Goal: Transaction & Acquisition: Purchase product/service

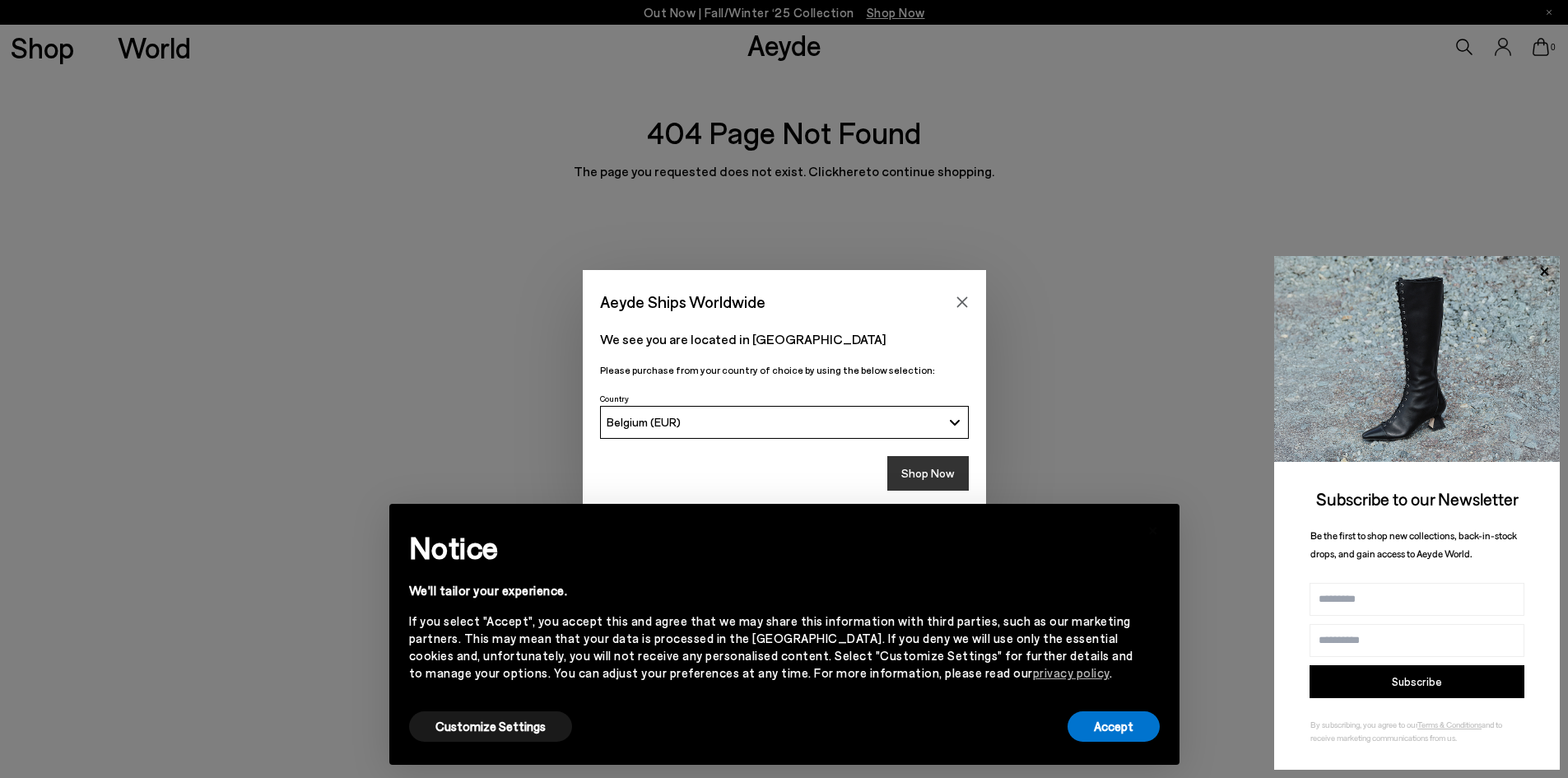
click at [928, 475] on button "Shop Now" at bounding box center [928, 473] width 82 height 35
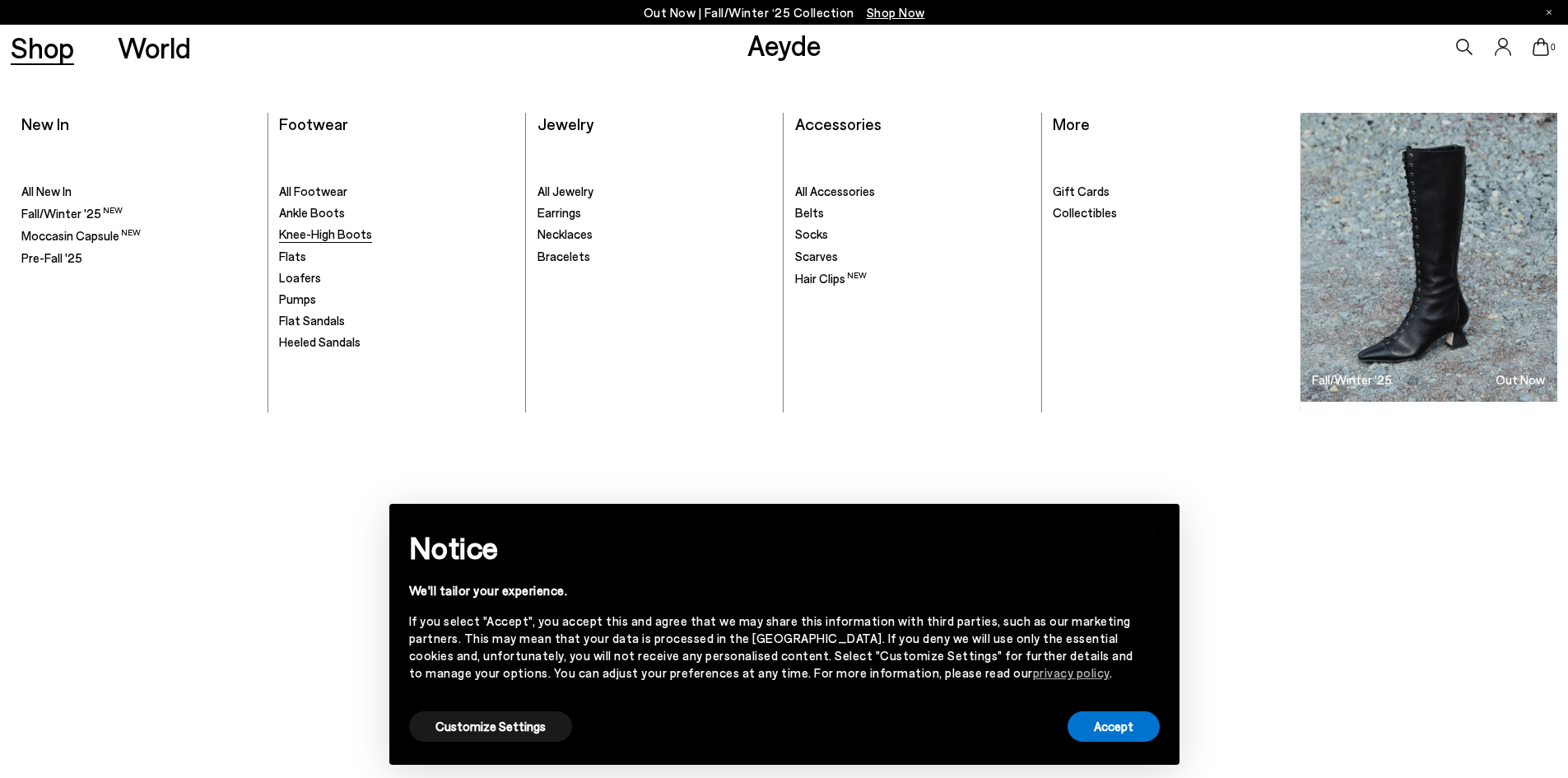
click at [353, 229] on span "Knee-High Boots" at bounding box center [326, 234] width 93 height 15
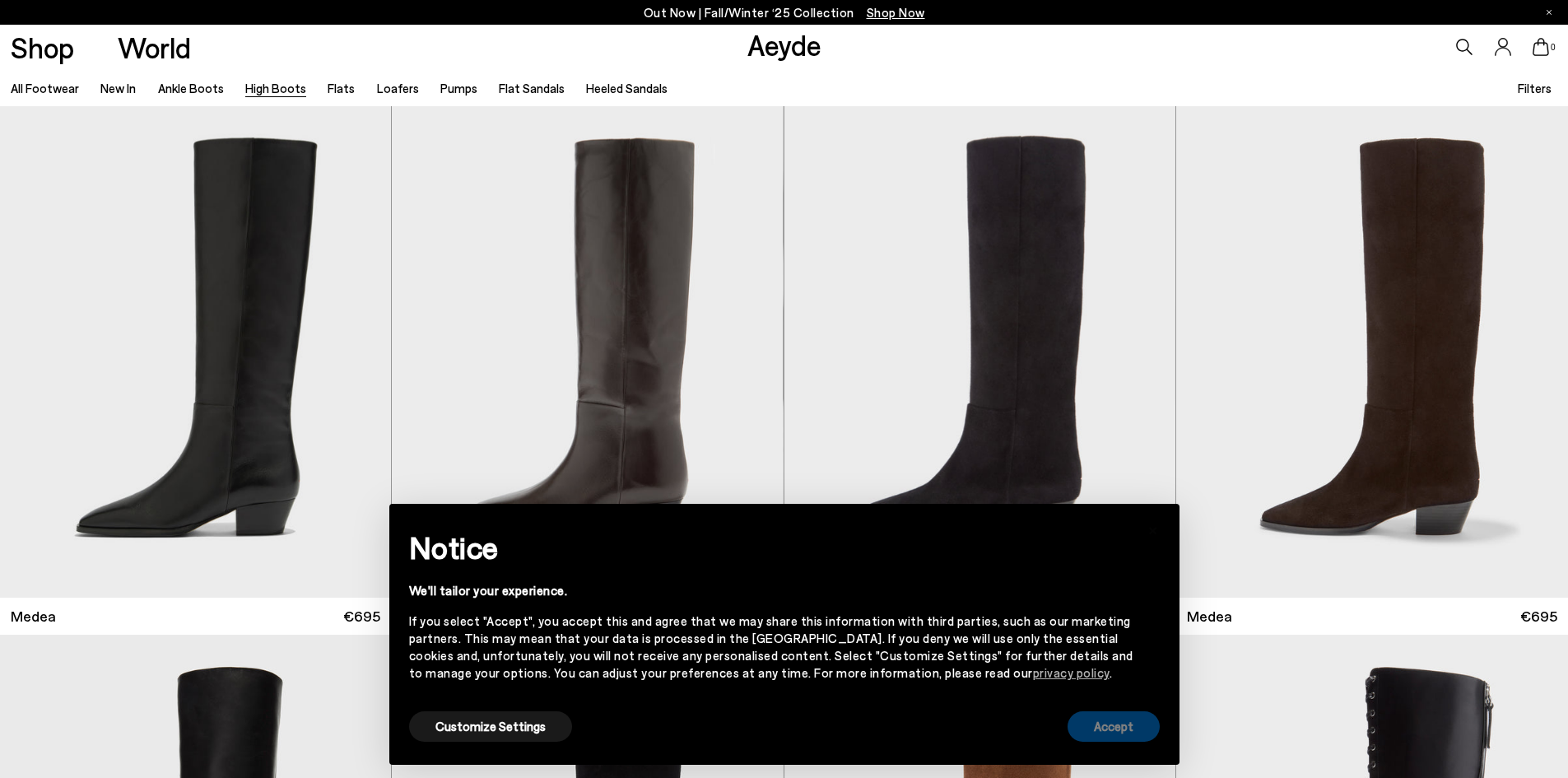
click at [1114, 719] on button "Accept" at bounding box center [1113, 727] width 92 height 30
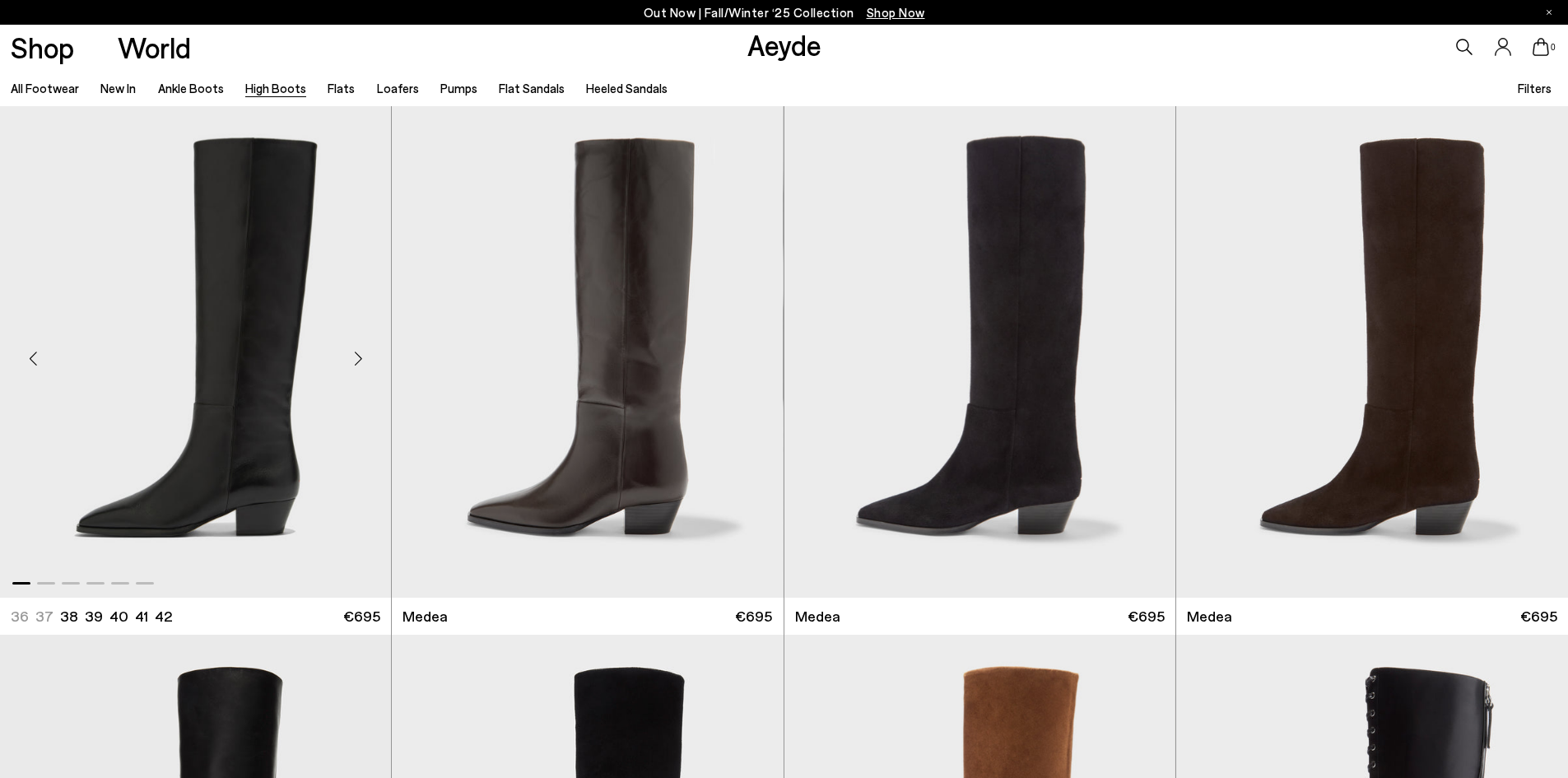
click at [354, 365] on div "Next slide" at bounding box center [358, 359] width 50 height 50
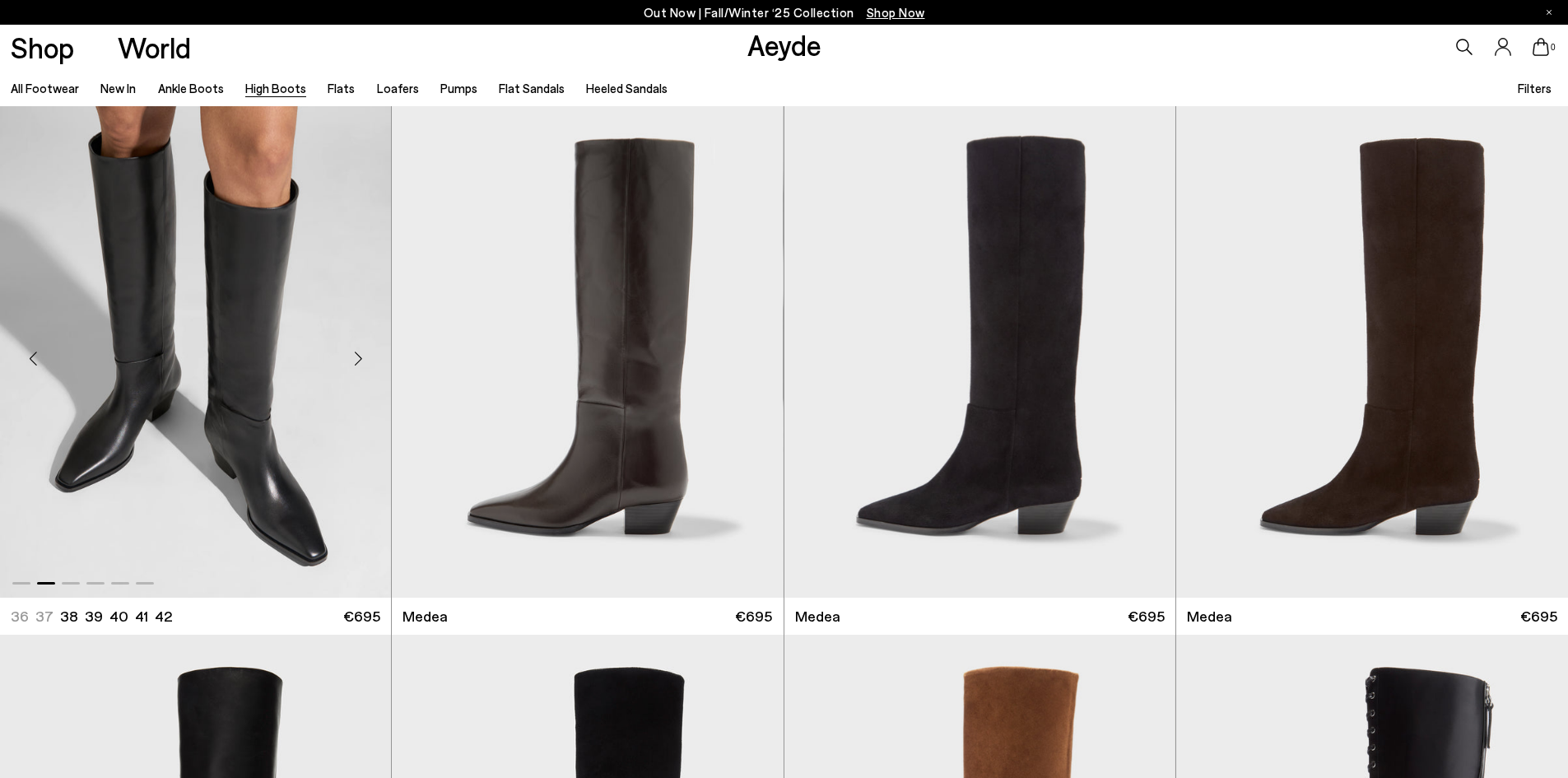
click at [354, 365] on div "Next slide" at bounding box center [358, 359] width 50 height 50
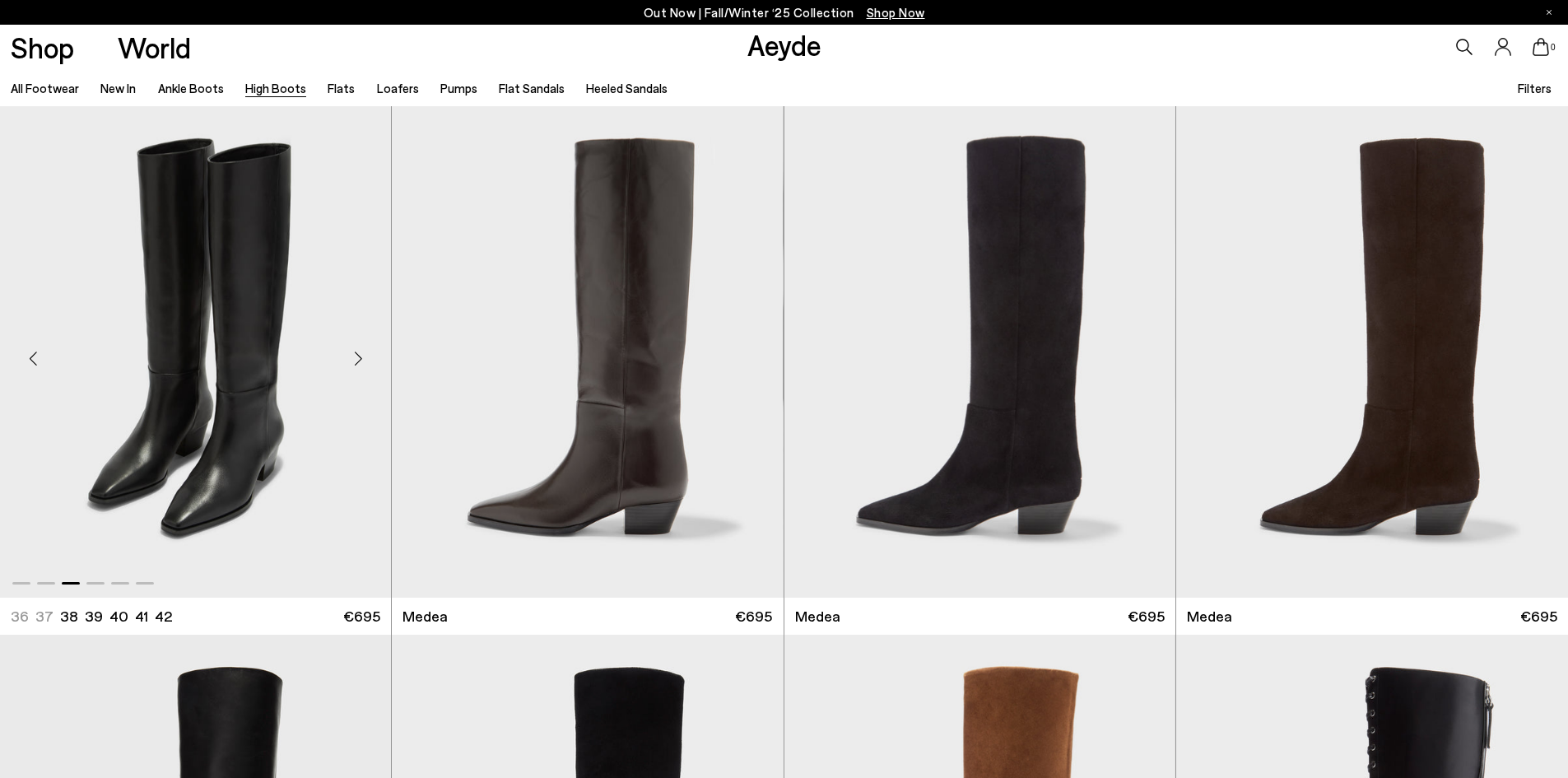
click at [354, 365] on div "Next slide" at bounding box center [358, 359] width 50 height 50
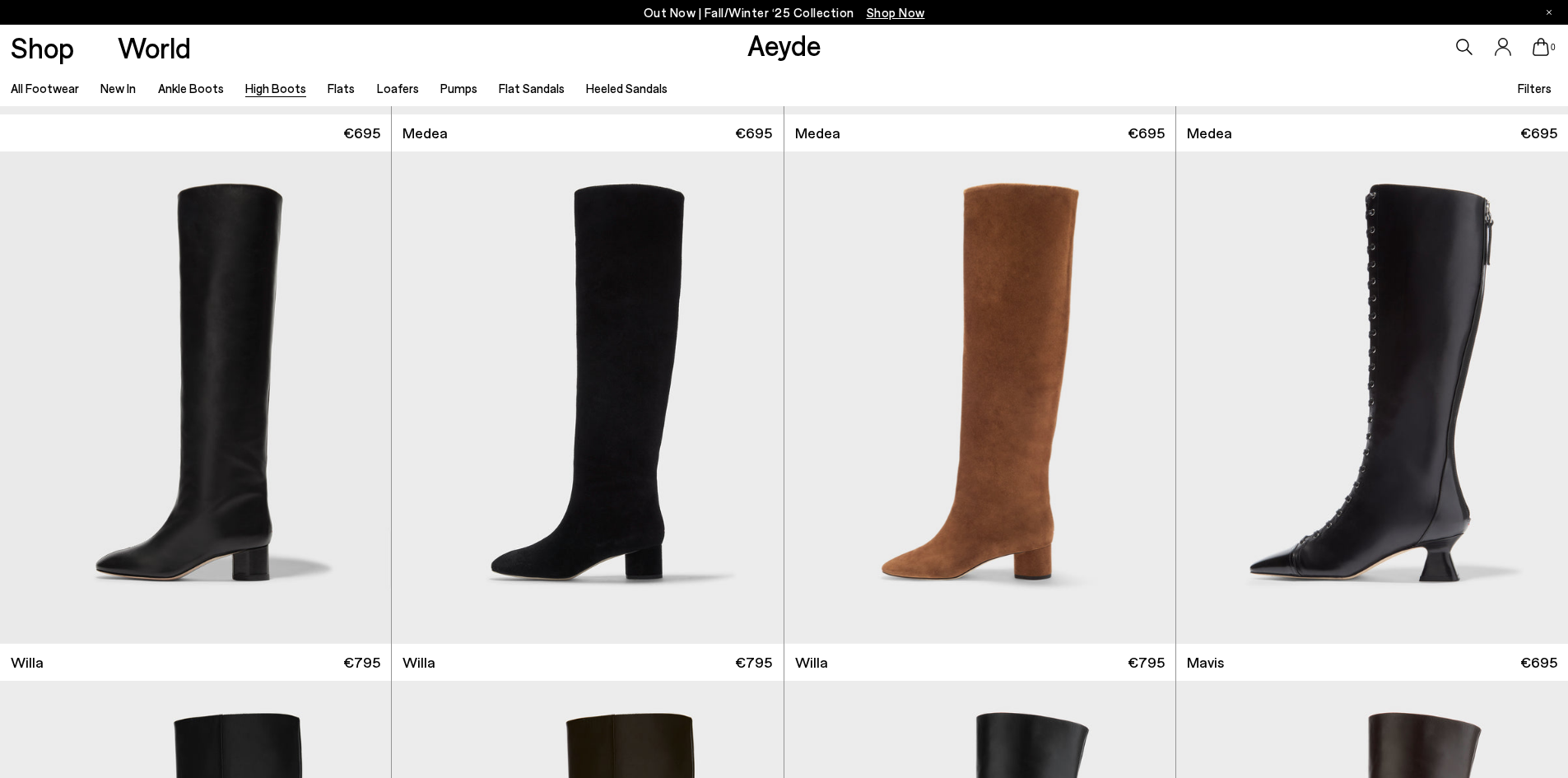
scroll to position [487, 0]
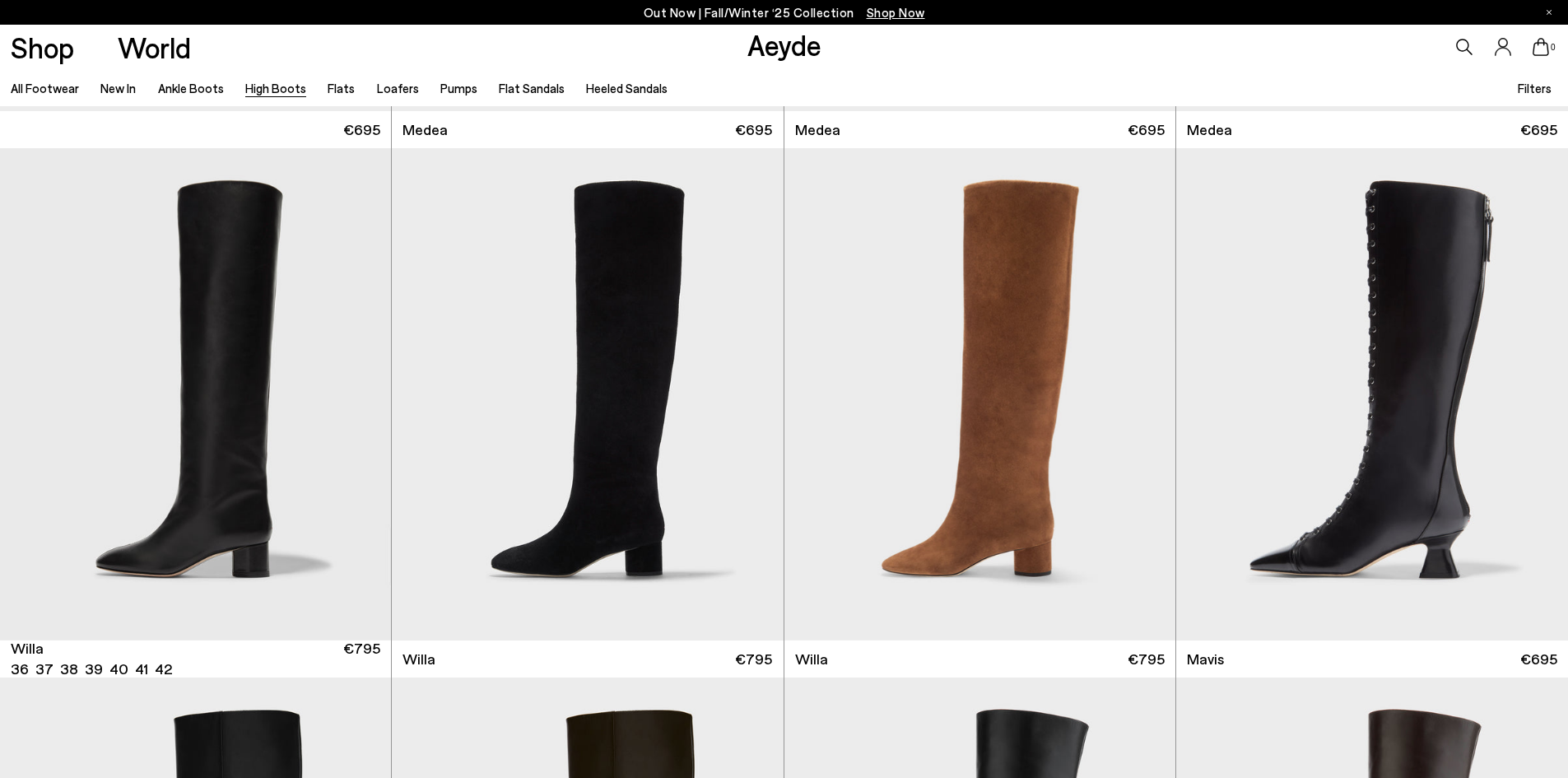
click at [354, 365] on img "1 / 6" at bounding box center [195, 394] width 391 height 491
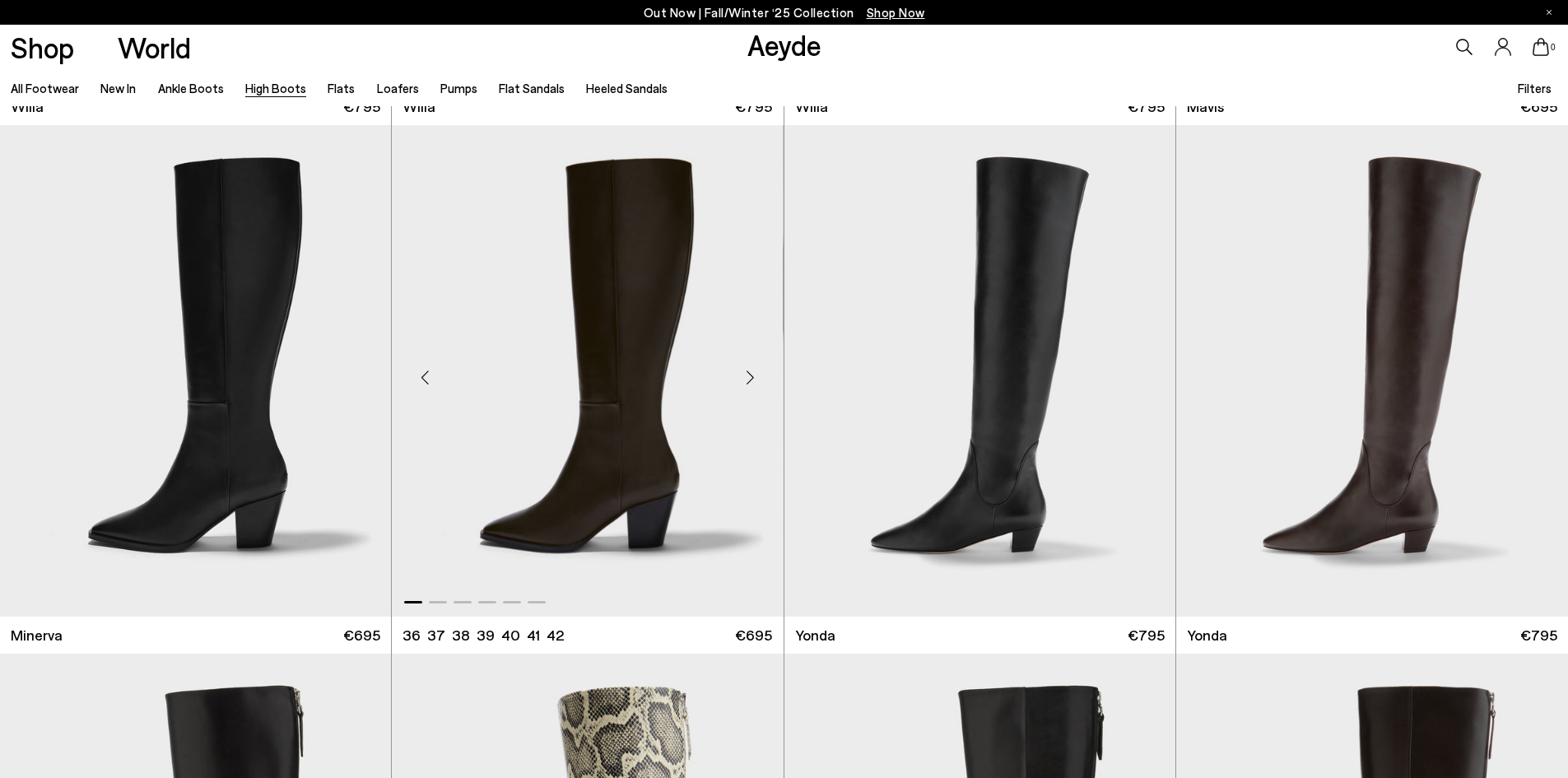
scroll to position [1040, 0]
click at [1142, 378] on div "Next slide" at bounding box center [1142, 376] width 50 height 50
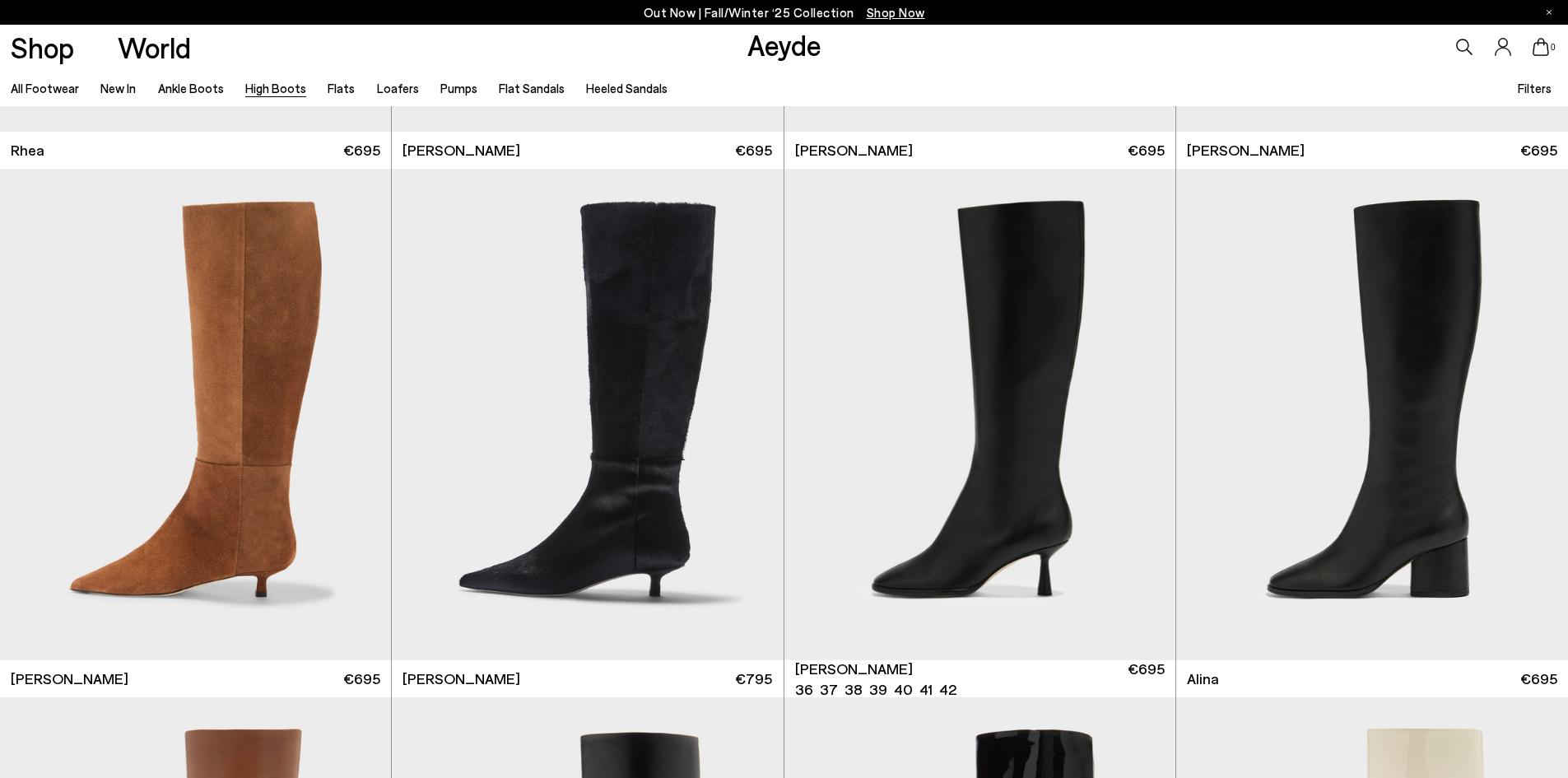
scroll to position [2592, 0]
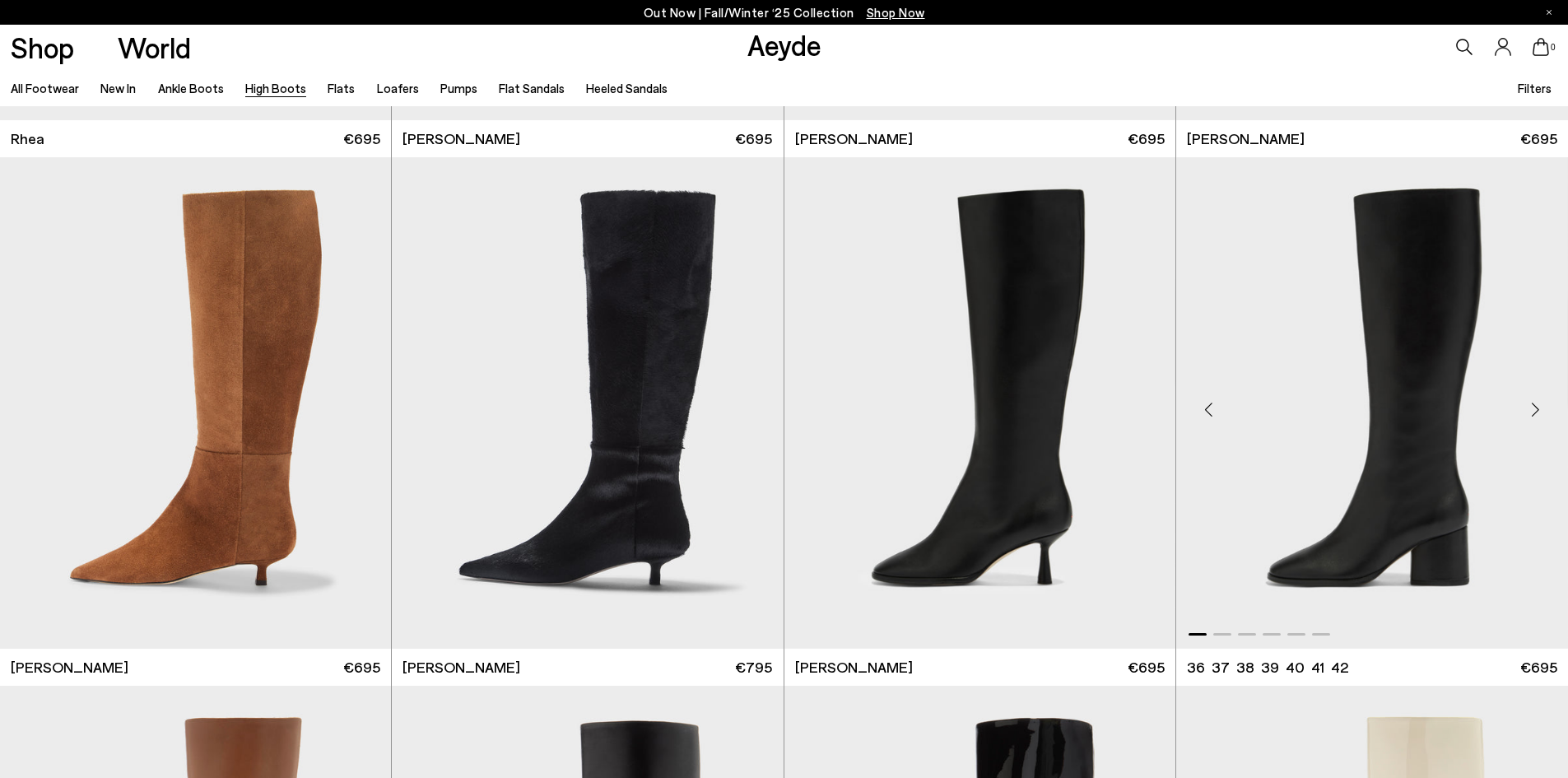
click at [1536, 410] on div "Next slide" at bounding box center [1534, 410] width 50 height 50
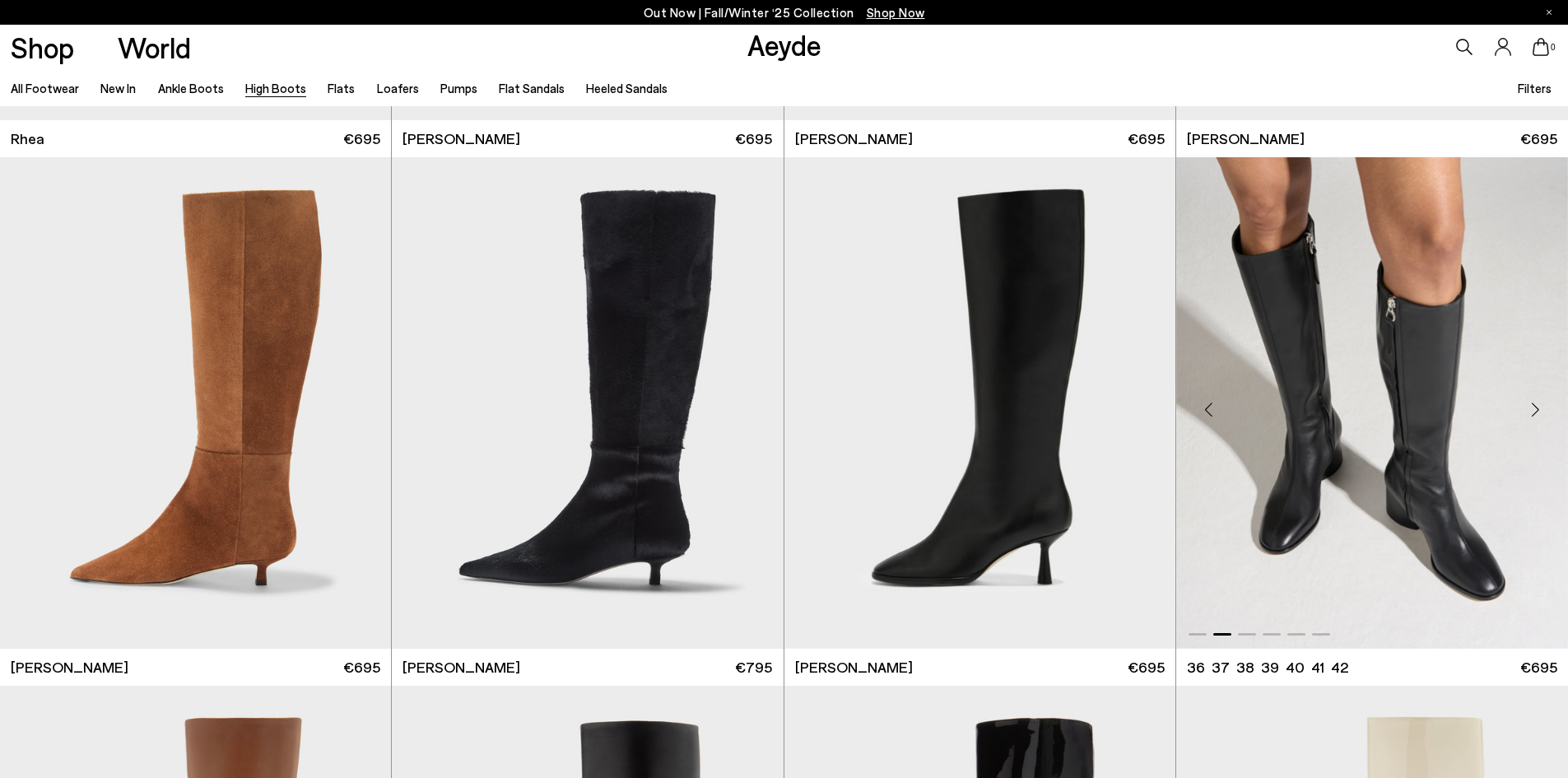
click at [1536, 410] on div "Next slide" at bounding box center [1534, 410] width 50 height 50
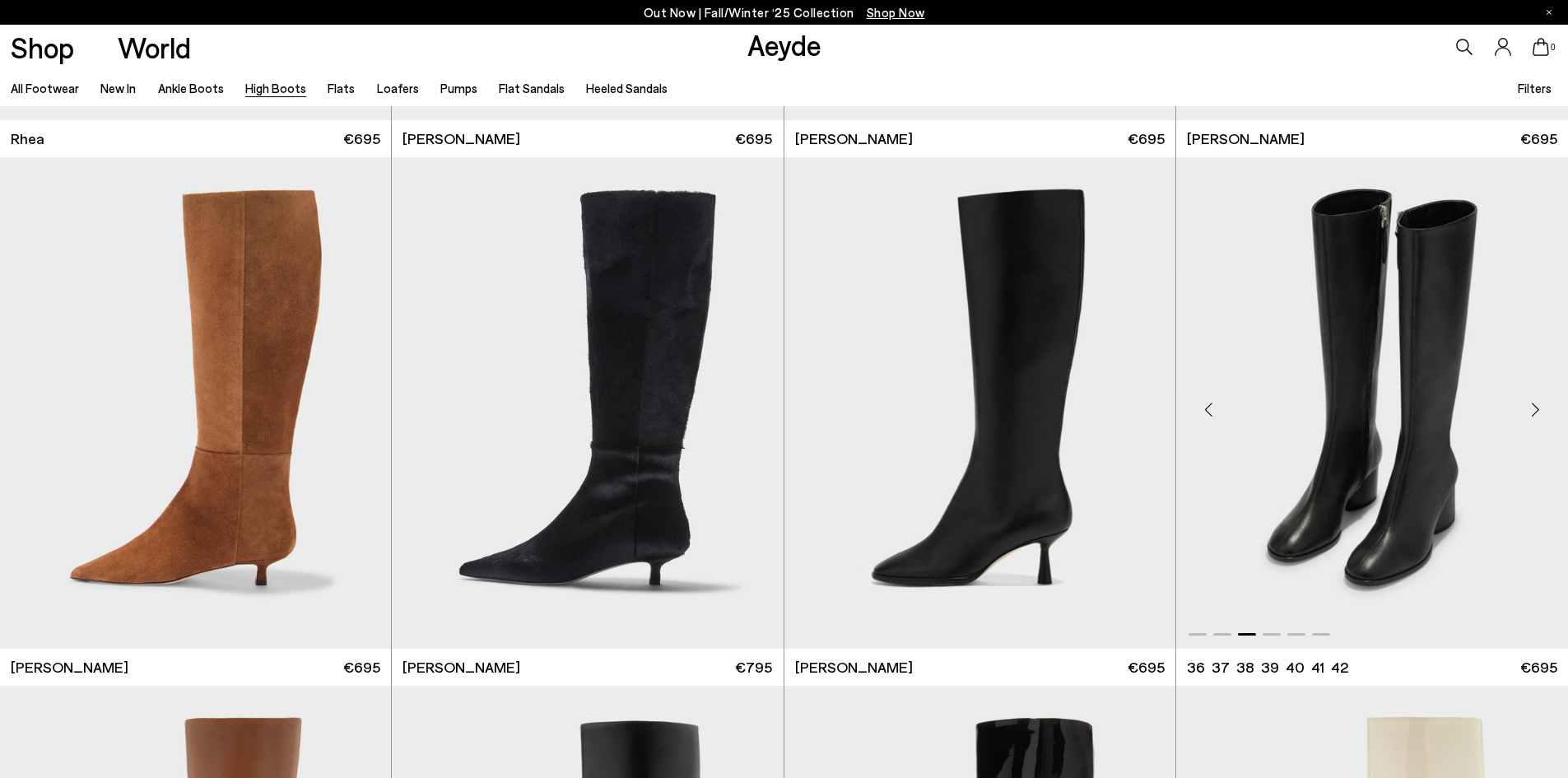
click at [1536, 410] on div "Next slide" at bounding box center [1534, 410] width 50 height 50
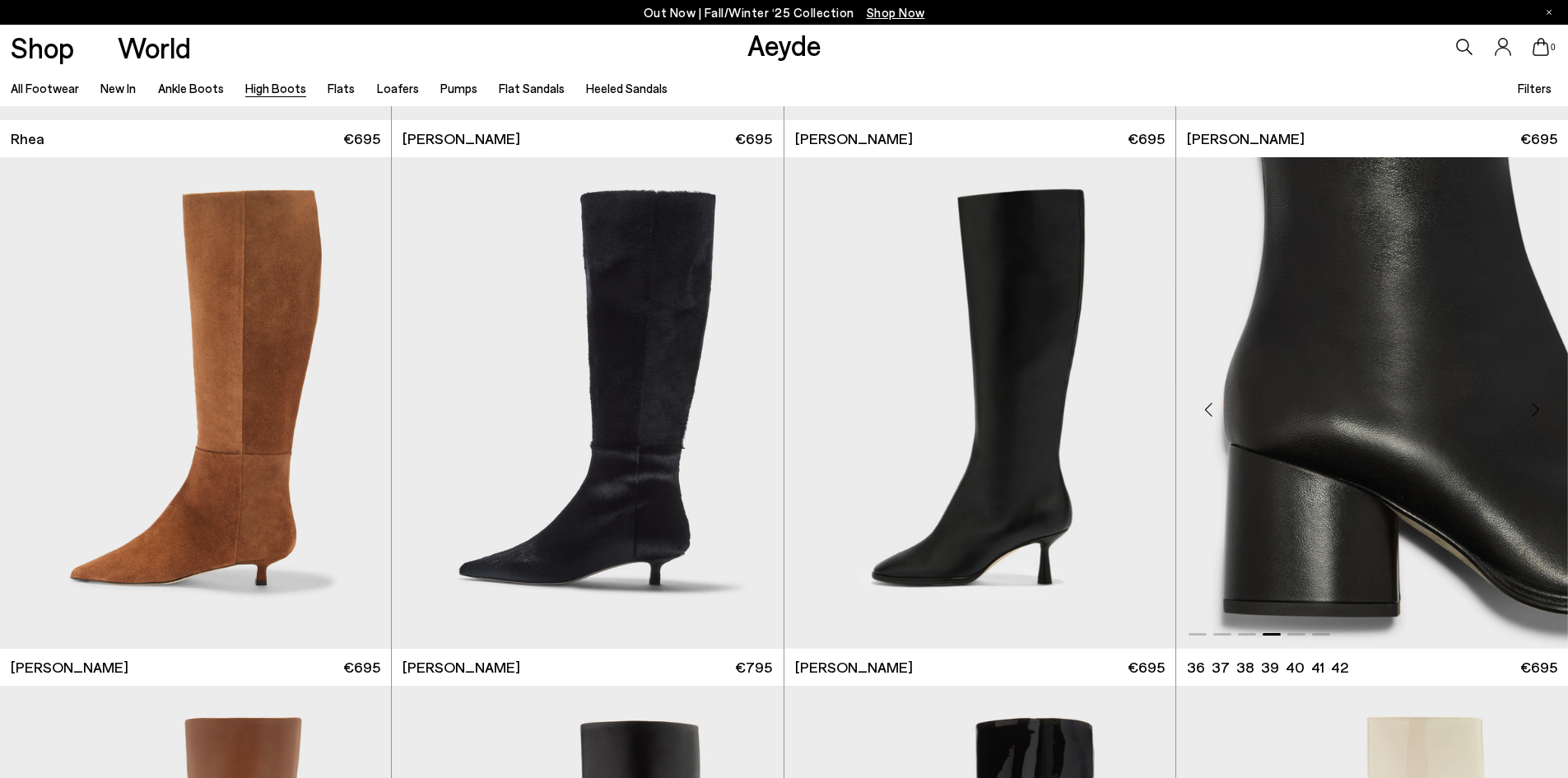
click at [1315, 346] on img "4 / 6" at bounding box center [1371, 403] width 391 height 491
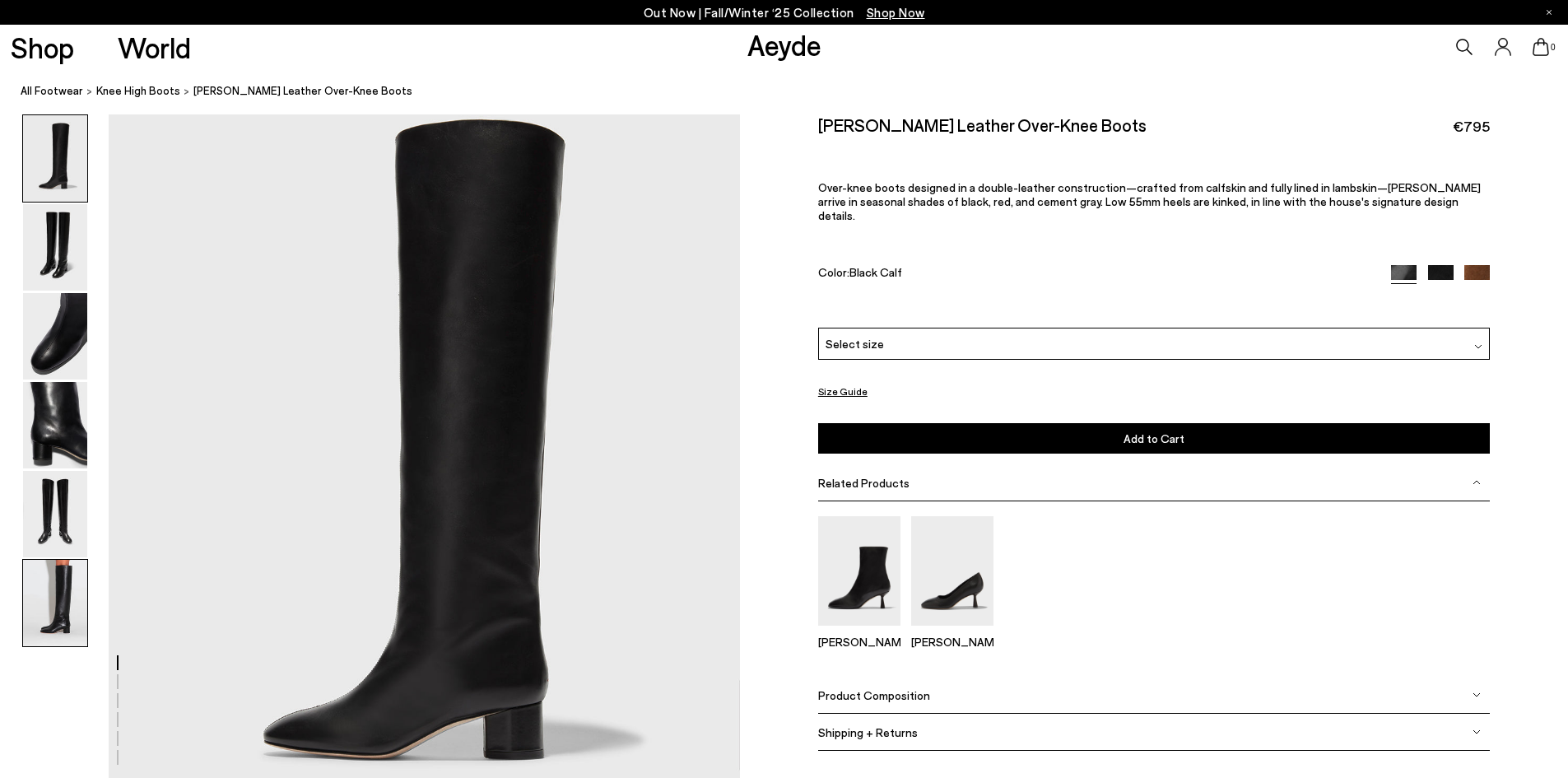
click at [67, 573] on img at bounding box center [55, 602] width 64 height 86
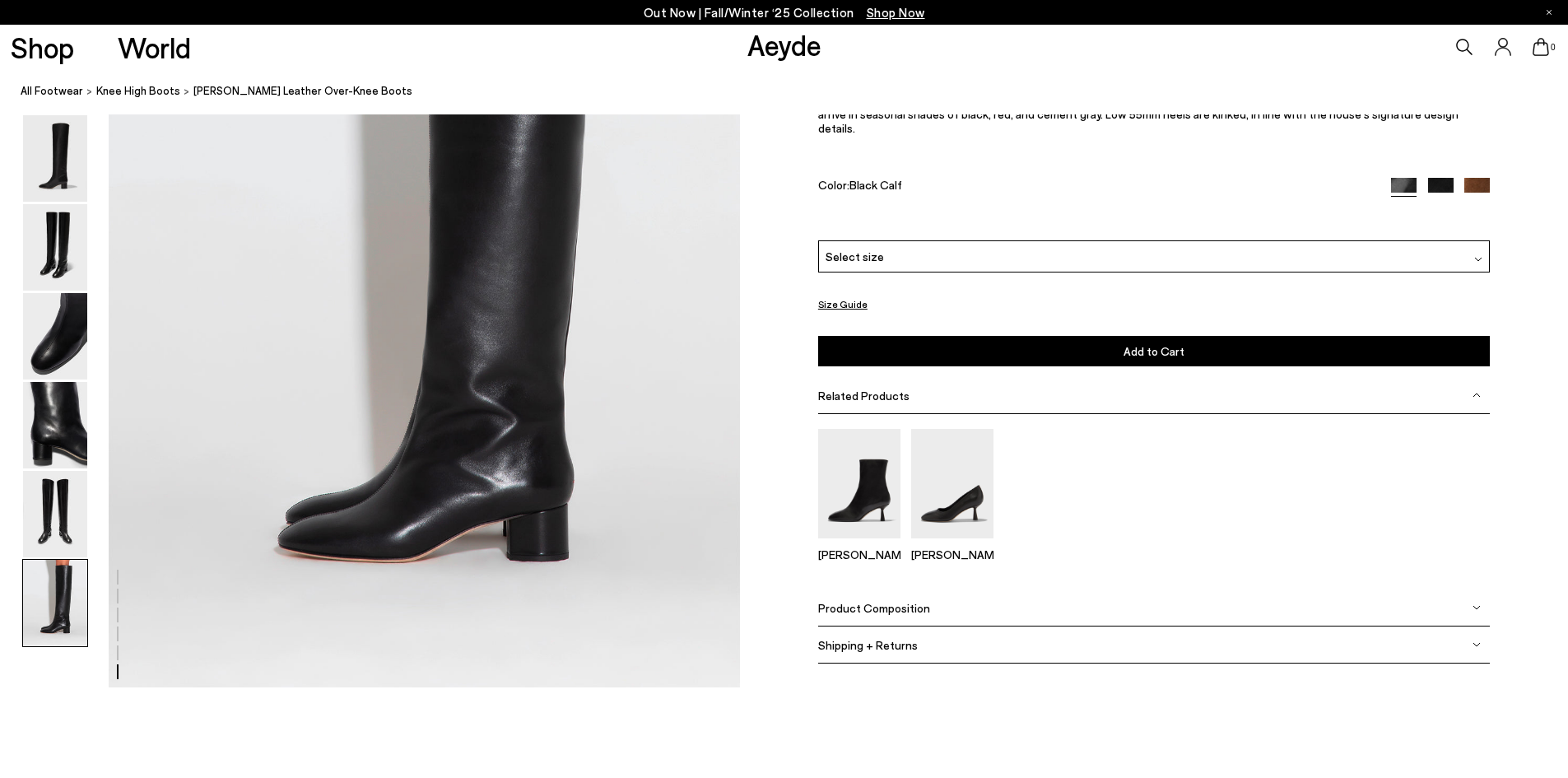
scroll to position [4314, 0]
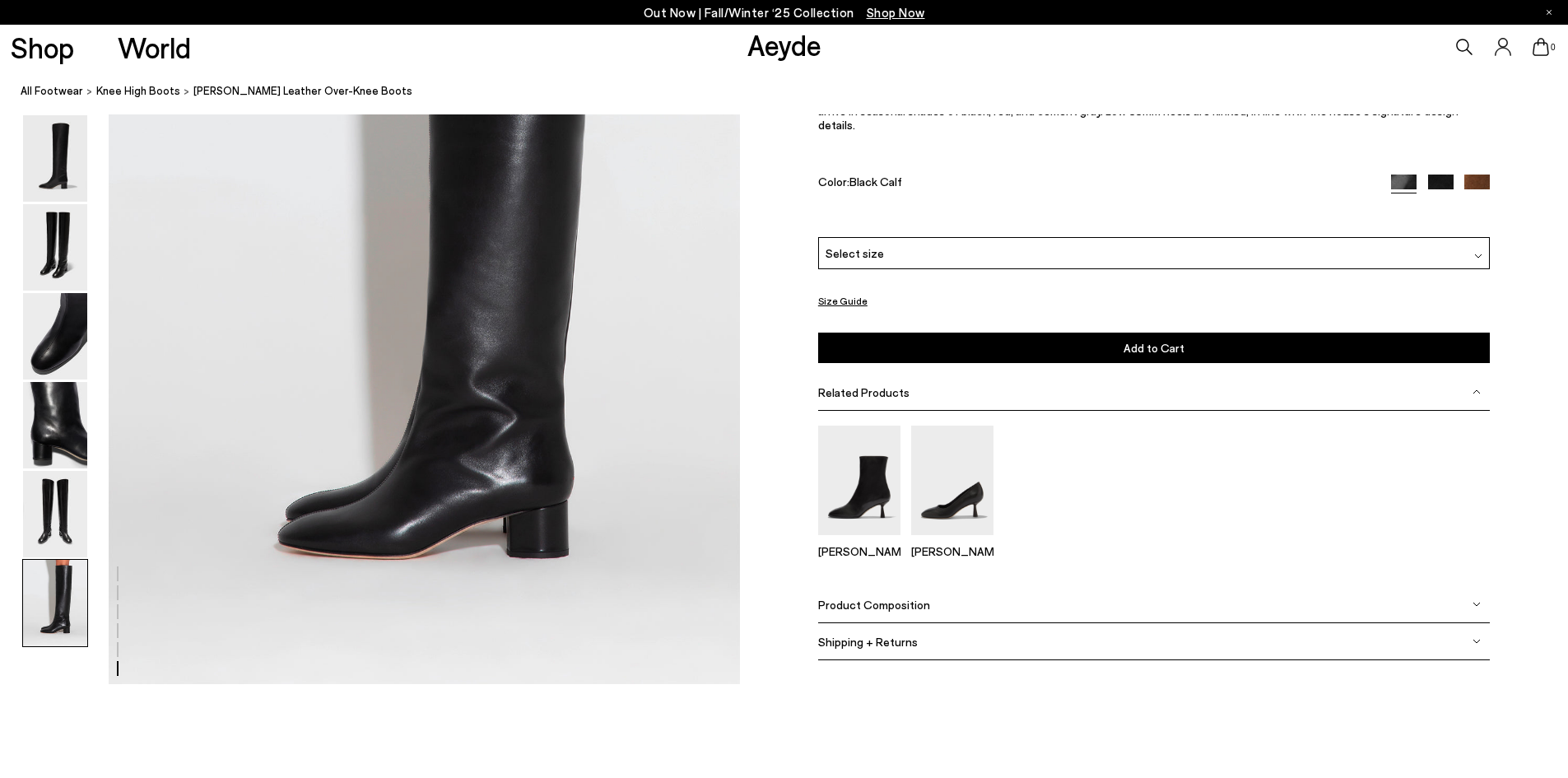
click at [893, 254] on div "Select size" at bounding box center [1154, 253] width 671 height 32
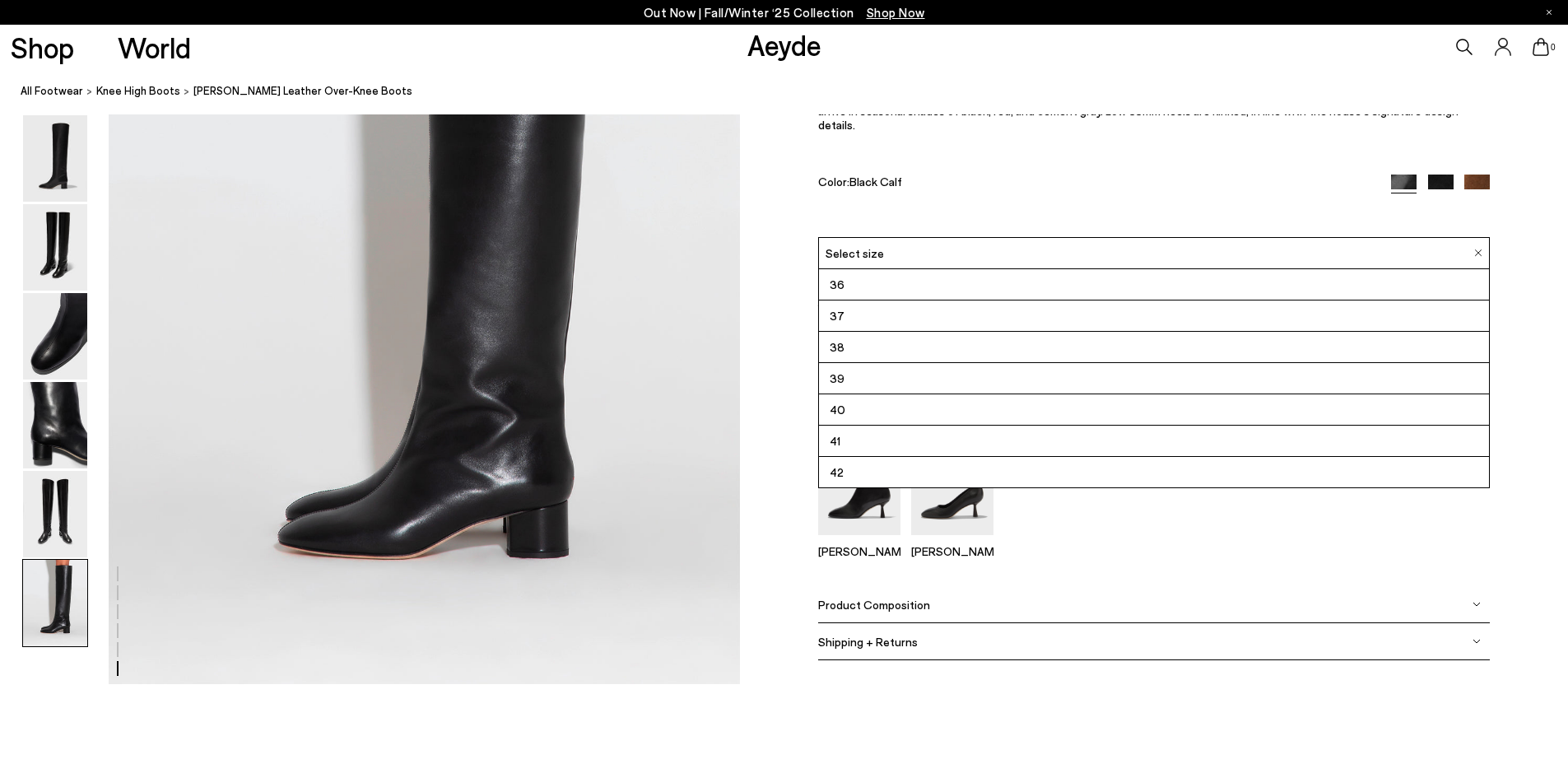
click at [848, 285] on li "36" at bounding box center [1154, 284] width 670 height 31
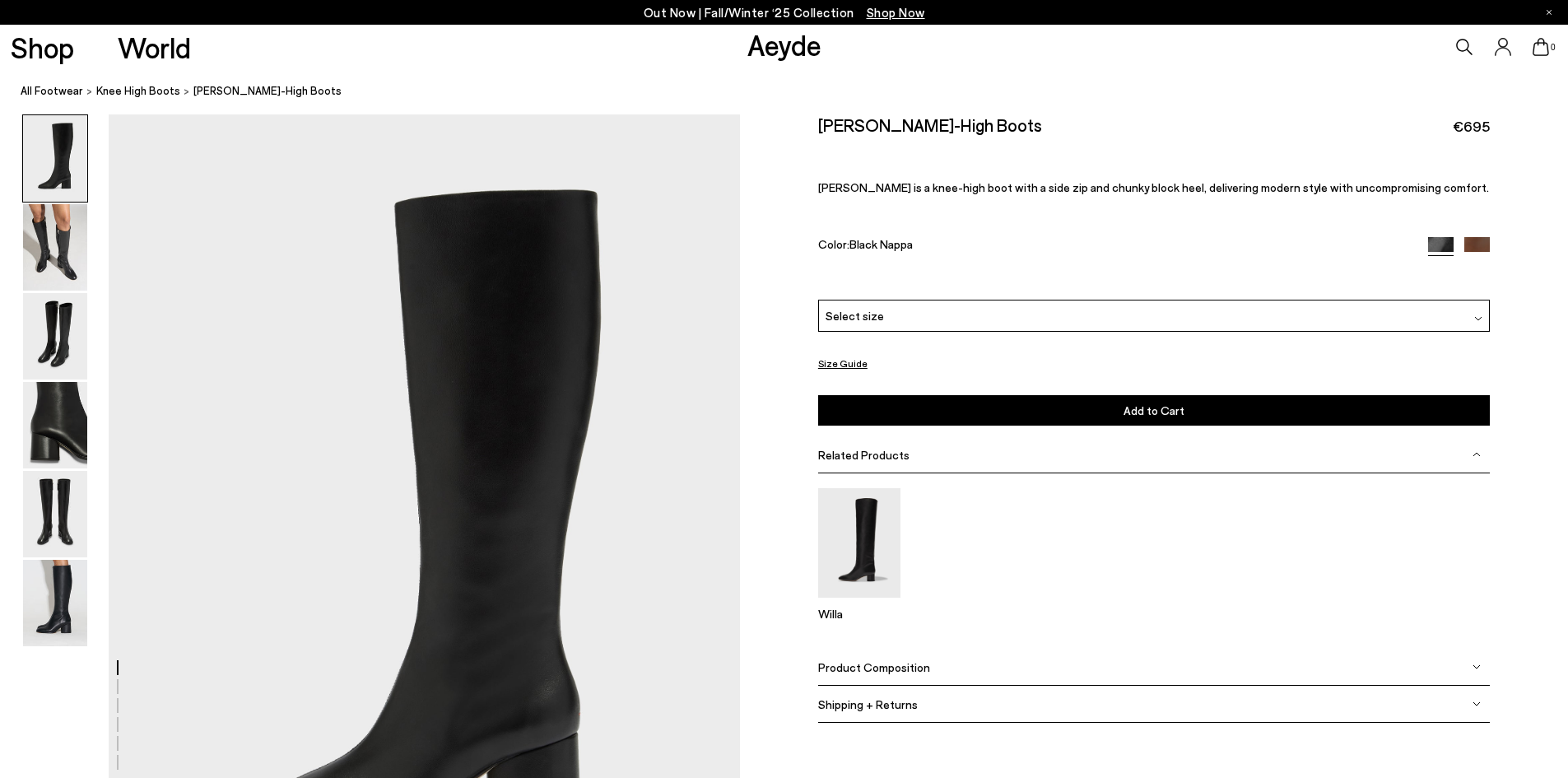
click at [872, 308] on span "Select size" at bounding box center [854, 316] width 58 height 17
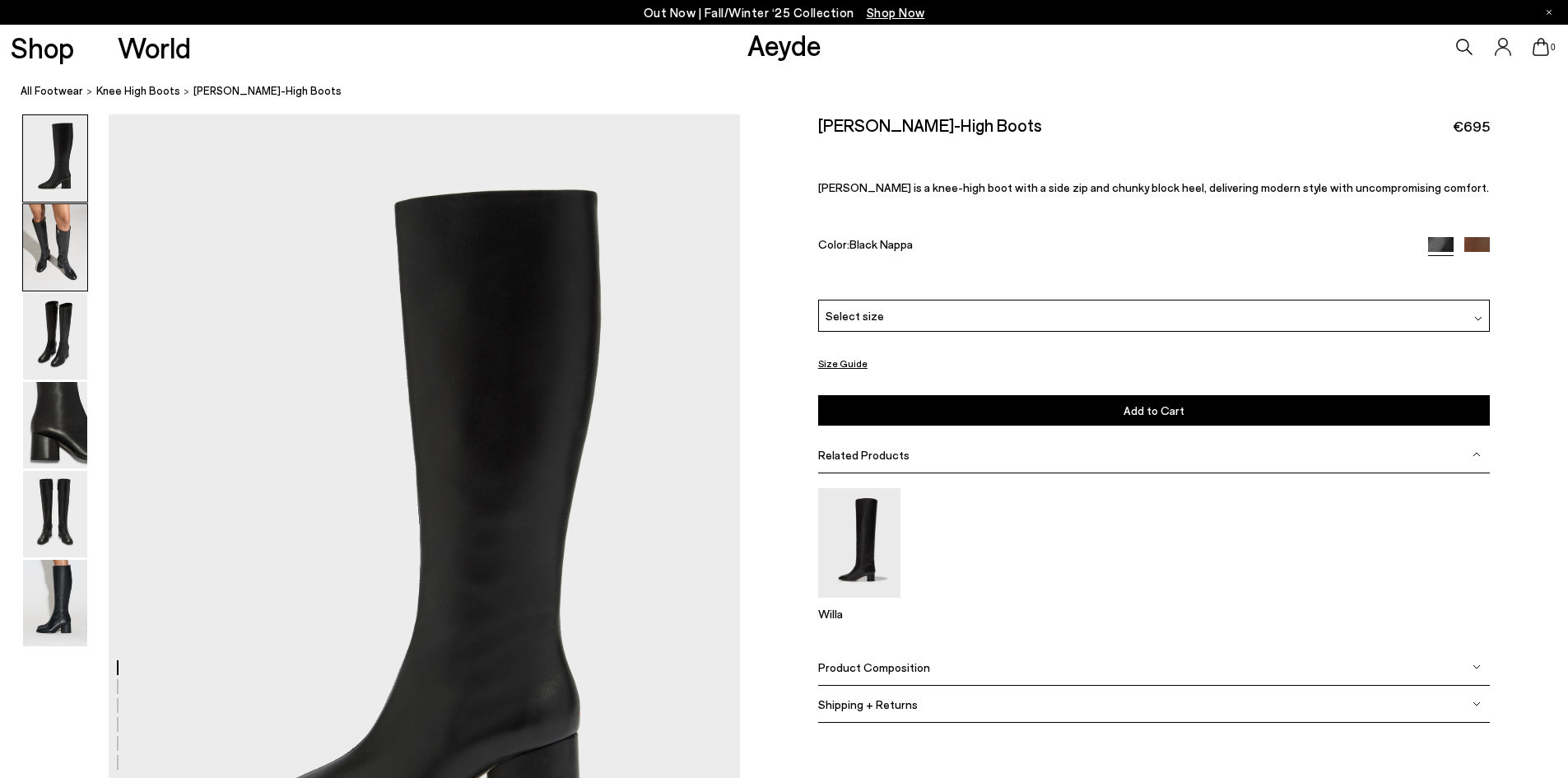
click at [56, 239] on img at bounding box center [55, 247] width 64 height 86
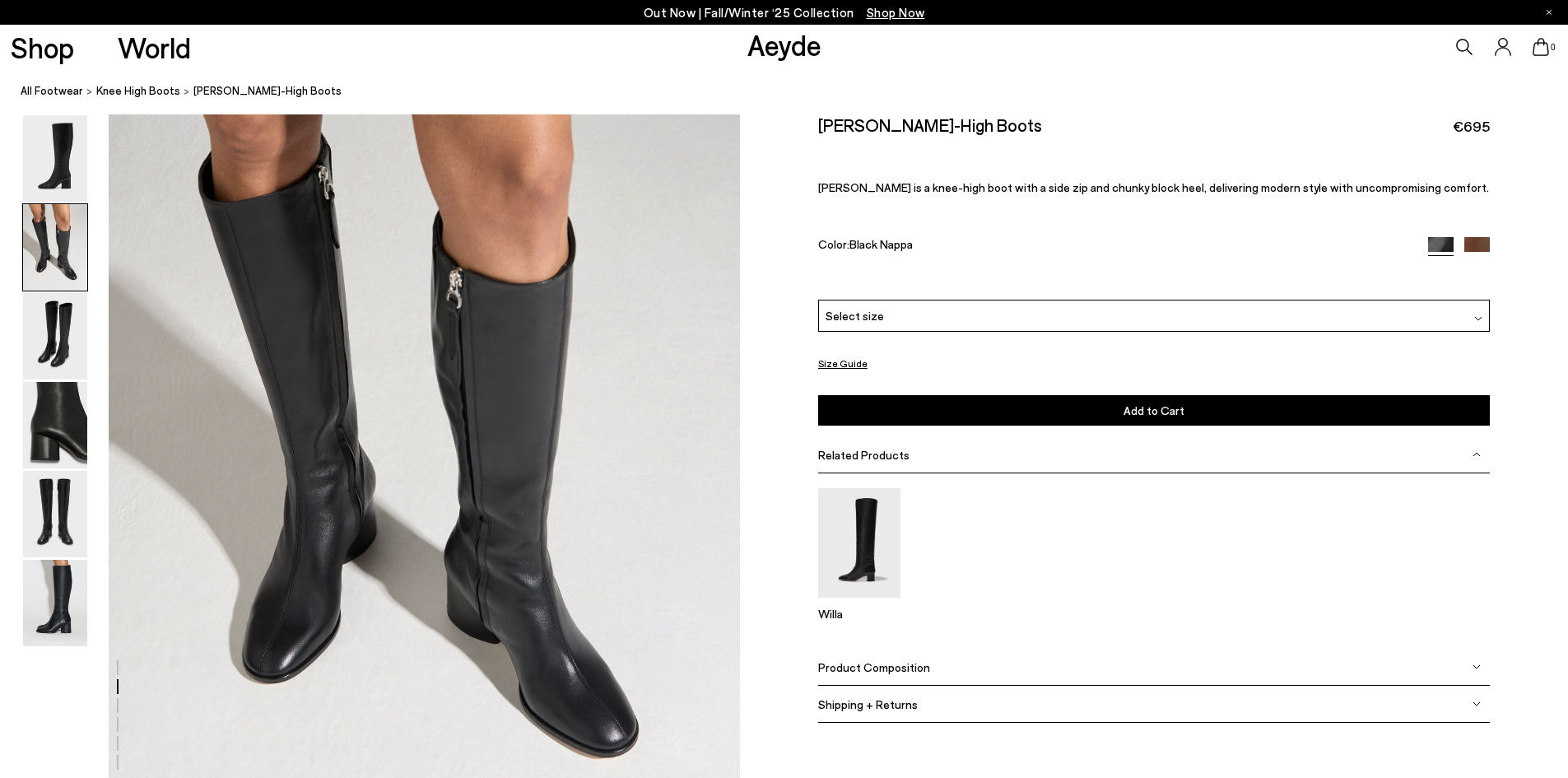
scroll to position [941, 0]
click at [61, 323] on img at bounding box center [55, 336] width 64 height 86
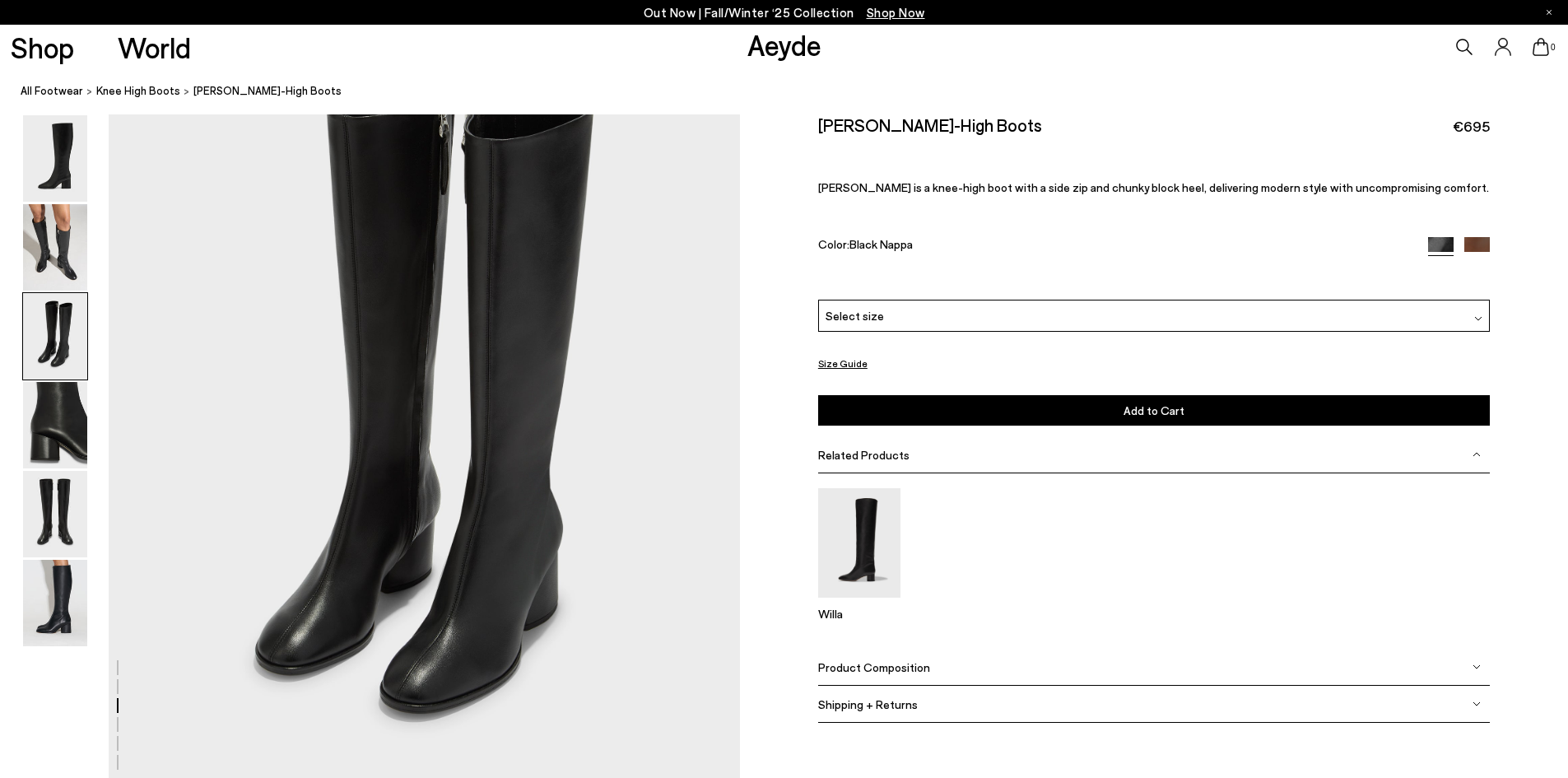
scroll to position [1805, 0]
click at [73, 522] on img at bounding box center [55, 514] width 64 height 86
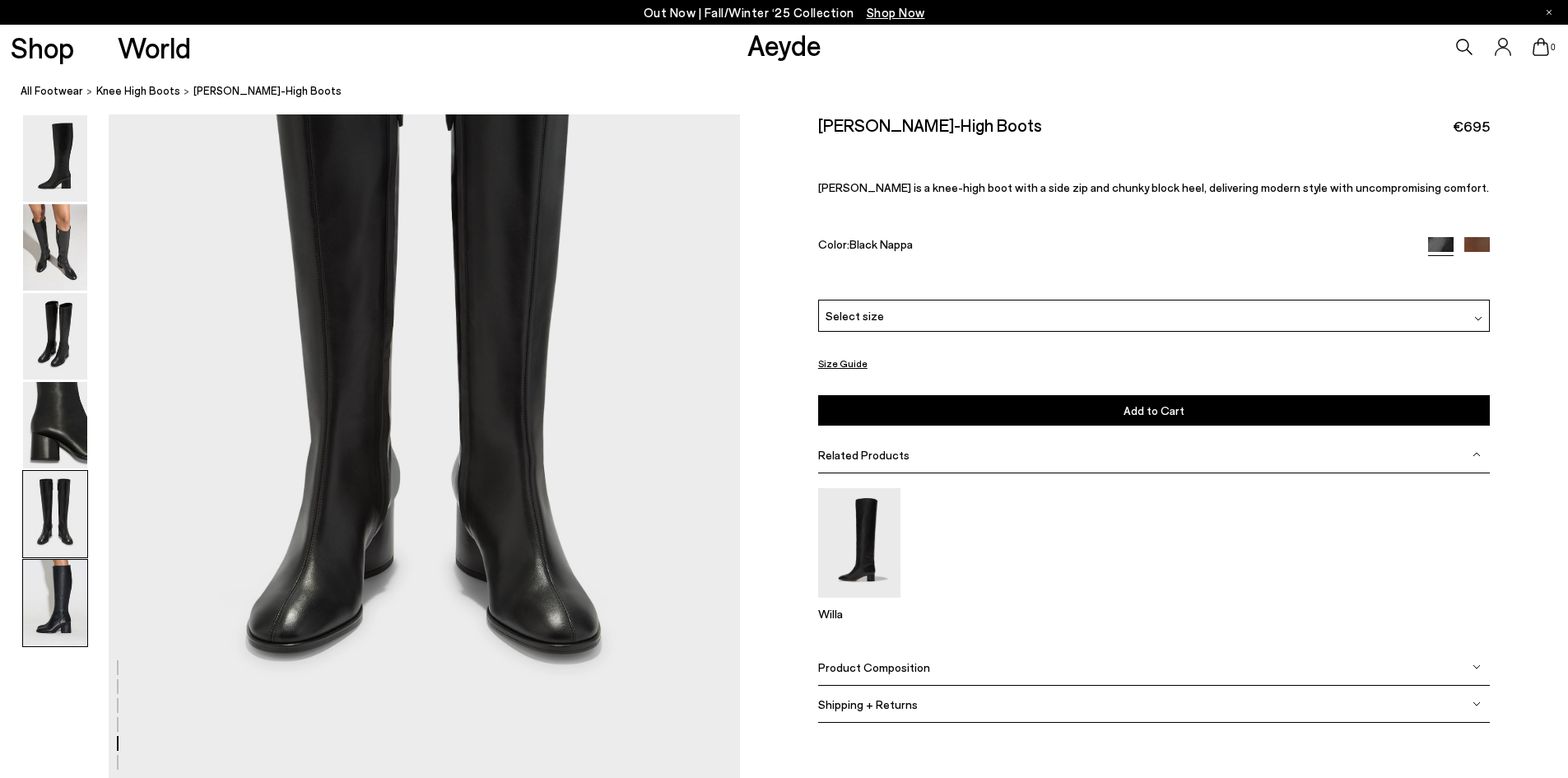
click at [51, 597] on img at bounding box center [55, 602] width 64 height 86
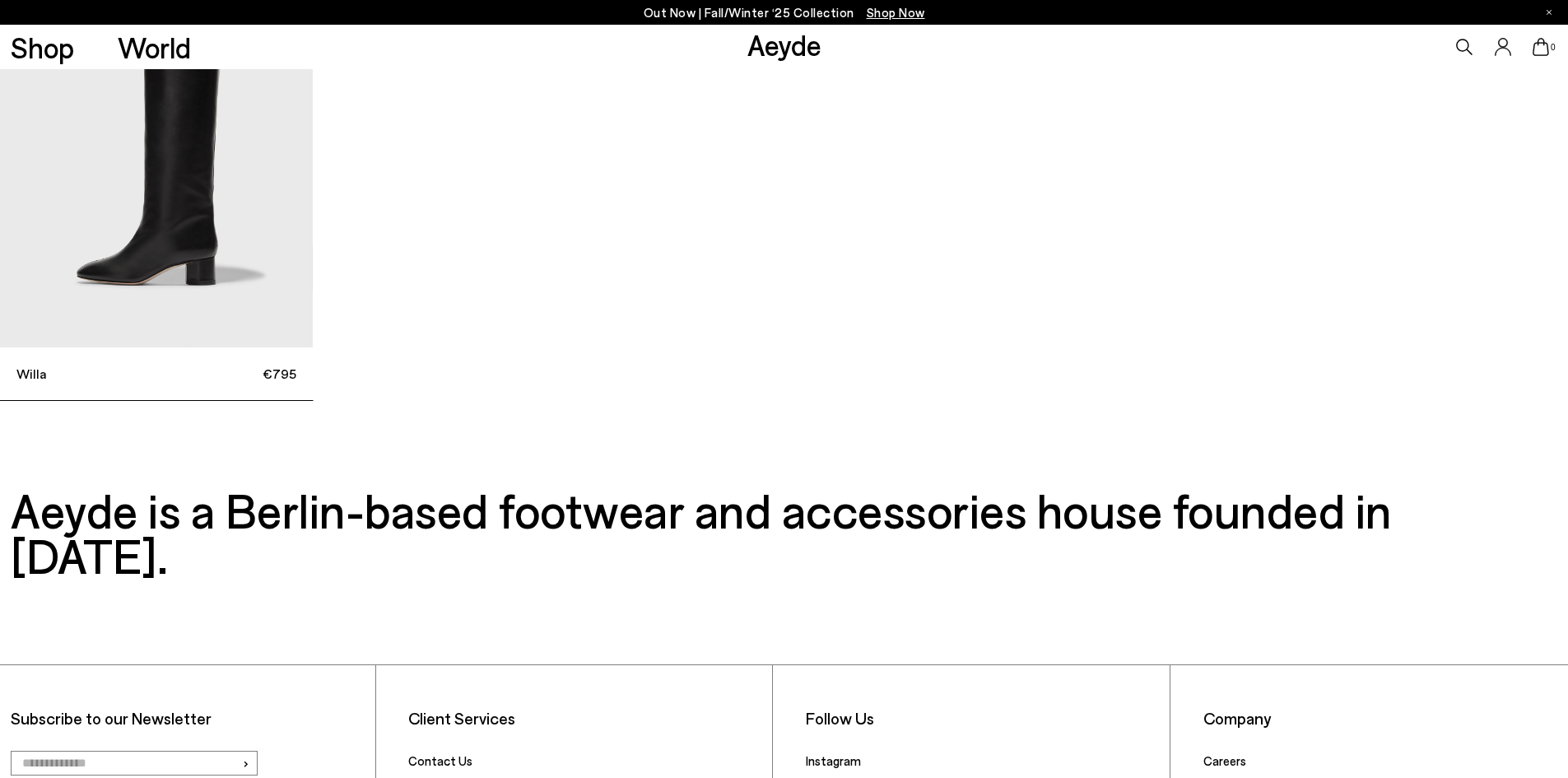
scroll to position [6796, 0]
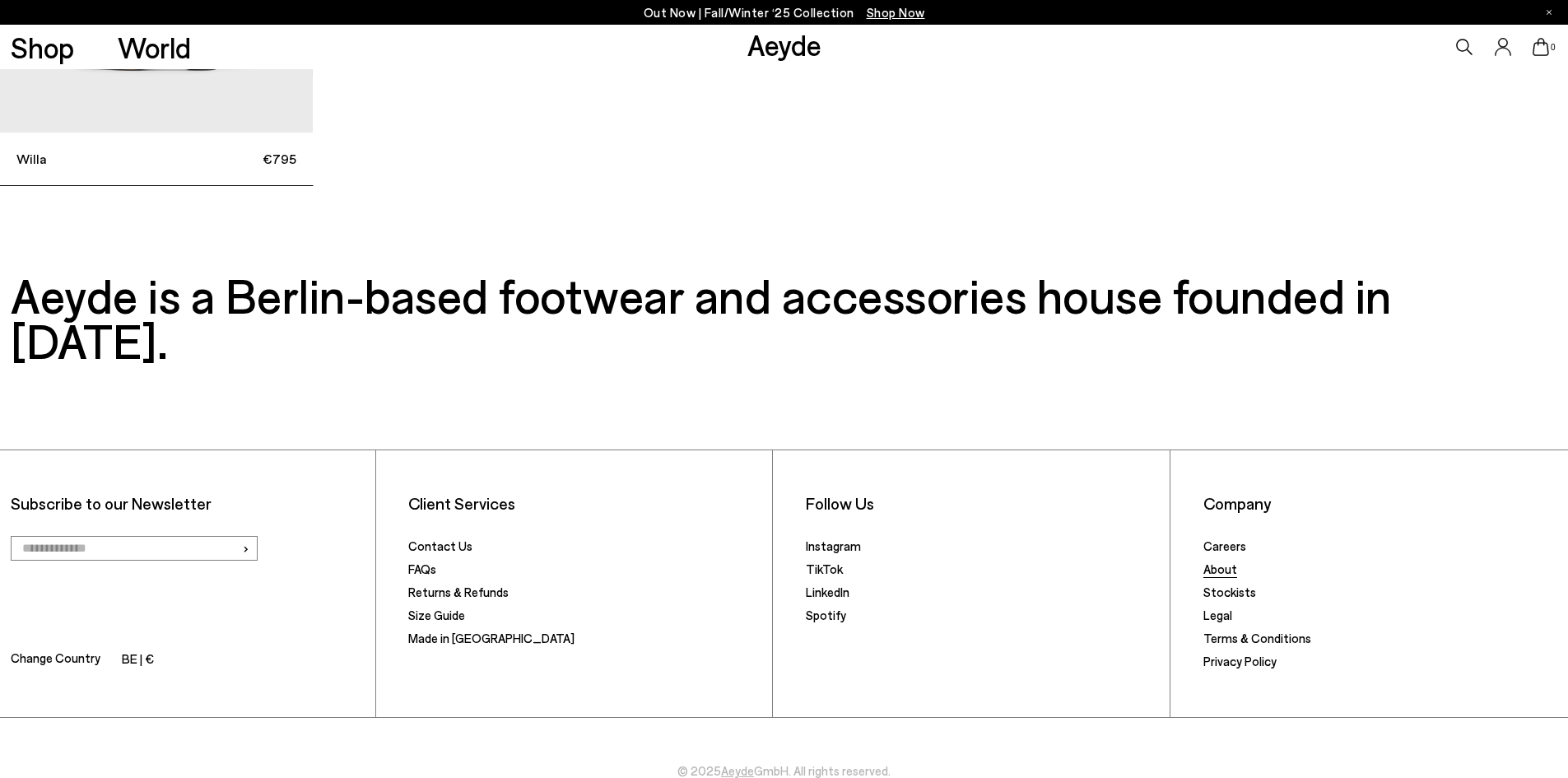
click at [1223, 561] on link "About" at bounding box center [1220, 569] width 34 height 15
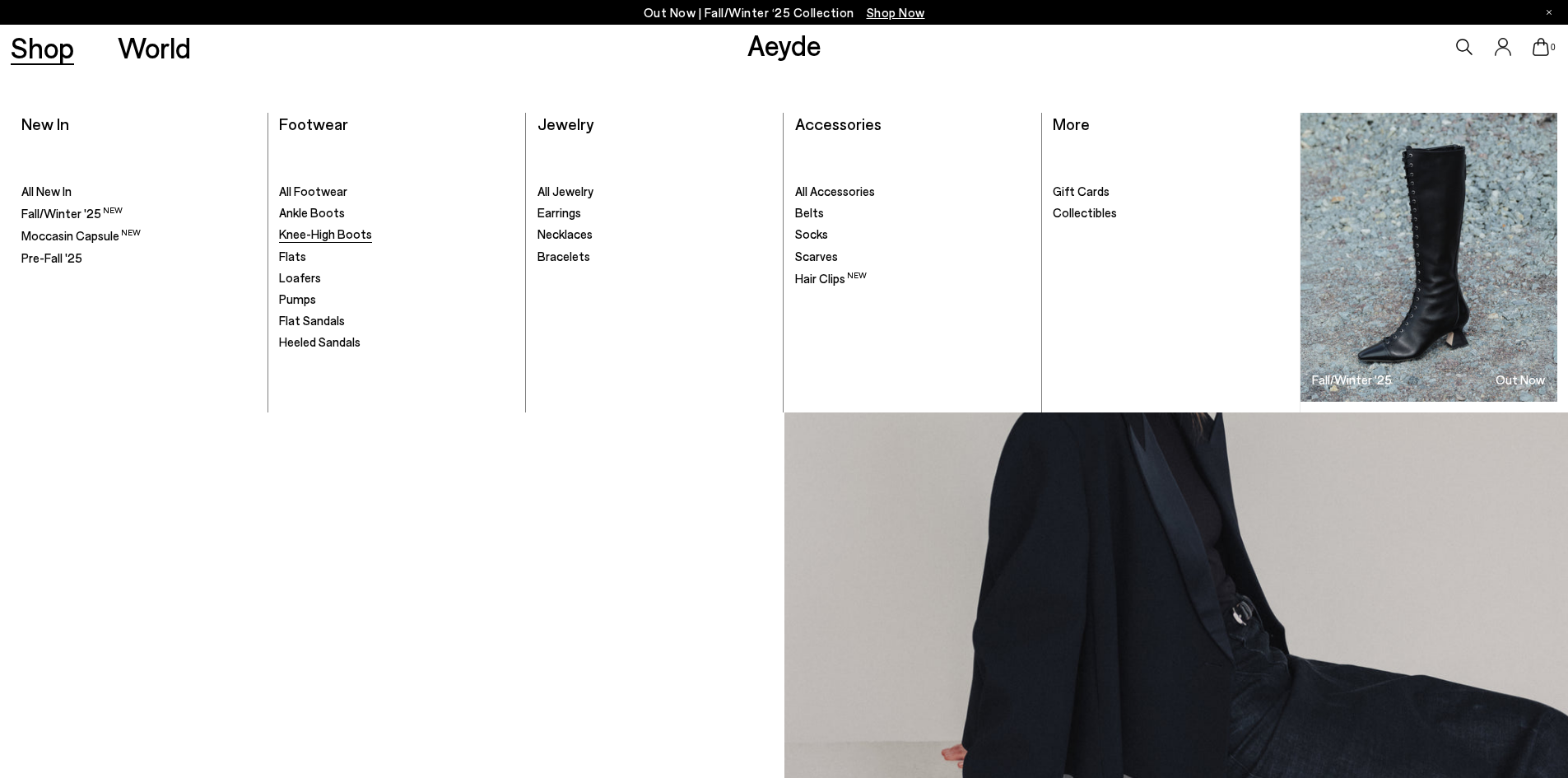
click at [299, 233] on span "Knee-High Boots" at bounding box center [326, 234] width 93 height 15
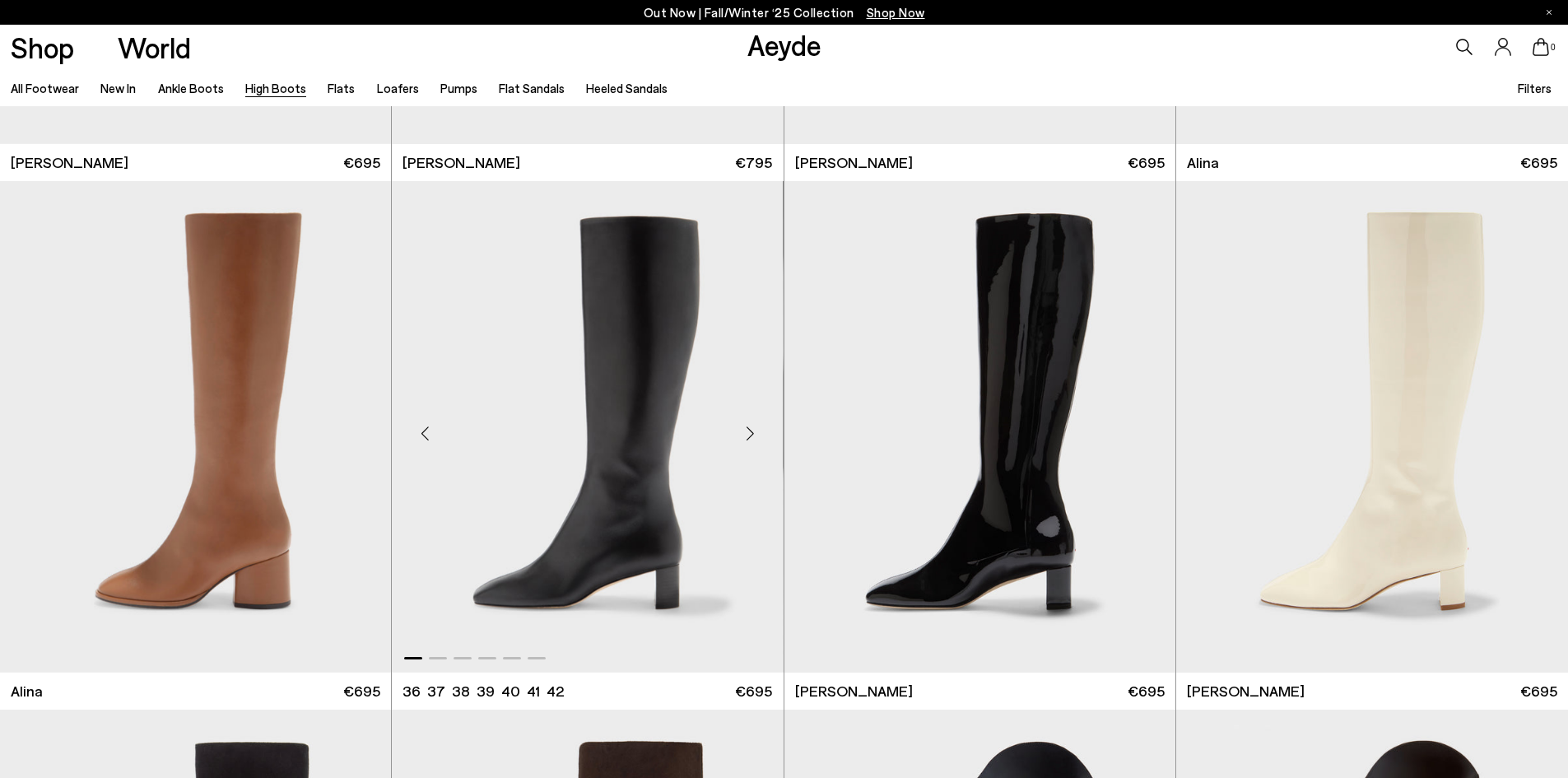
scroll to position [3095, 0]
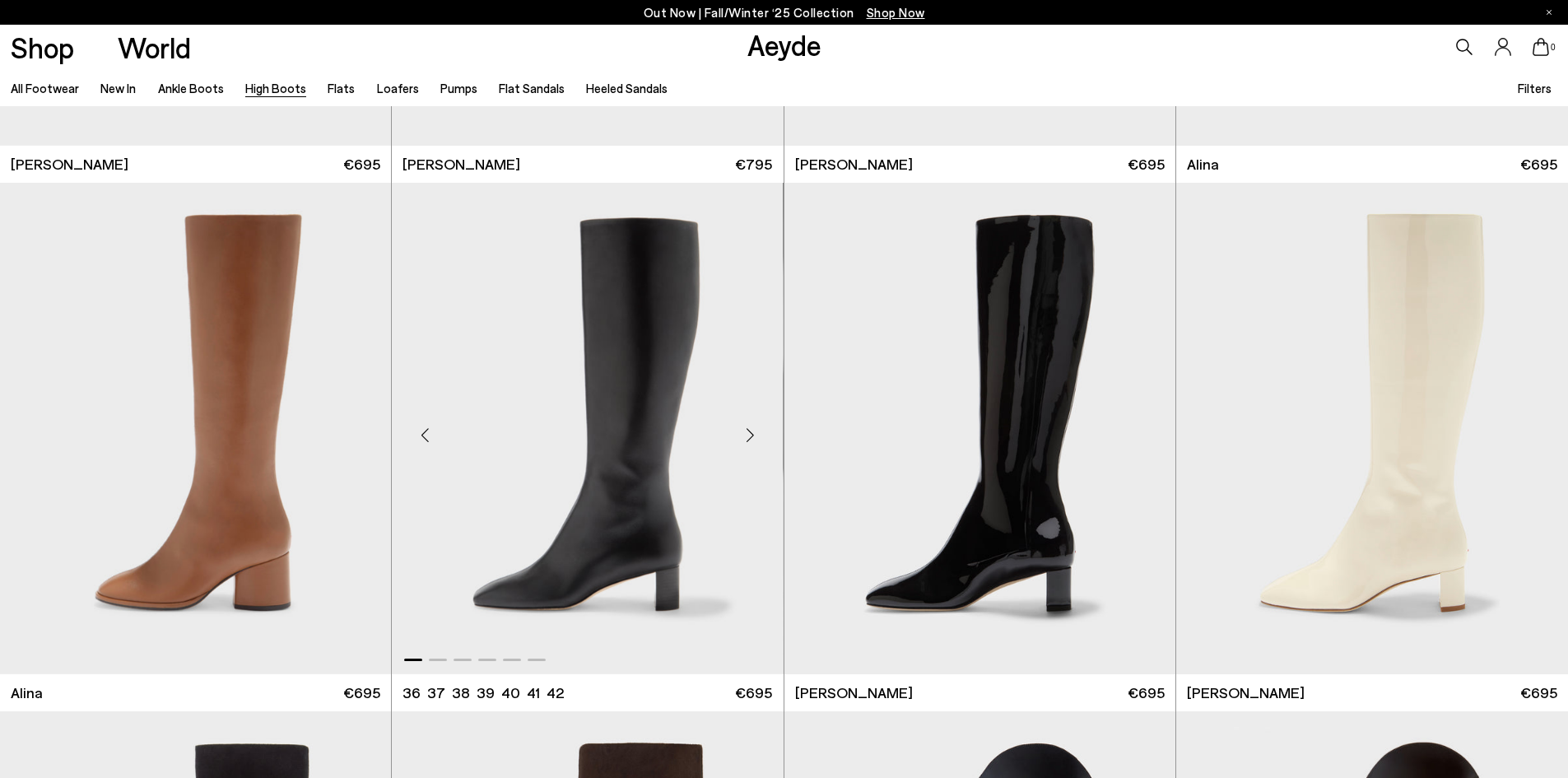
click at [748, 434] on div "Next slide" at bounding box center [750, 435] width 50 height 50
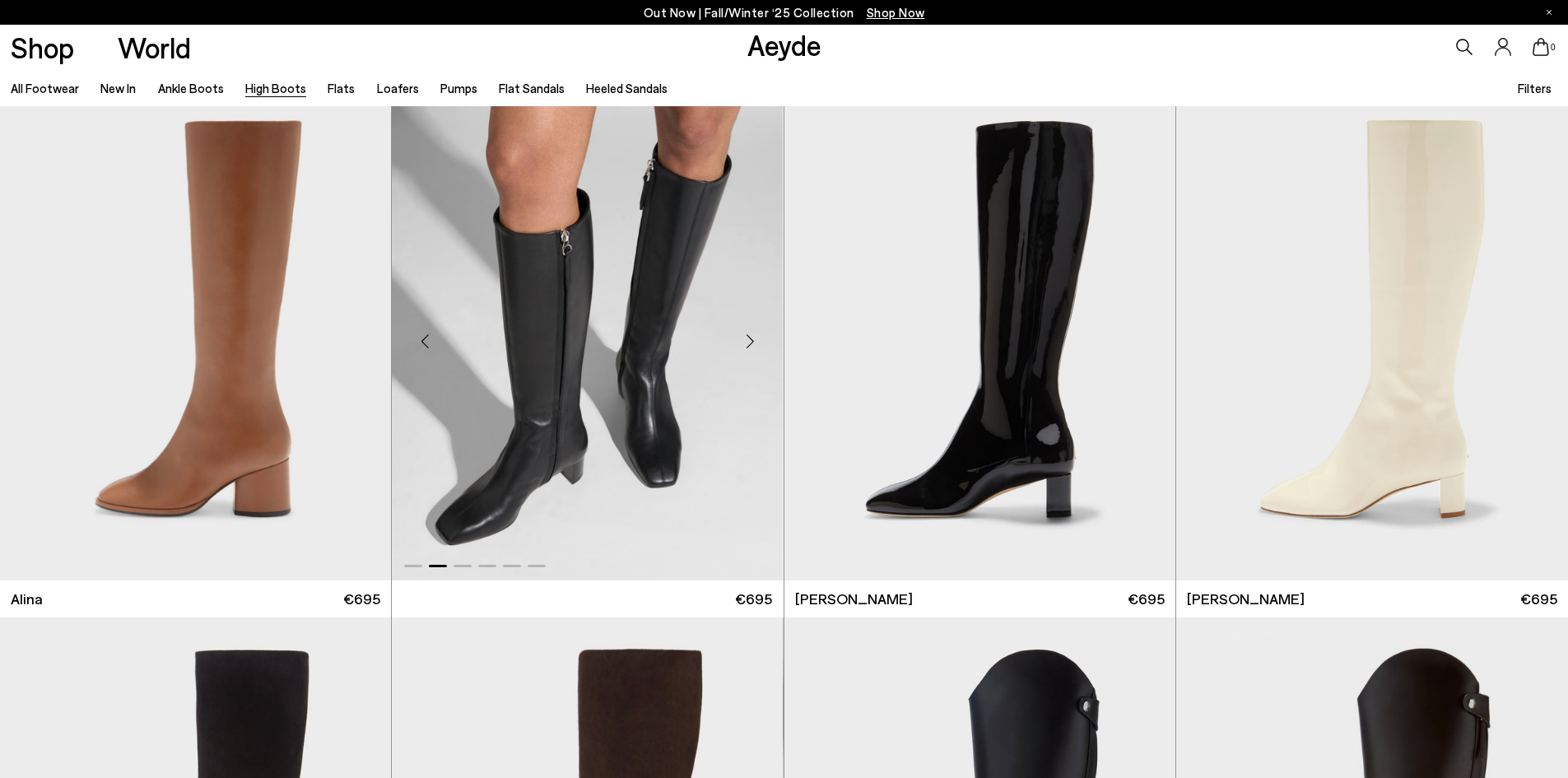
scroll to position [3189, 0]
click at [622, 392] on img "2 / 6" at bounding box center [586, 335] width 391 height 491
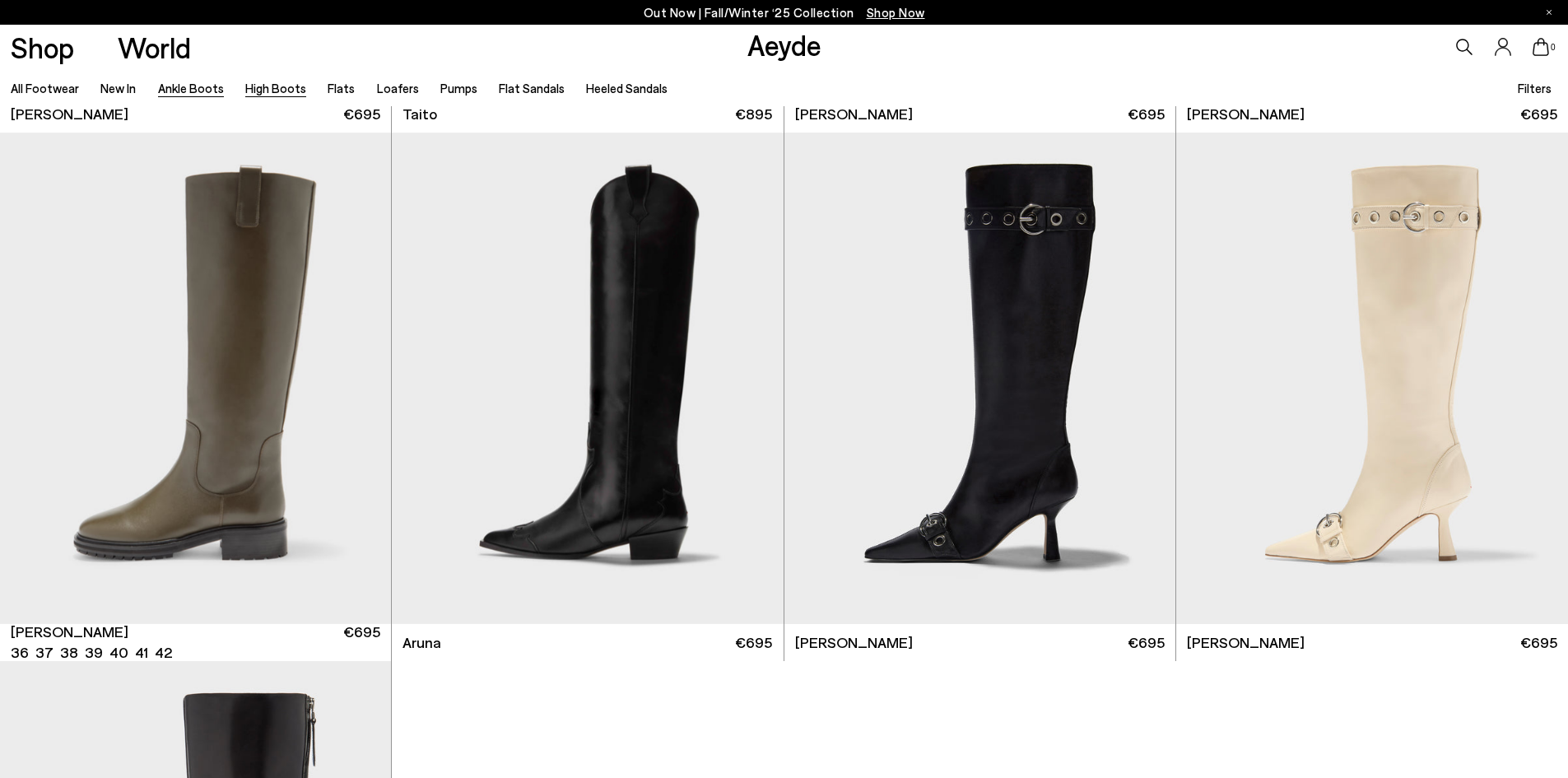
scroll to position [4716, 0]
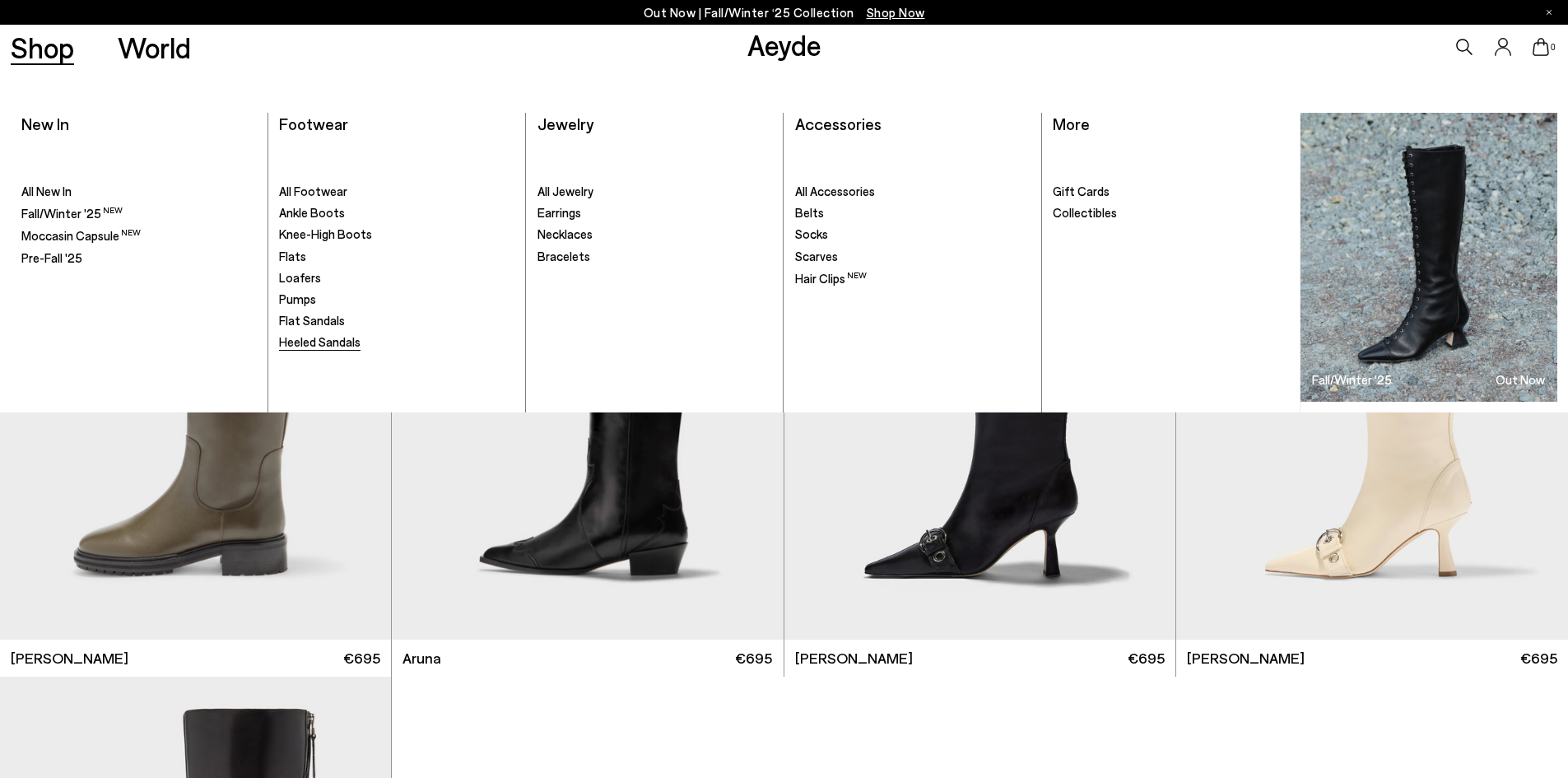
click at [319, 343] on span "Heeled Sandals" at bounding box center [320, 342] width 82 height 15
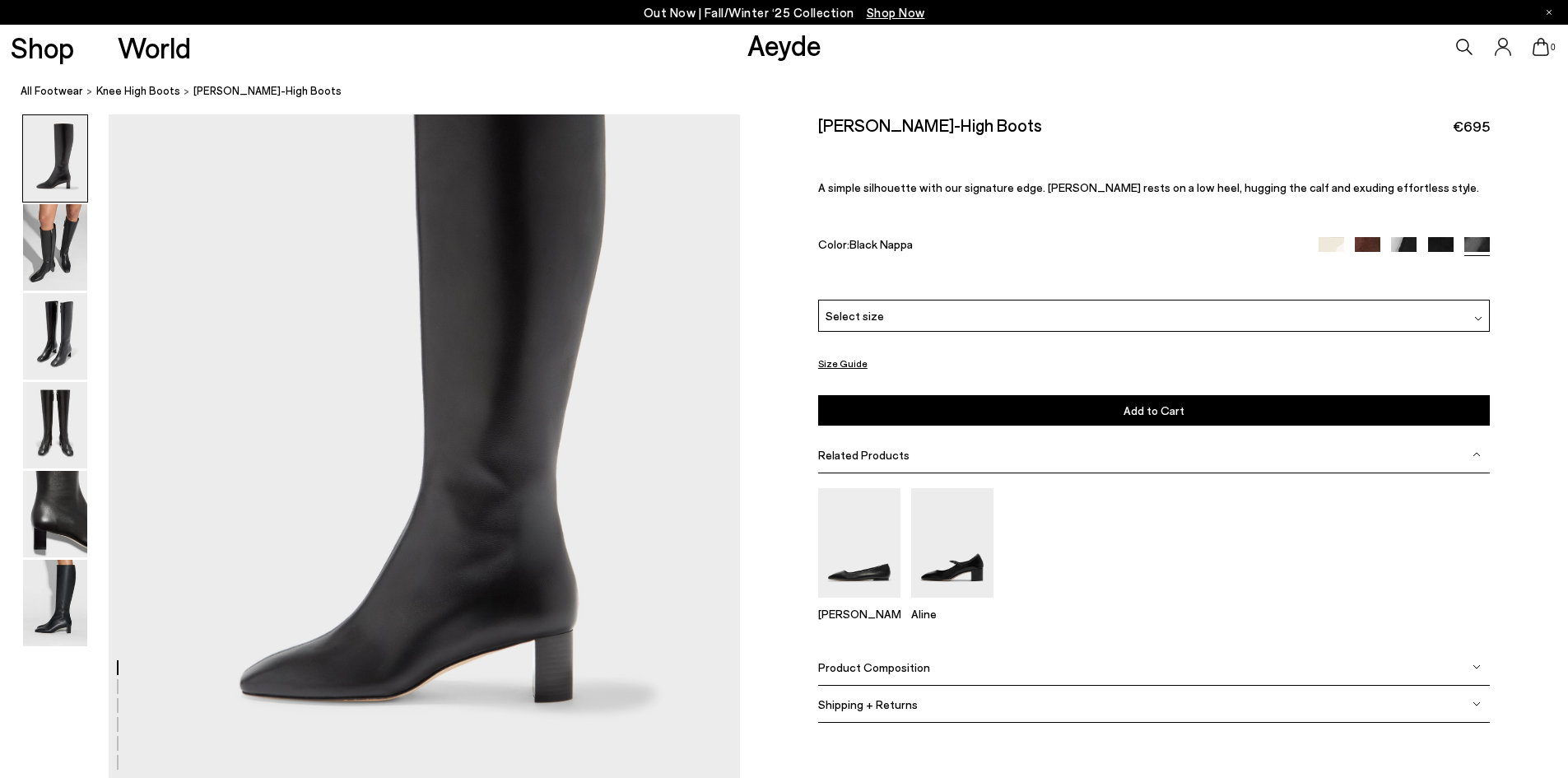
scroll to position [127, 0]
click at [881, 664] on span "Product Composition" at bounding box center [874, 667] width 112 height 14
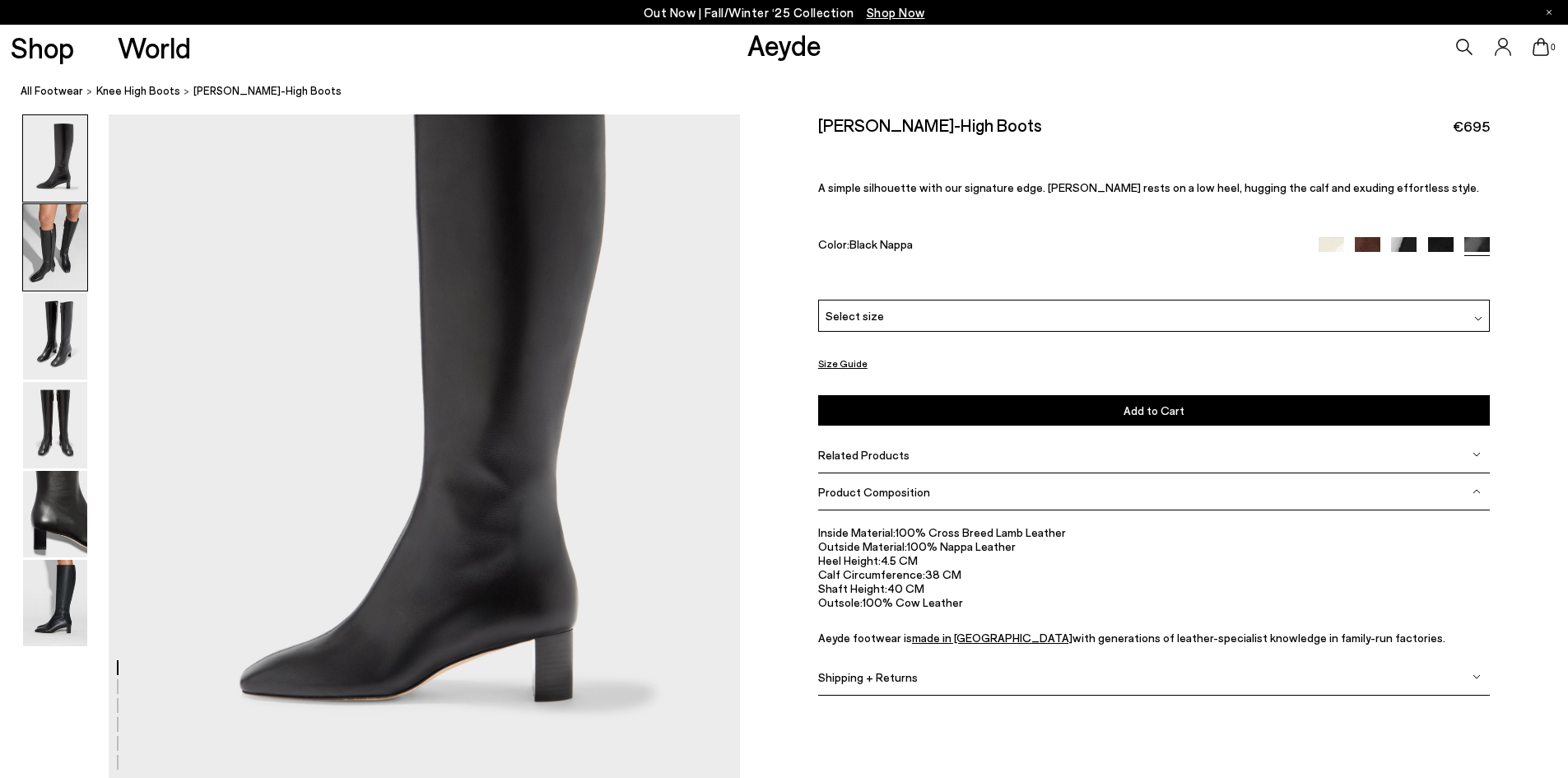
click at [51, 245] on img at bounding box center [55, 247] width 64 height 86
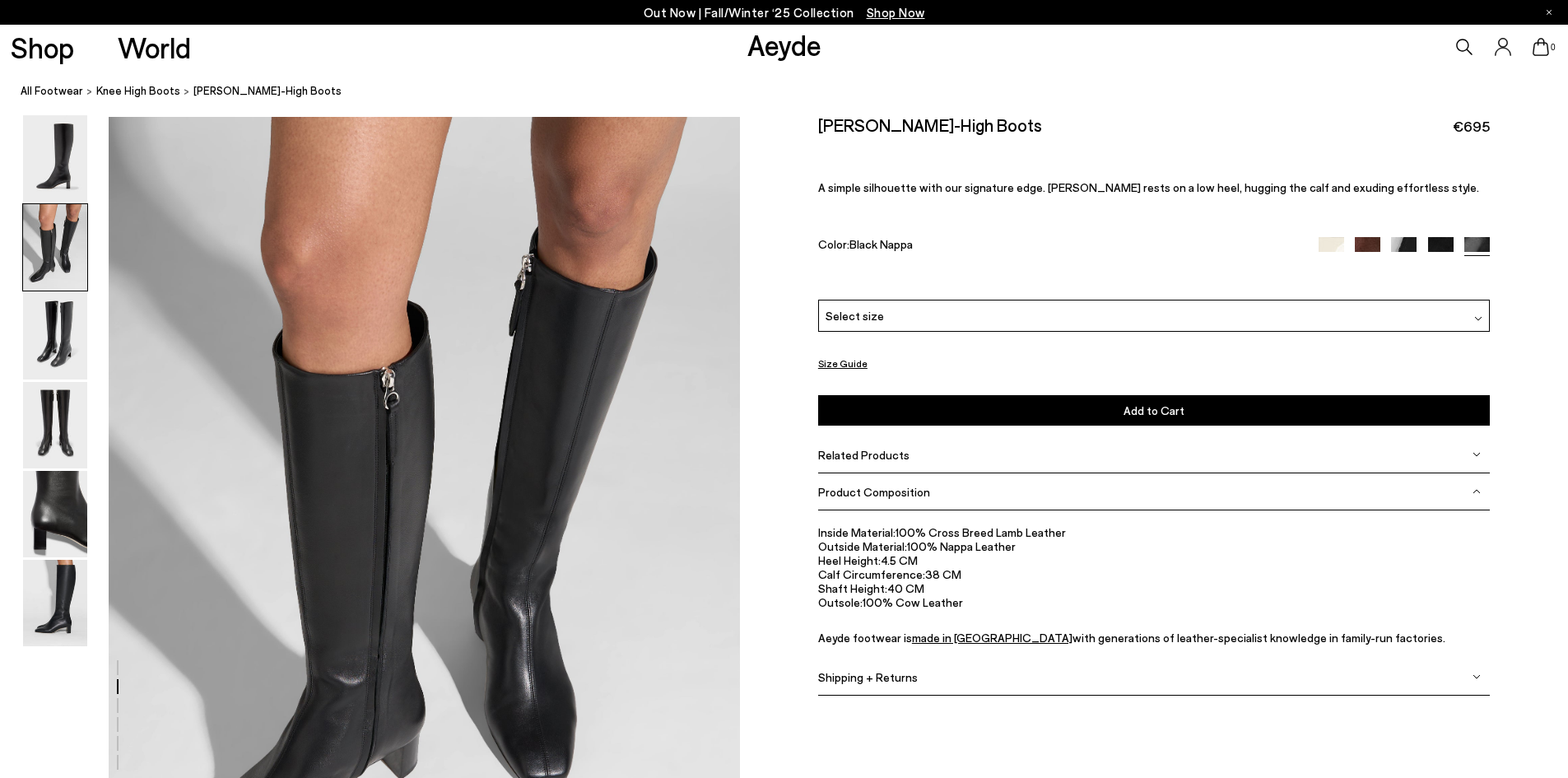
scroll to position [846, 0]
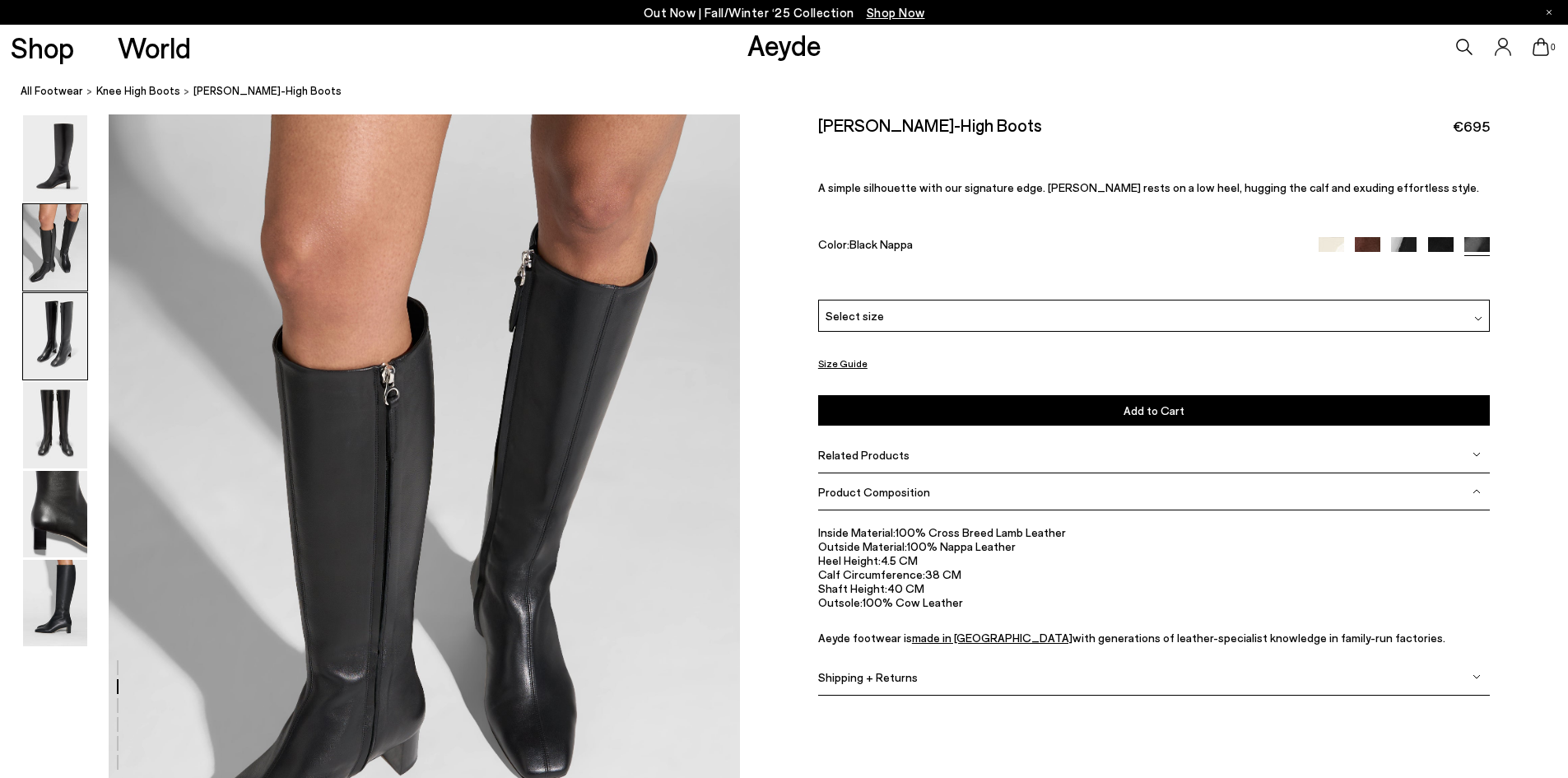
click at [68, 295] on img at bounding box center [55, 336] width 64 height 86
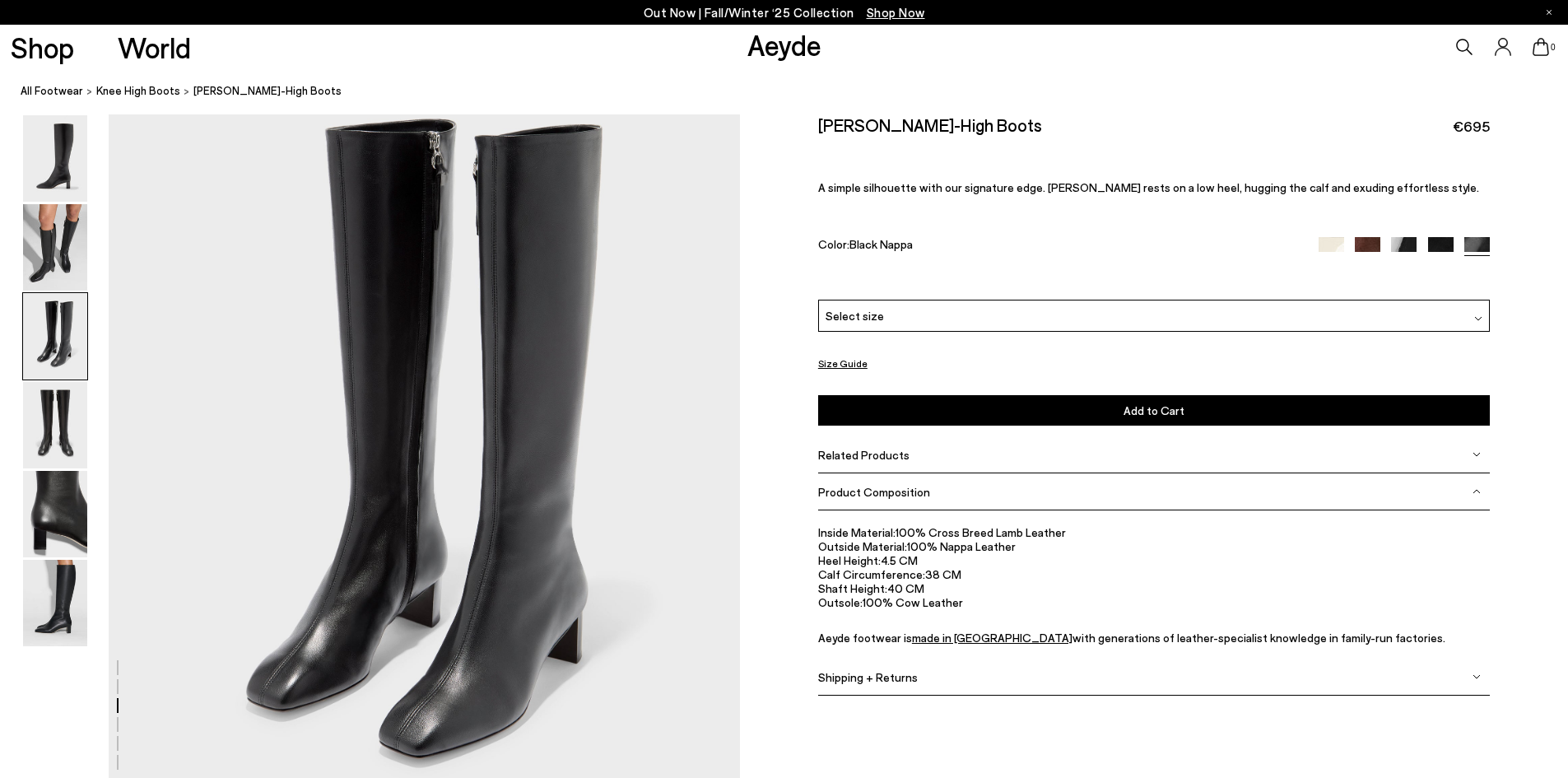
scroll to position [1761, 0]
click at [53, 431] on img at bounding box center [55, 425] width 64 height 86
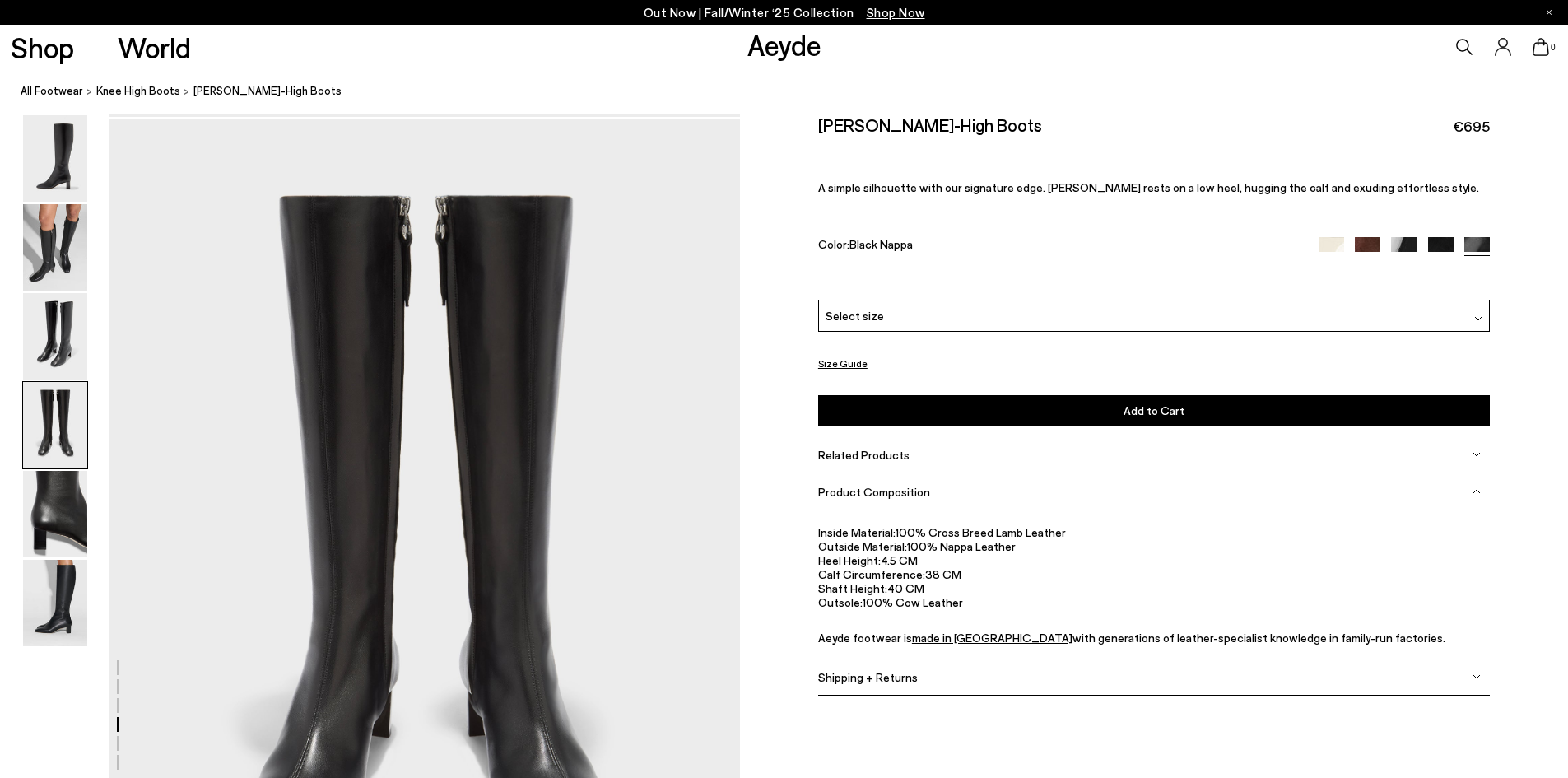
scroll to position [2533, 0]
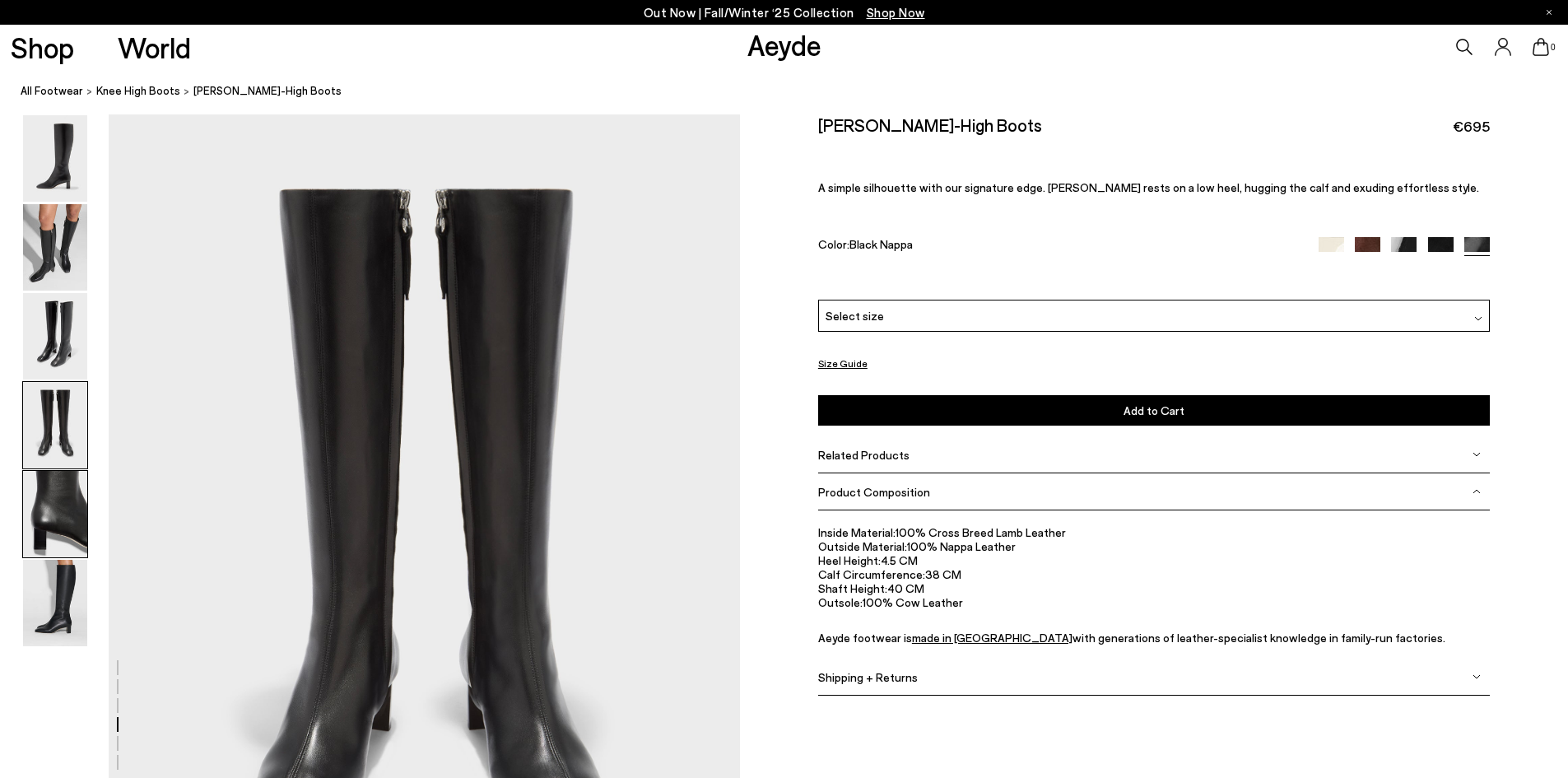
click at [68, 519] on img at bounding box center [55, 514] width 64 height 86
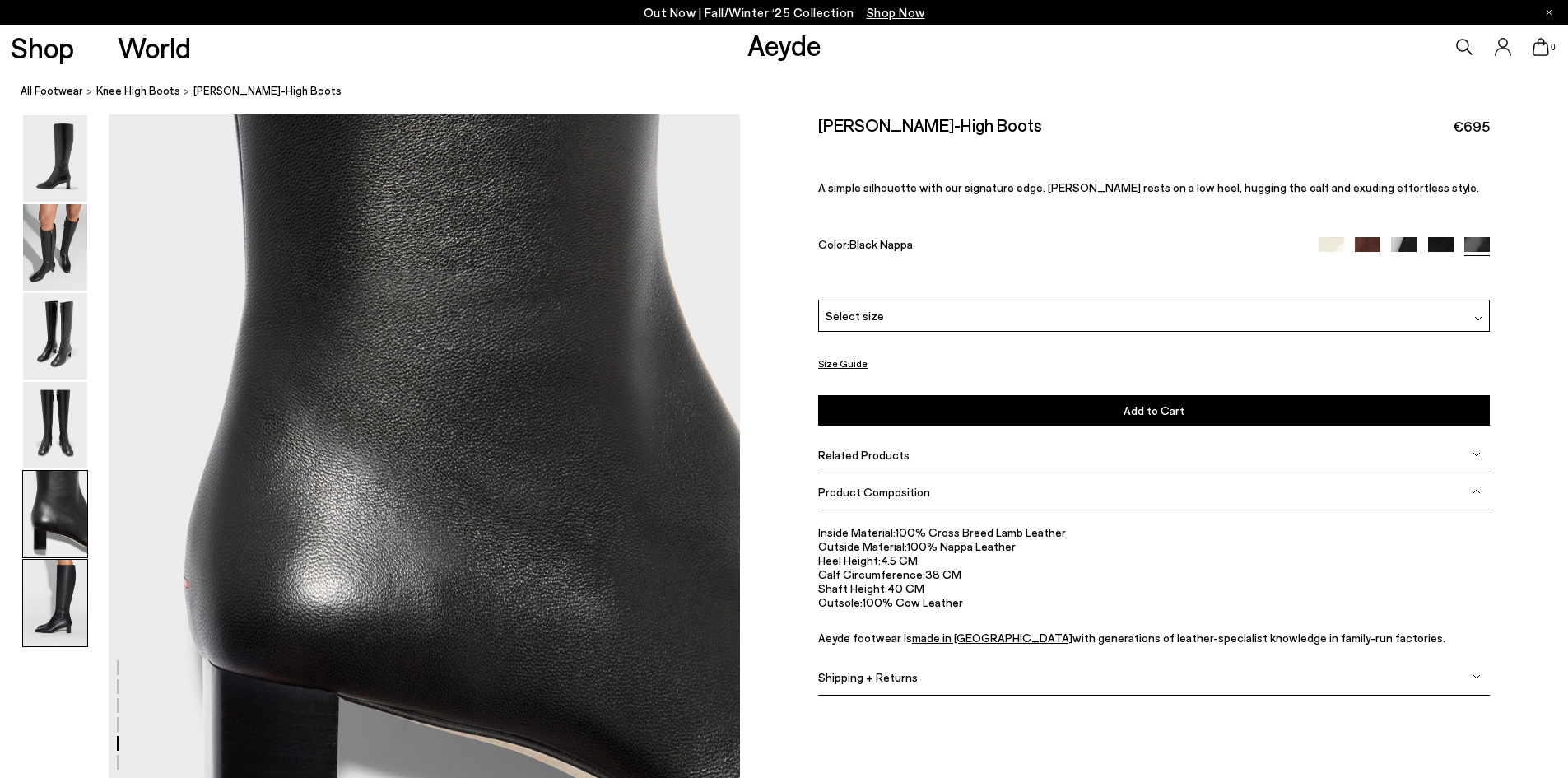
click at [67, 591] on img at bounding box center [55, 602] width 64 height 86
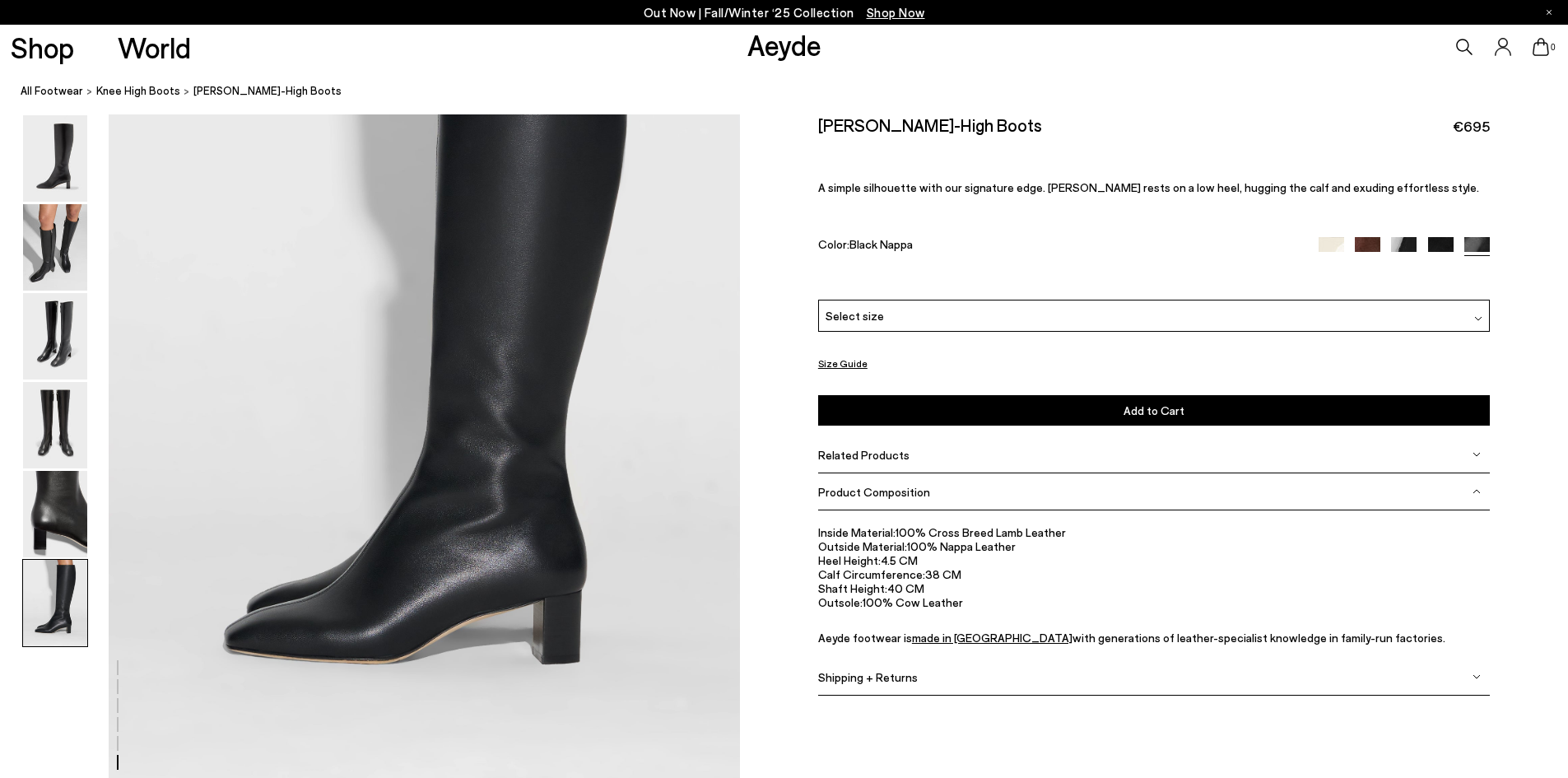
scroll to position [4388, 0]
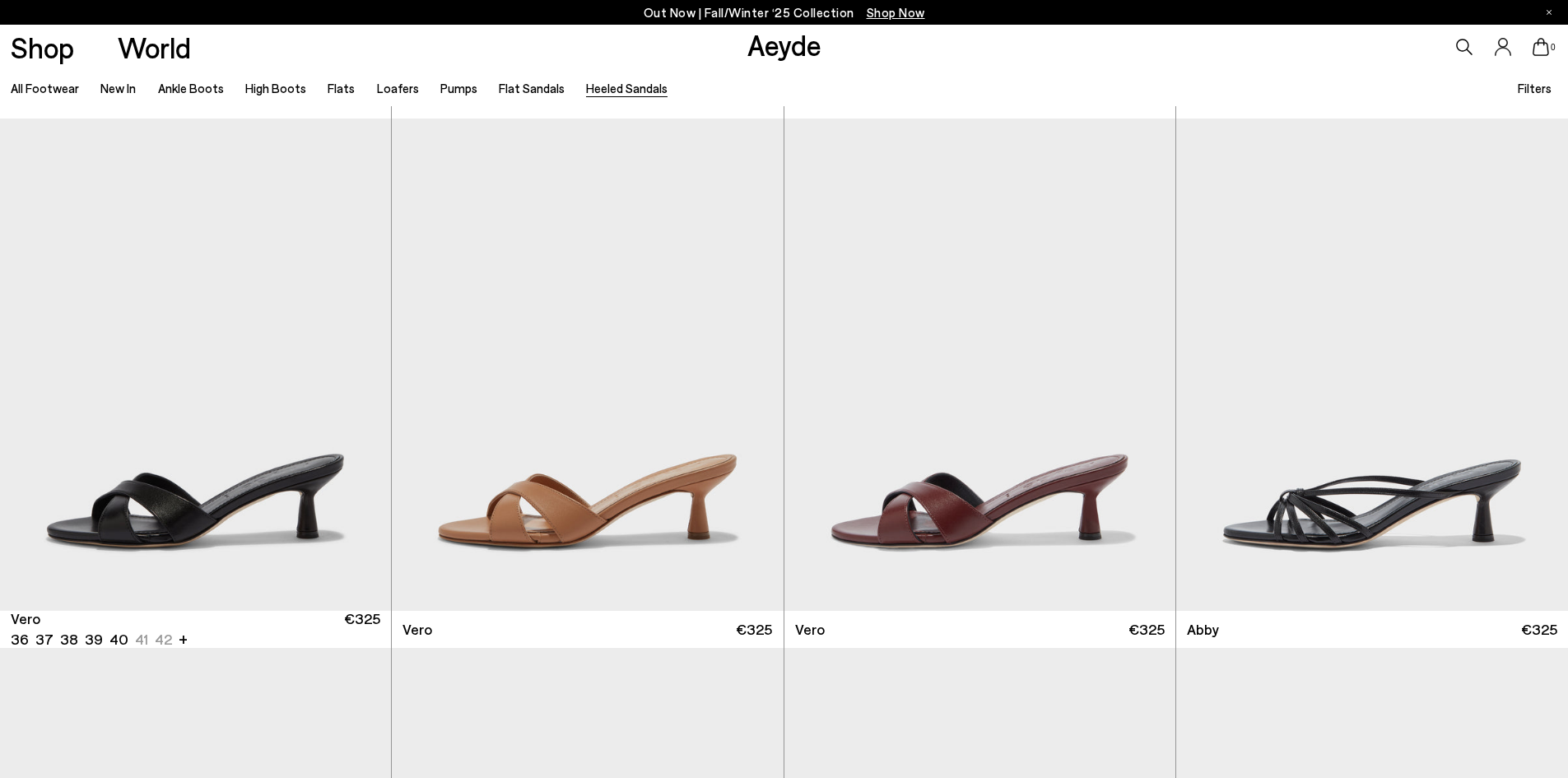
scroll to position [517, 0]
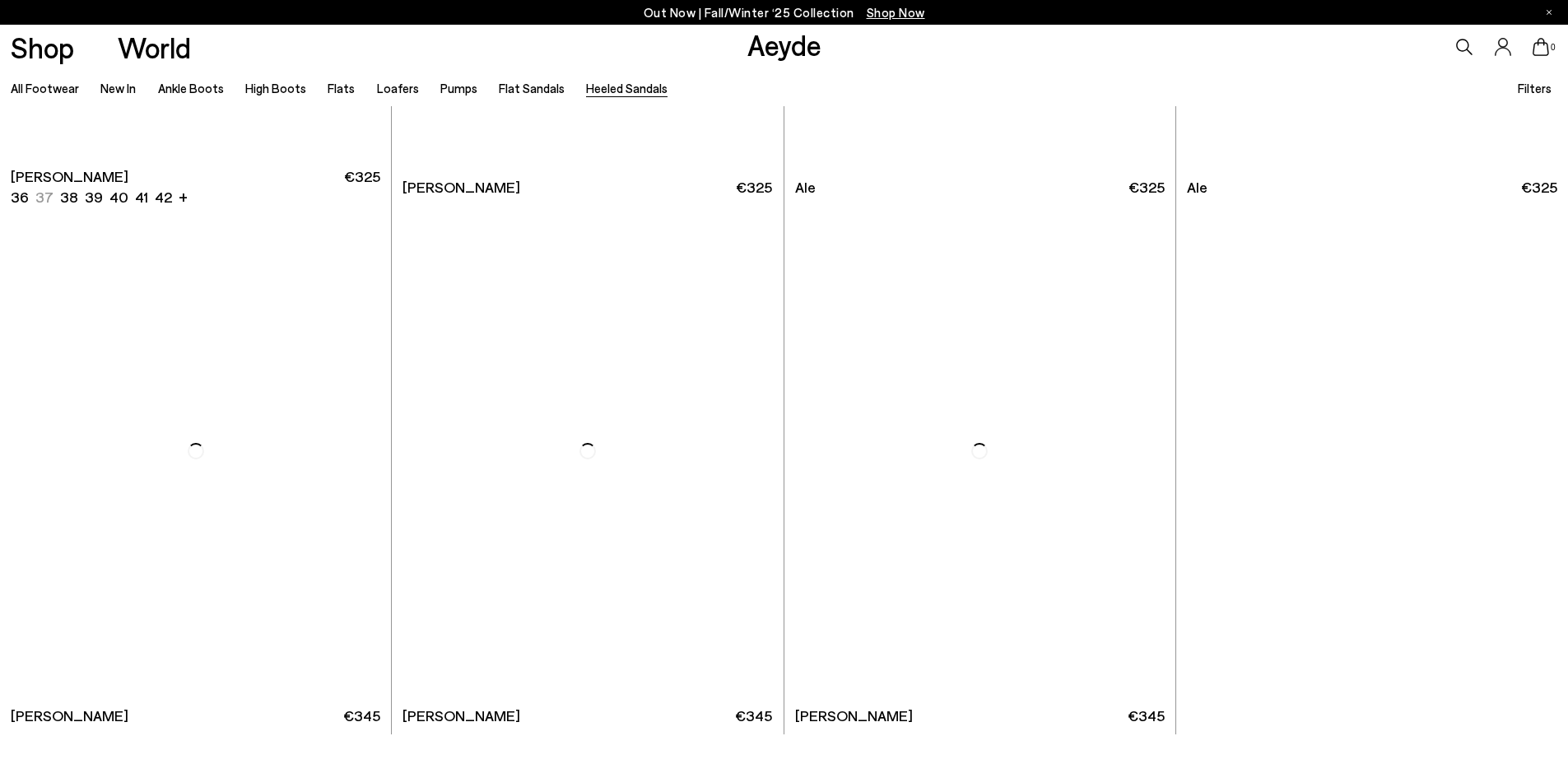
scroll to position [4649, 0]
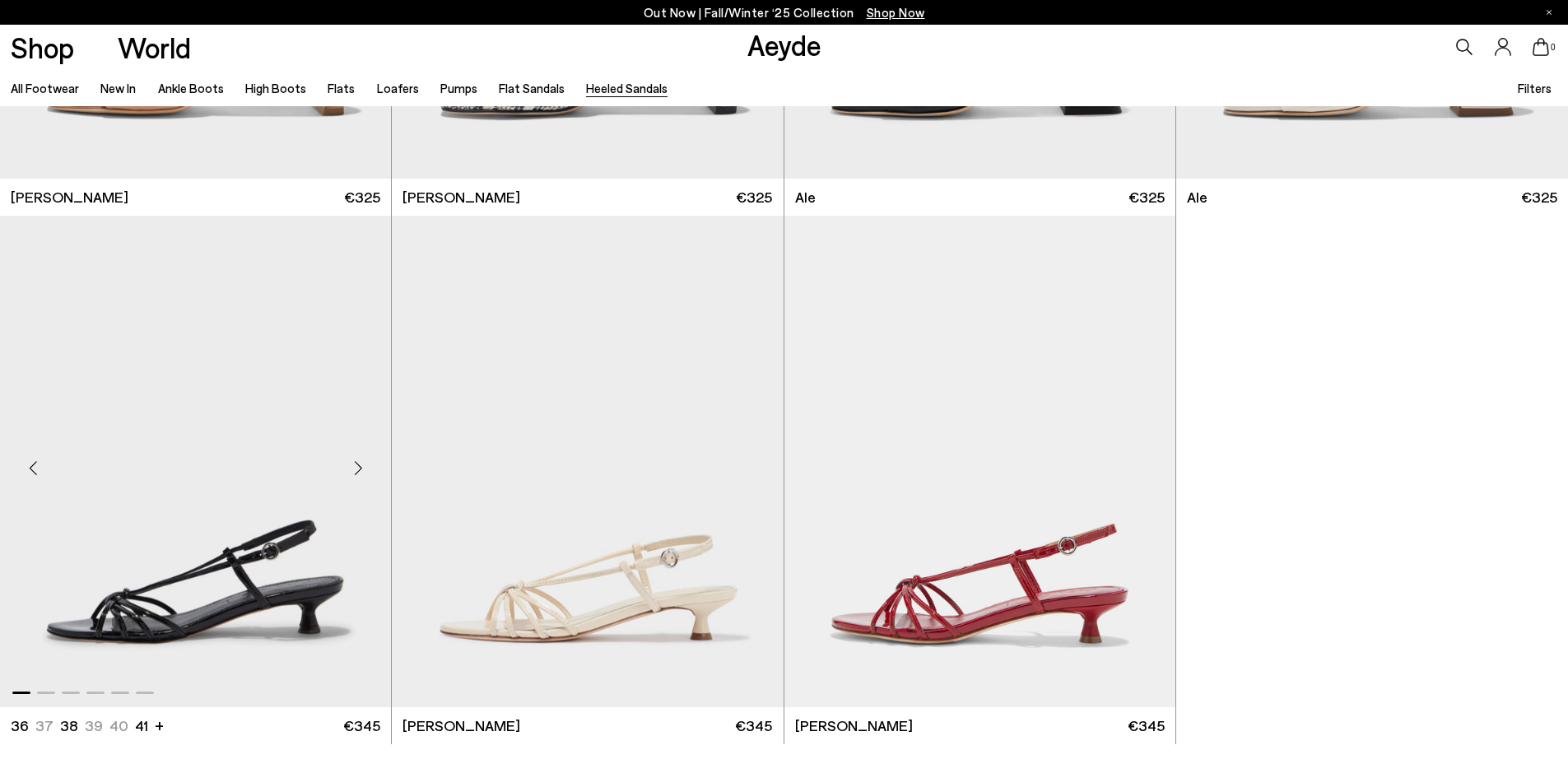
click at [364, 474] on div "Next slide" at bounding box center [358, 467] width 50 height 50
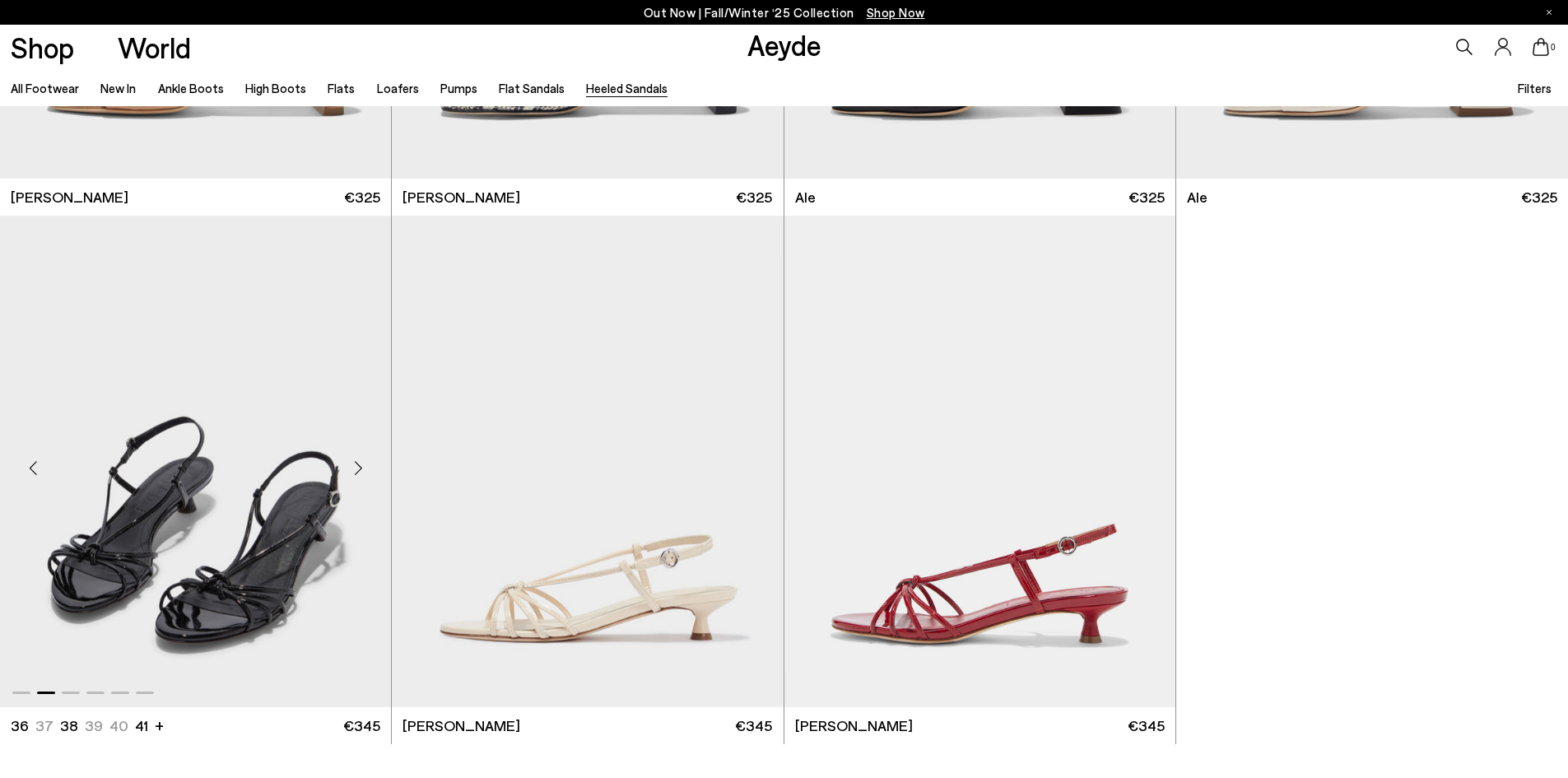
click at [364, 474] on div "Next slide" at bounding box center [358, 467] width 50 height 50
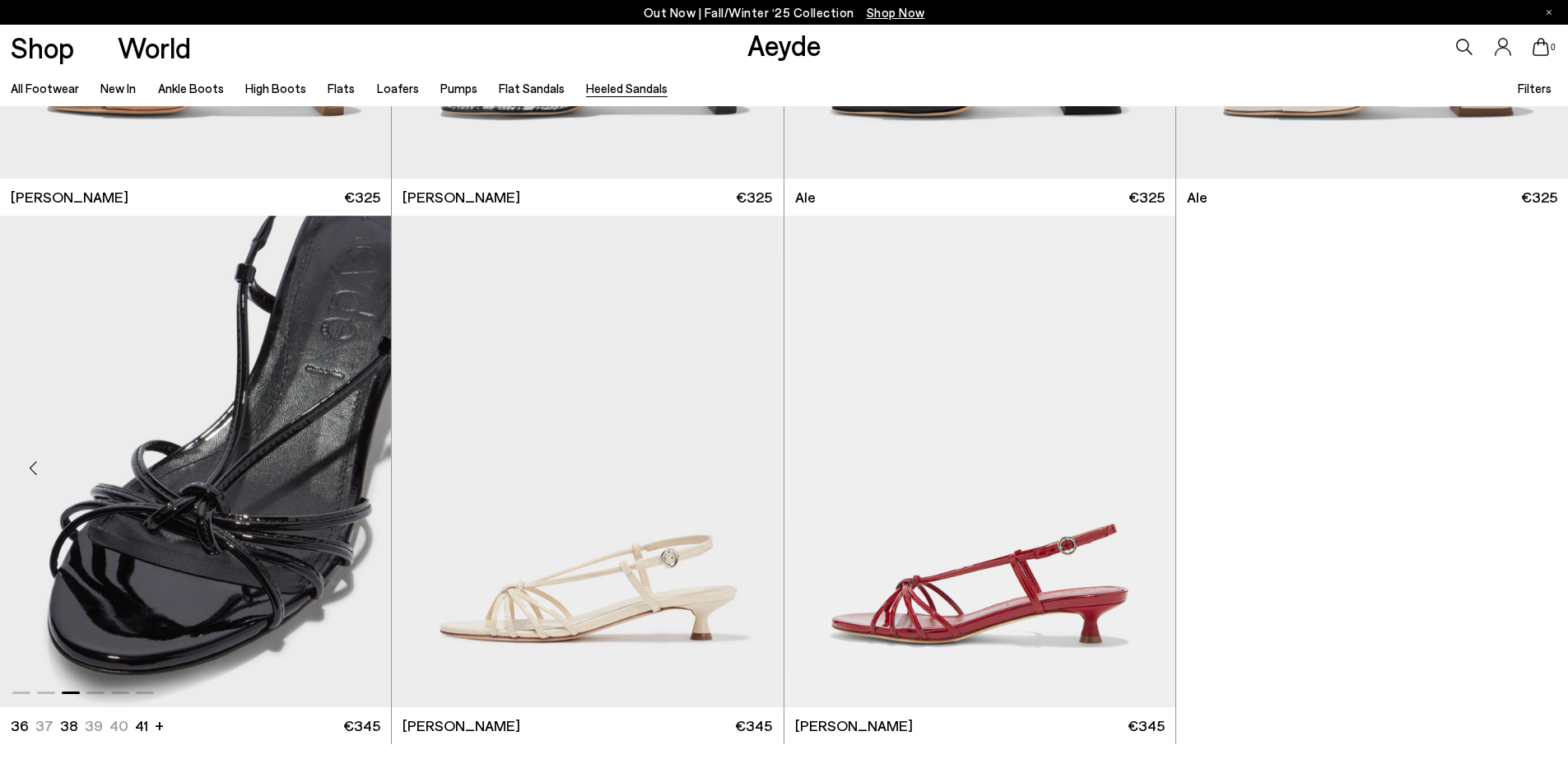
click at [364, 474] on div "Next slide" at bounding box center [358, 467] width 50 height 50
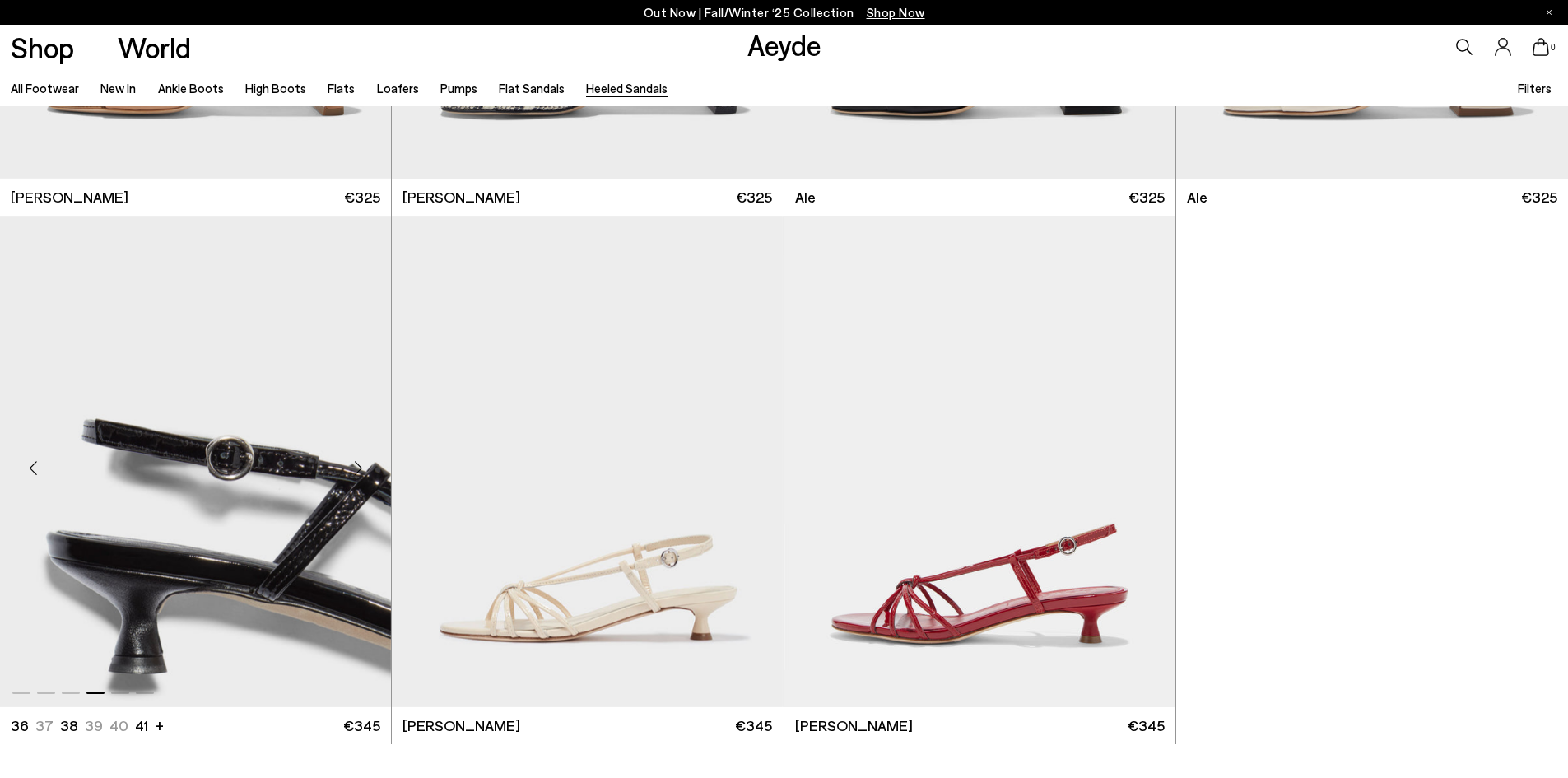
click at [364, 474] on div "Next slide" at bounding box center [358, 467] width 50 height 50
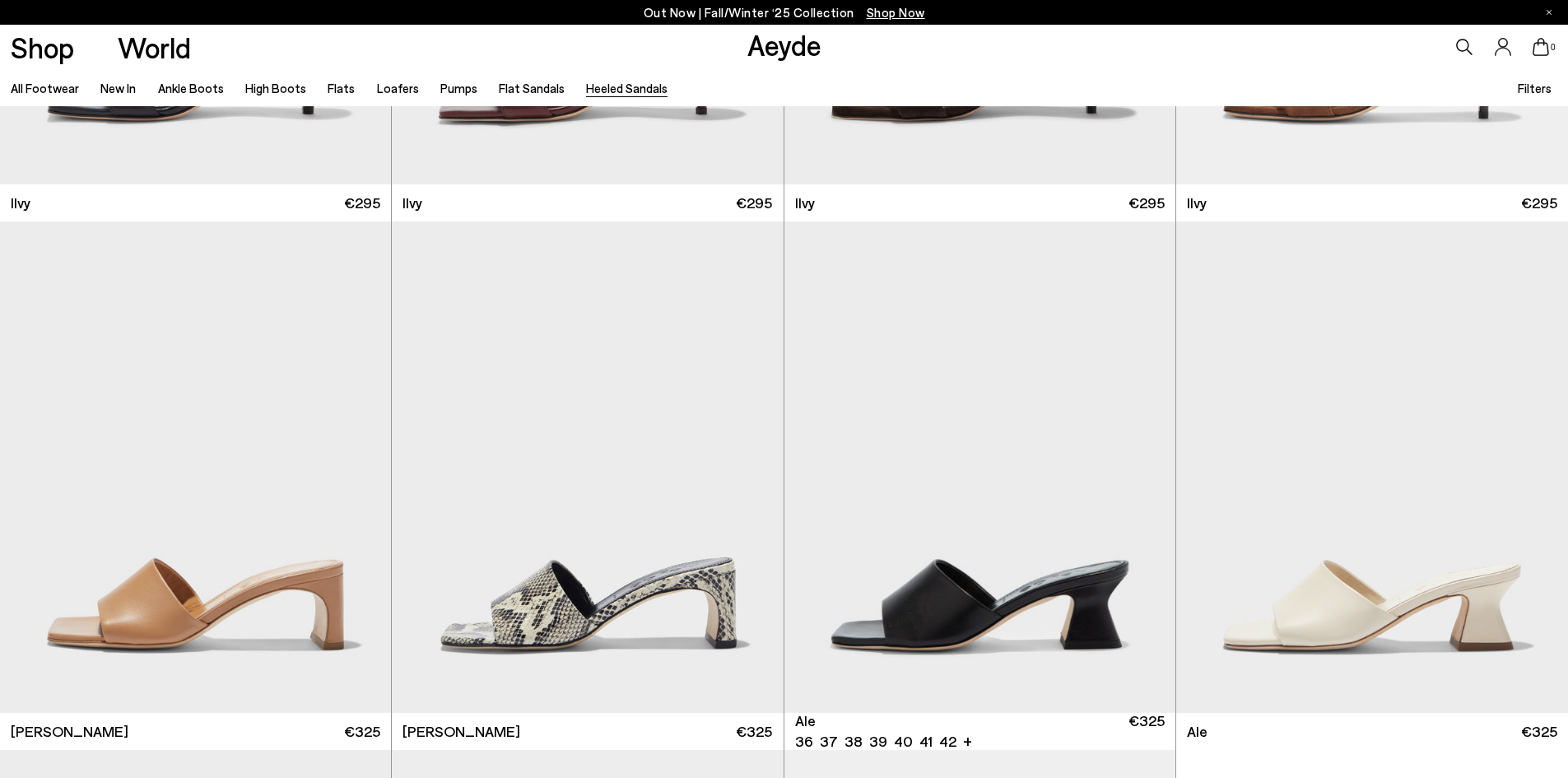
scroll to position [4116, 0]
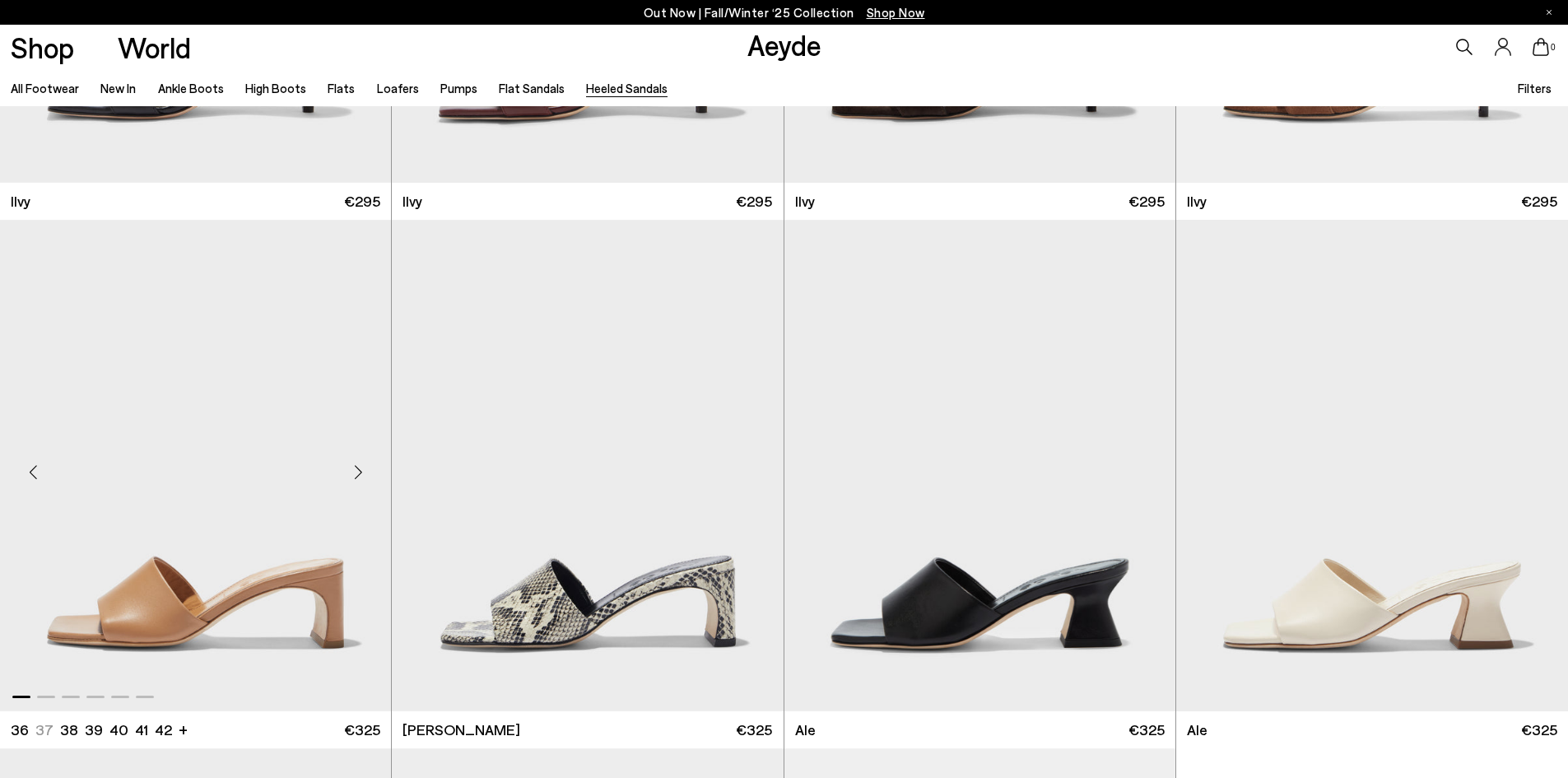
click at [358, 467] on div "Next slide" at bounding box center [358, 472] width 50 height 50
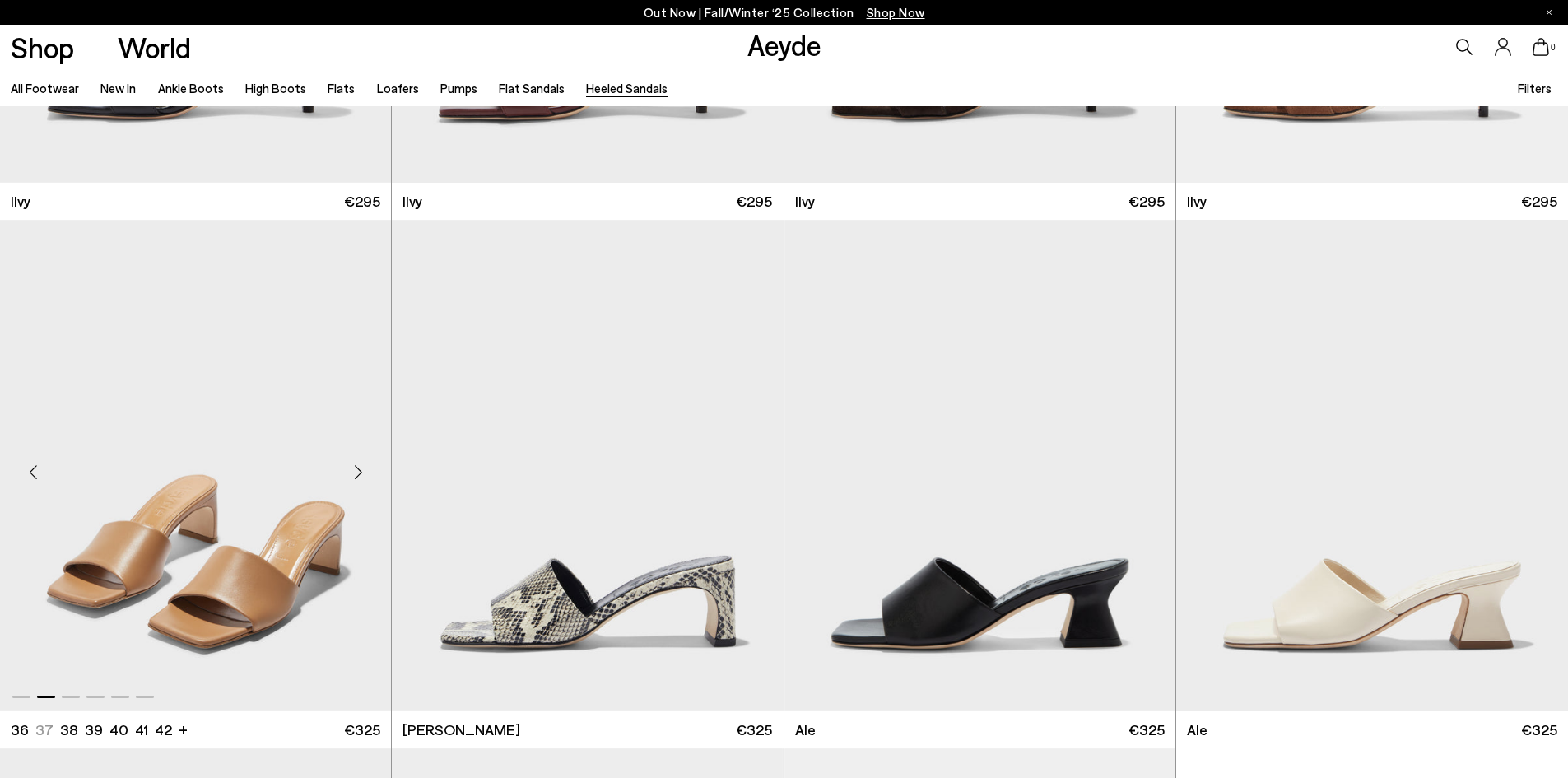
click at [358, 467] on div "Next slide" at bounding box center [358, 472] width 50 height 50
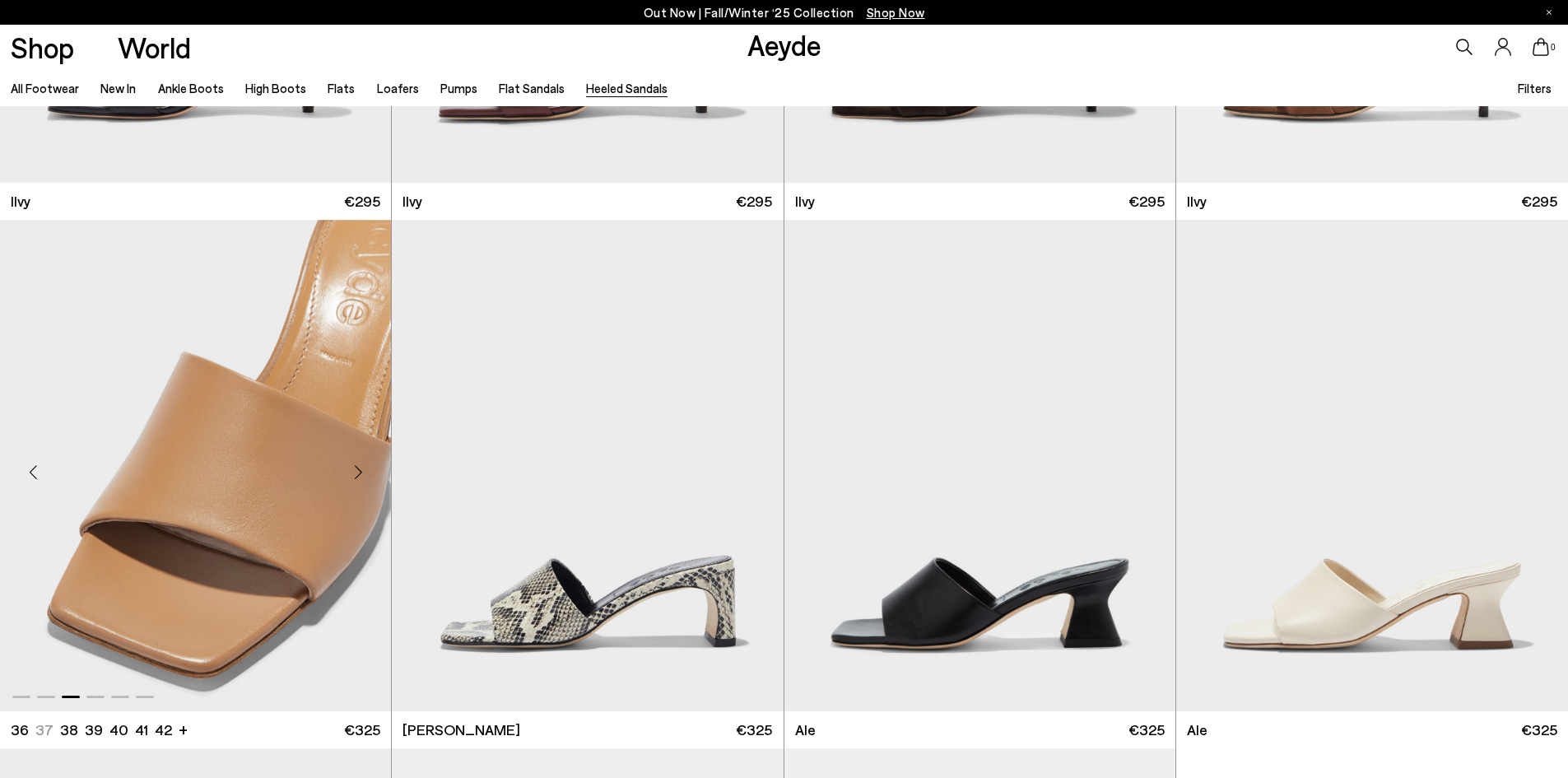
click at [358, 467] on div "Next slide" at bounding box center [358, 472] width 50 height 50
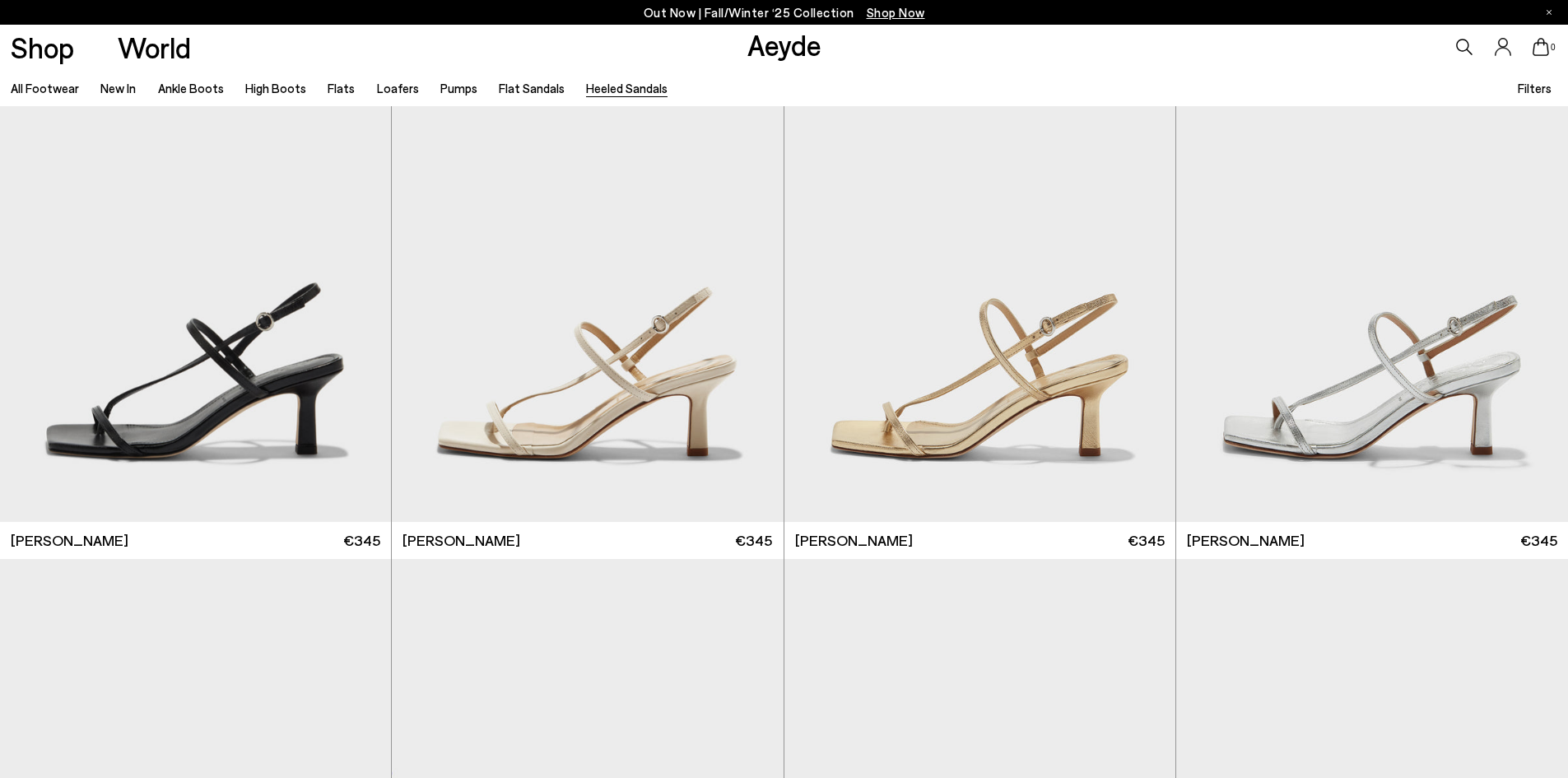
scroll to position [2090, 0]
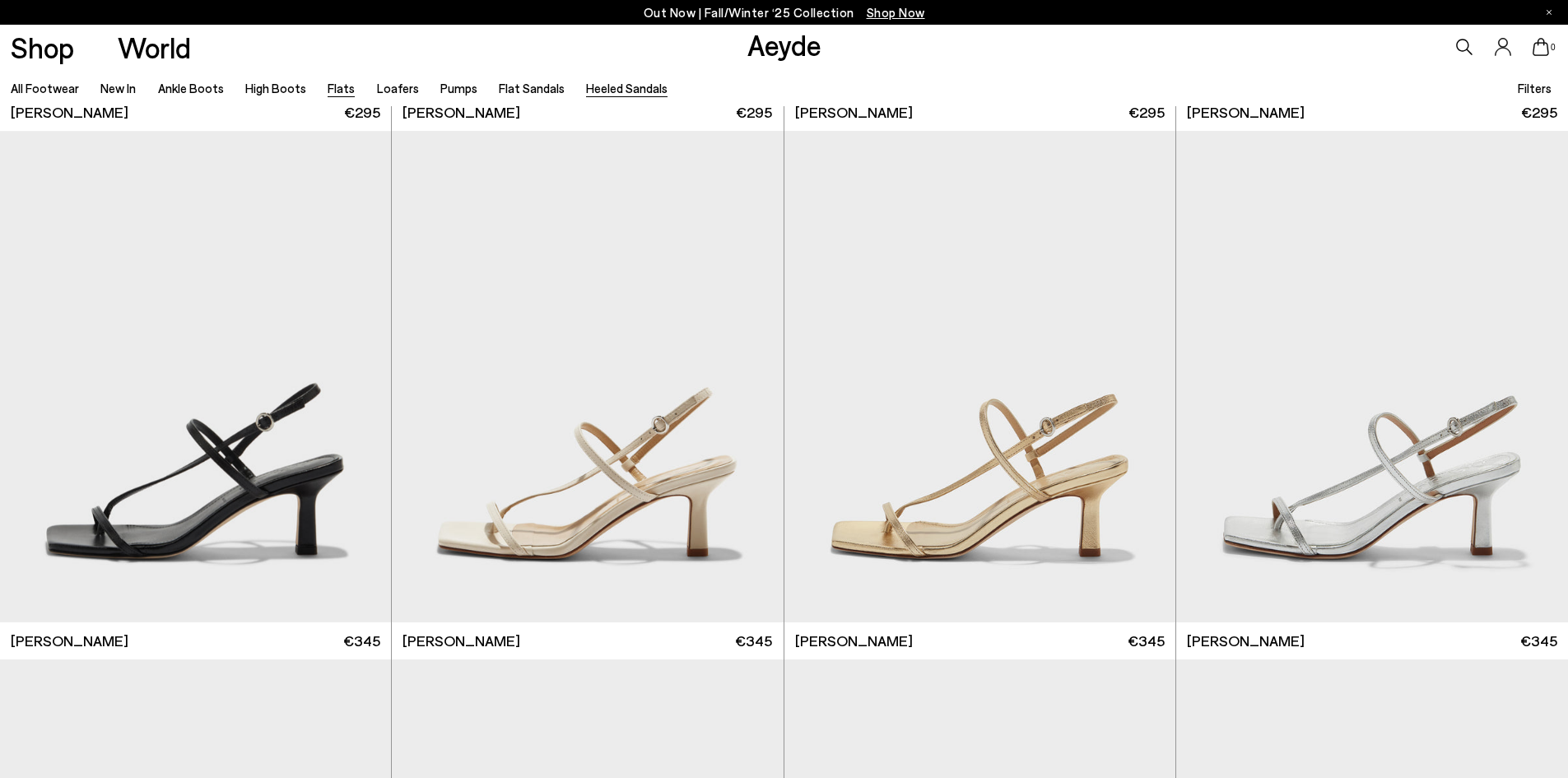
click at [336, 84] on link "Flats" at bounding box center [341, 89] width 27 height 15
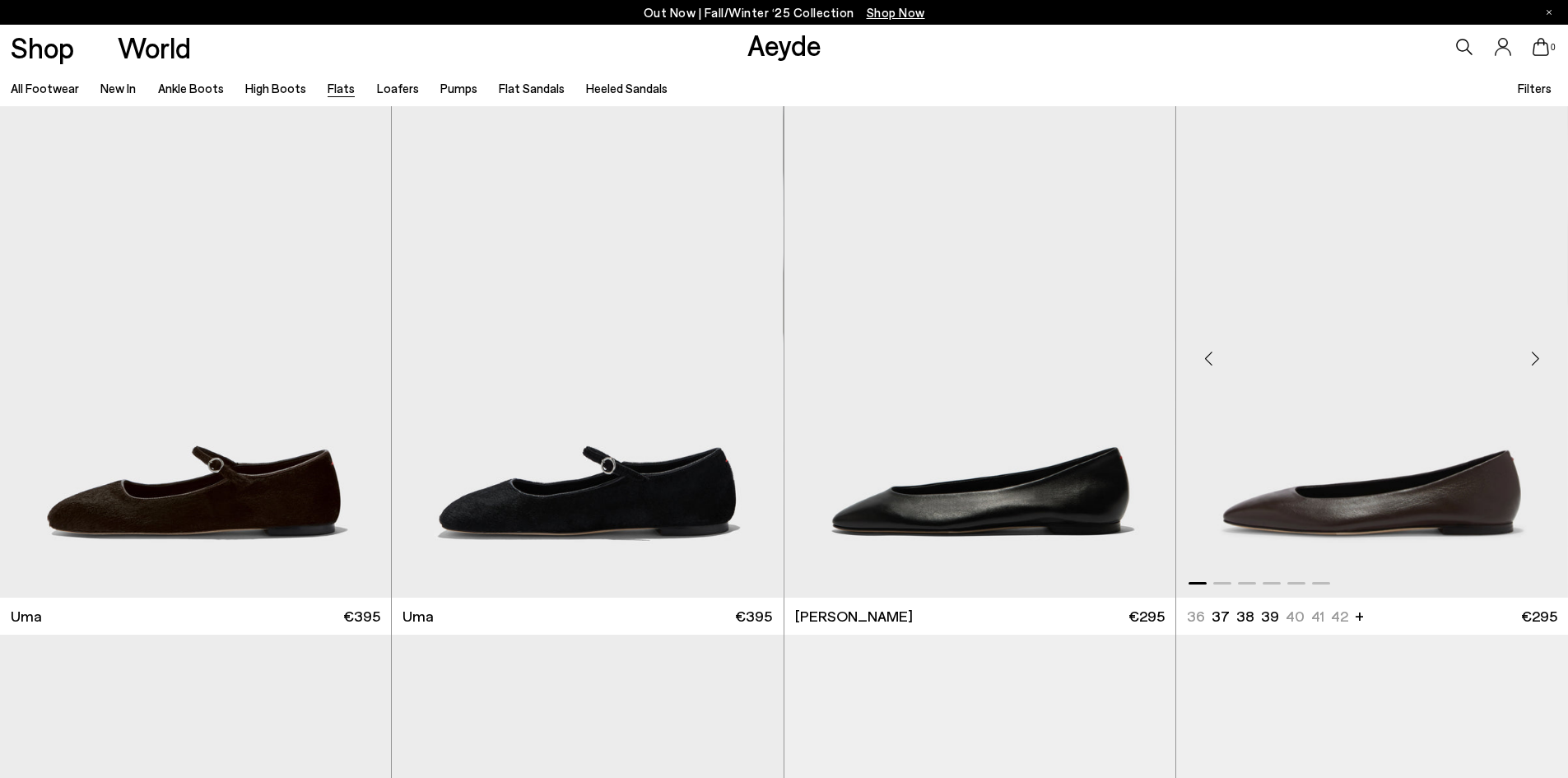
click at [1528, 361] on div "Next slide" at bounding box center [1534, 359] width 50 height 50
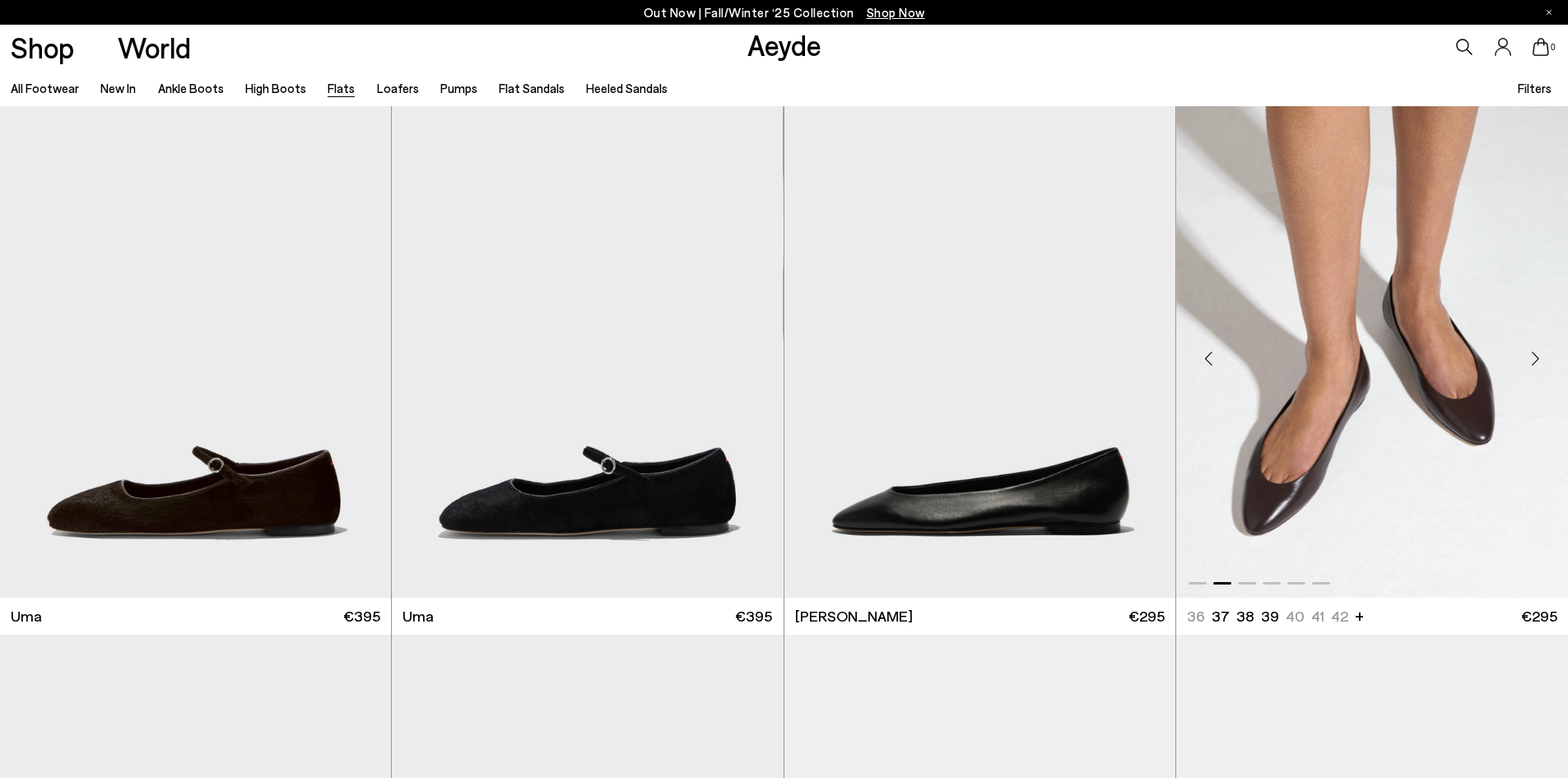
click at [1528, 361] on div "Next slide" at bounding box center [1534, 359] width 50 height 50
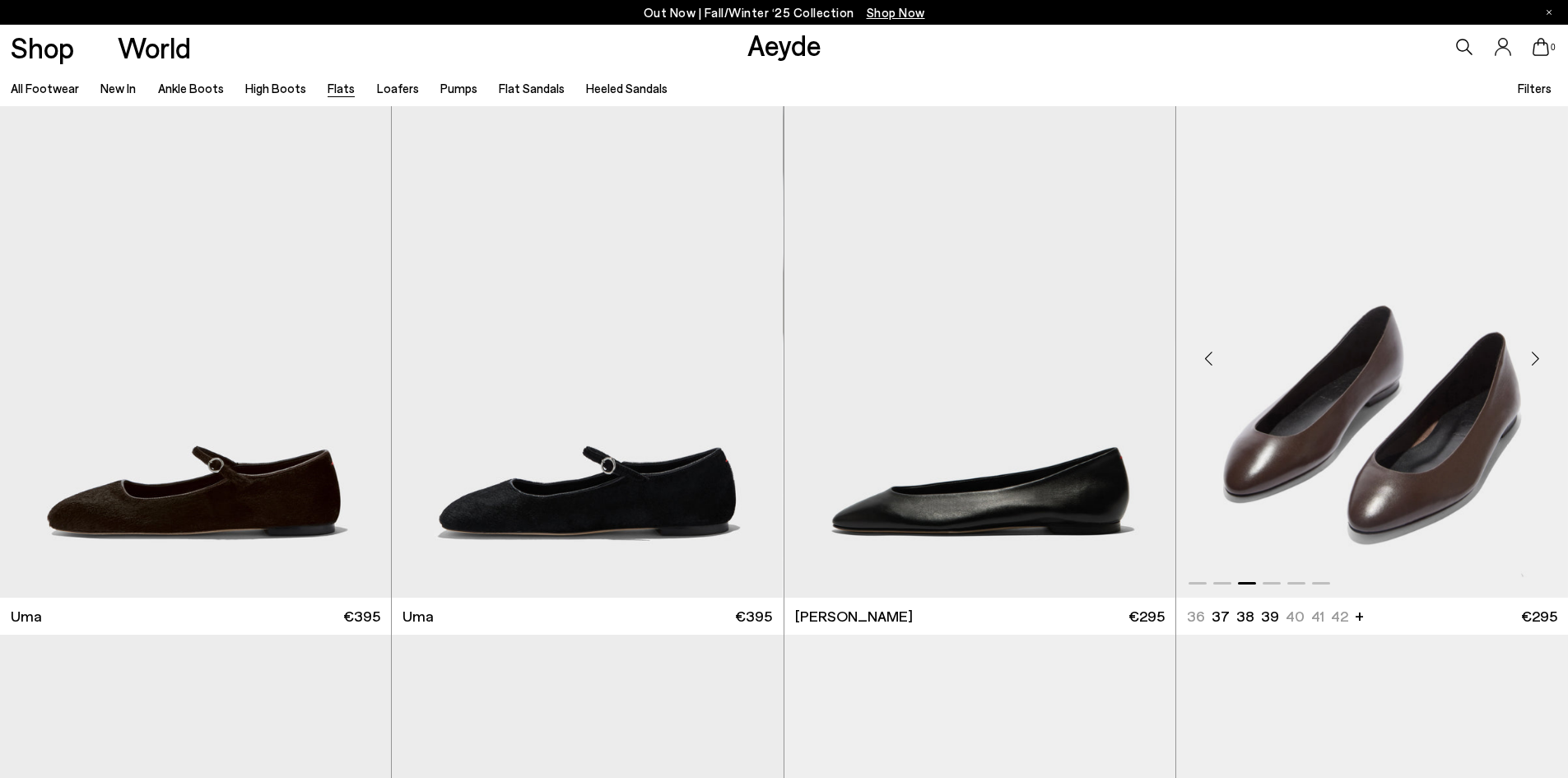
click at [1528, 361] on div "Next slide" at bounding box center [1534, 359] width 50 height 50
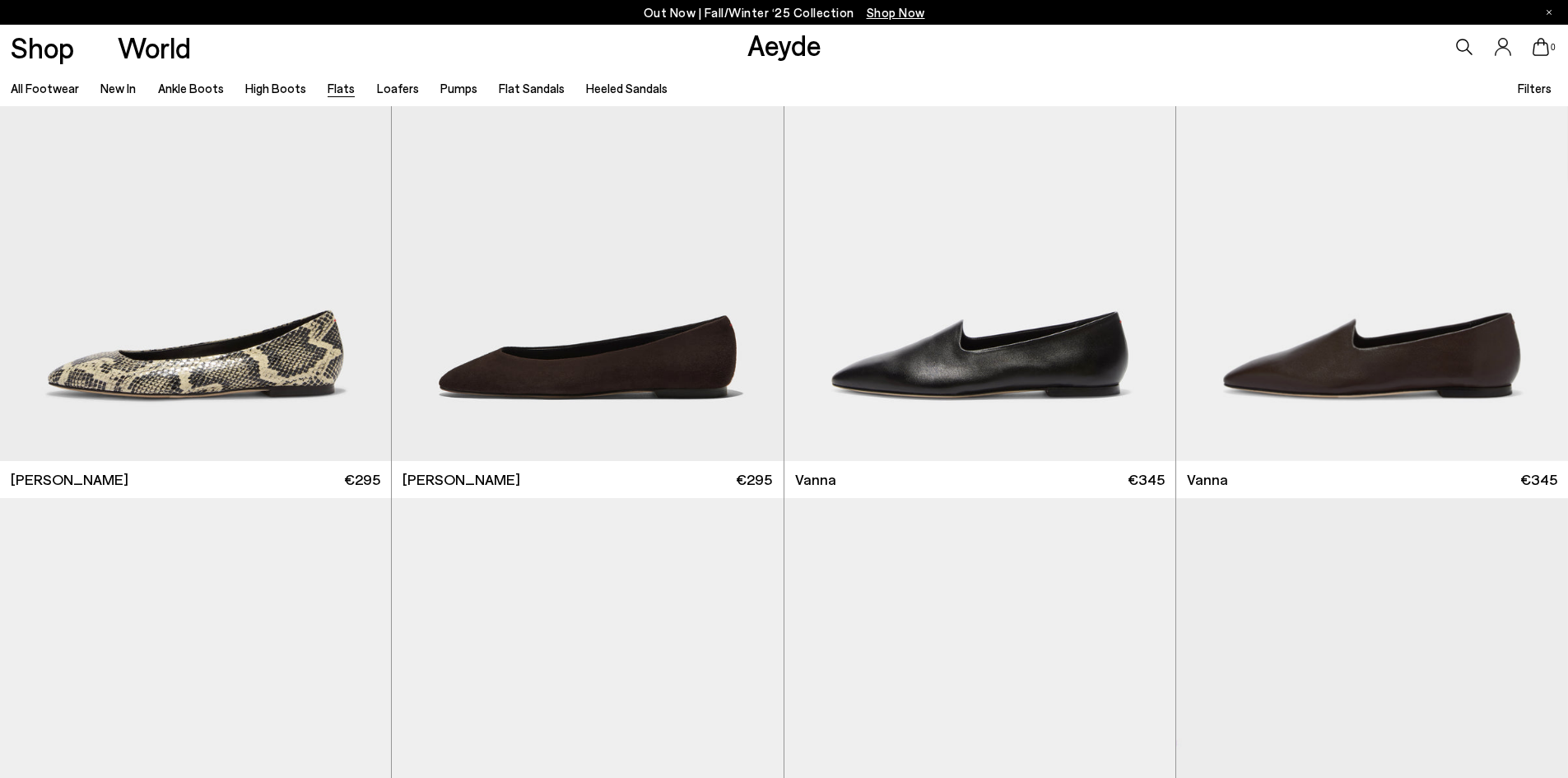
scroll to position [667, 0]
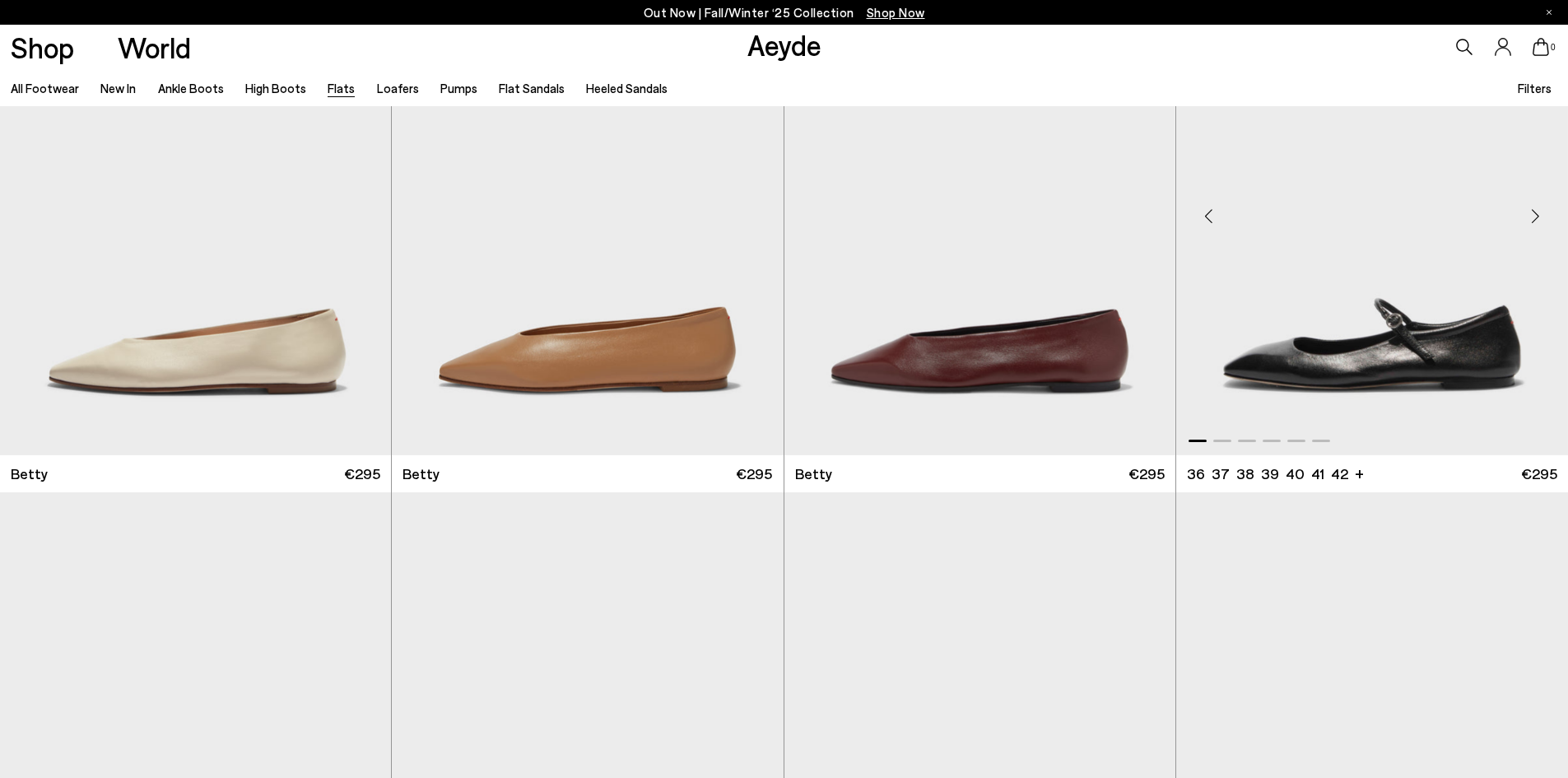
scroll to position [1635, 0]
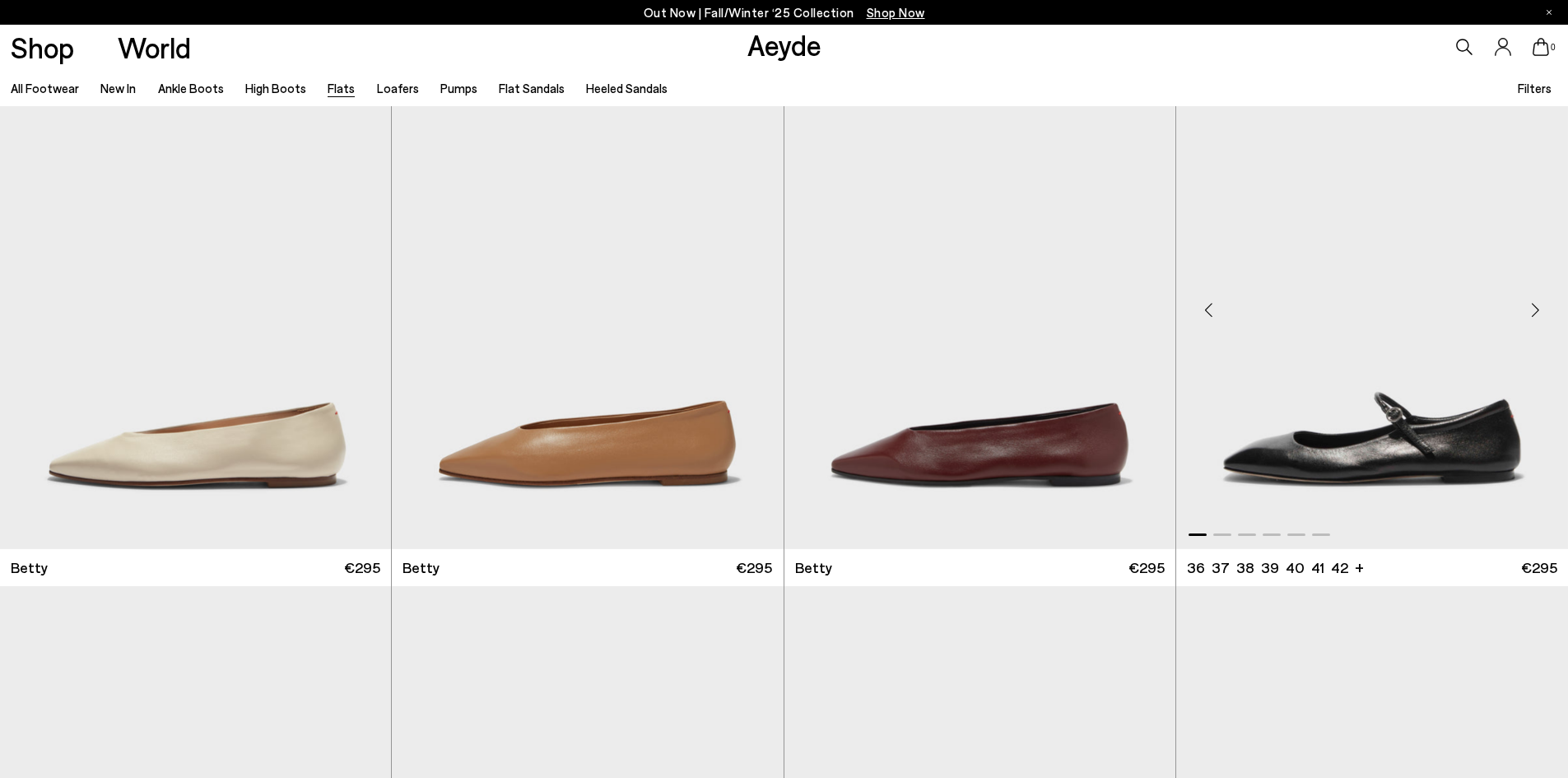
click at [1533, 316] on div "Next slide" at bounding box center [1534, 310] width 50 height 50
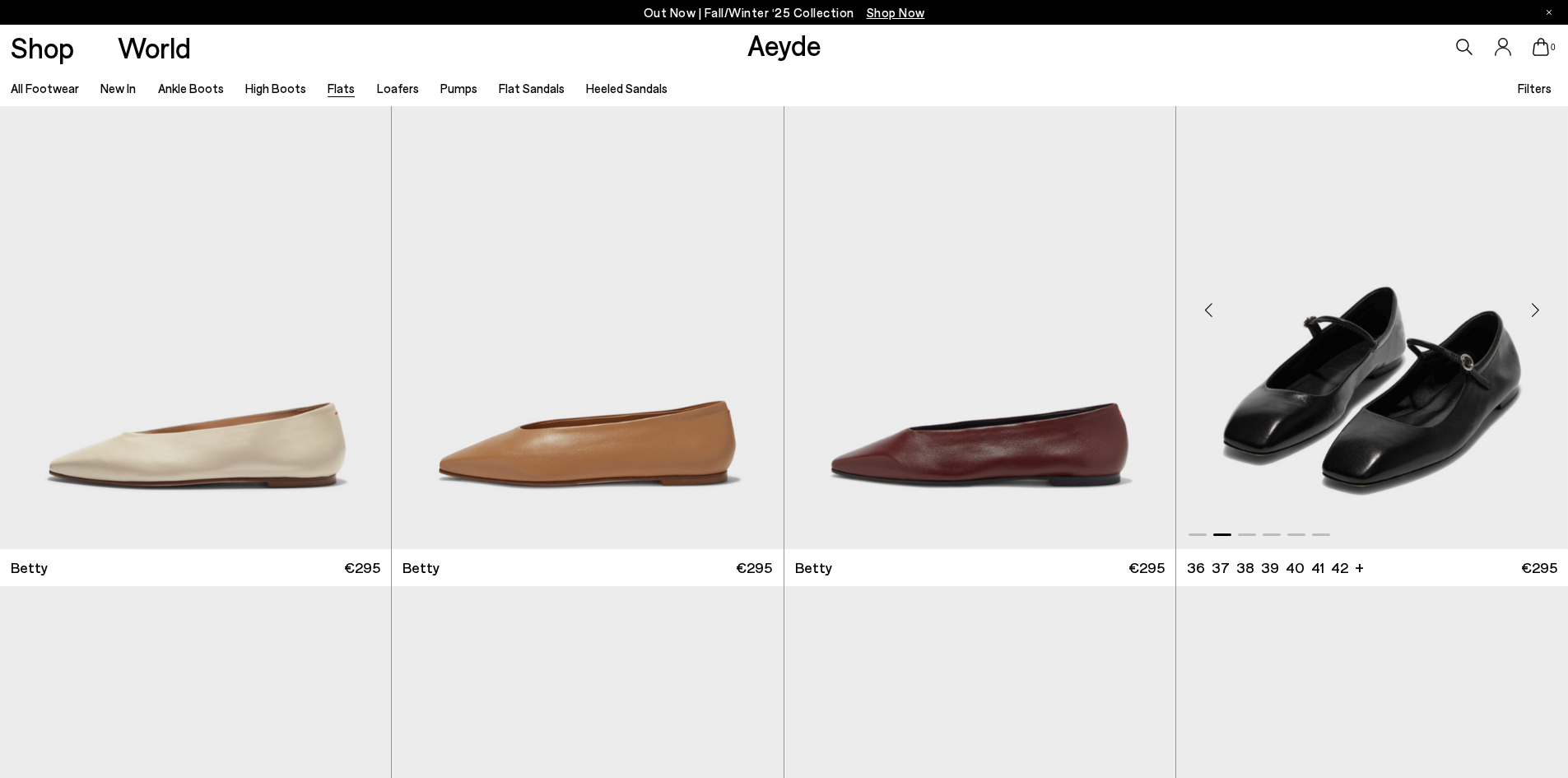
click at [1533, 316] on div "Next slide" at bounding box center [1534, 310] width 50 height 50
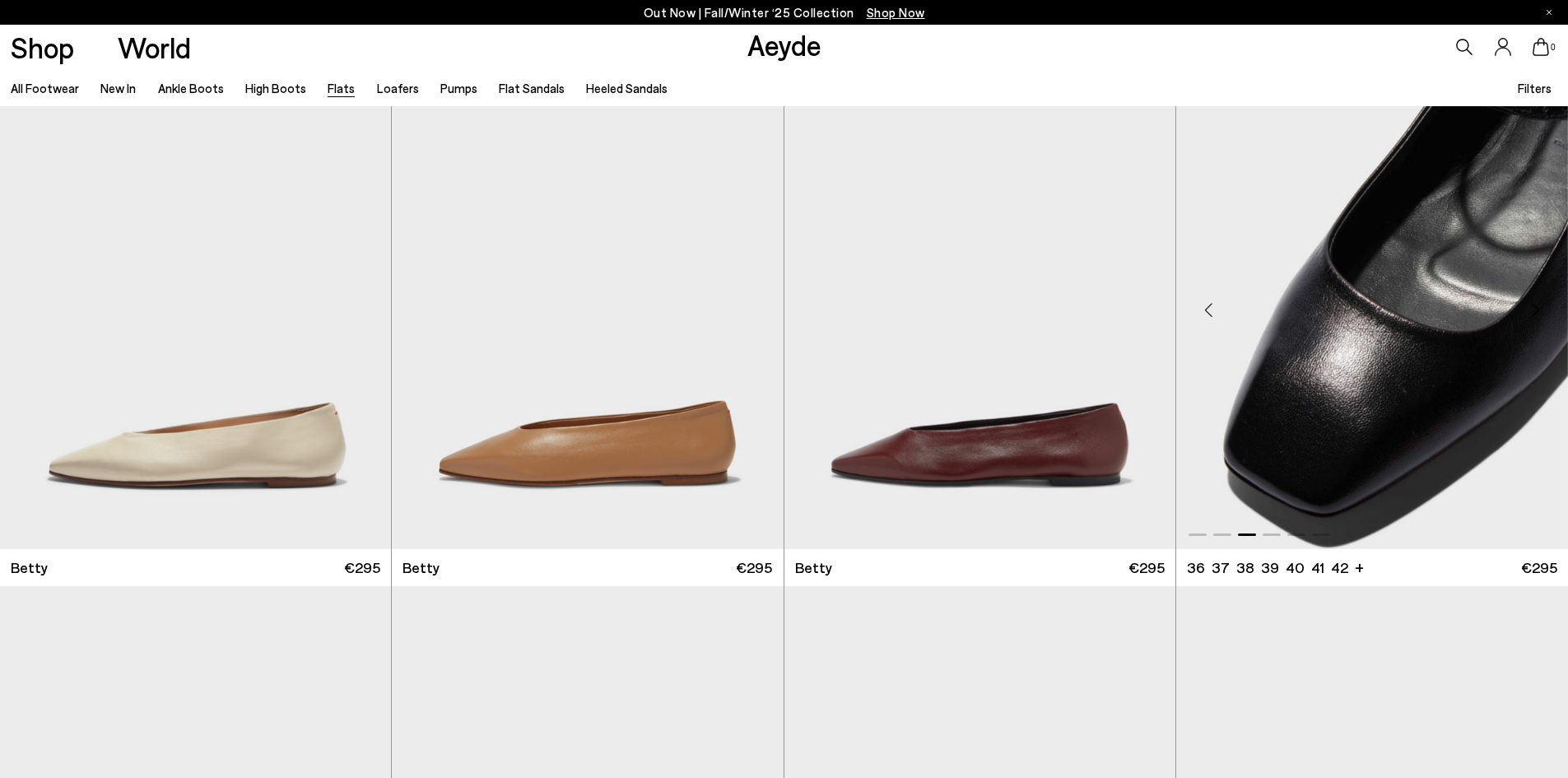
click at [1533, 316] on div "Next slide" at bounding box center [1534, 310] width 50 height 50
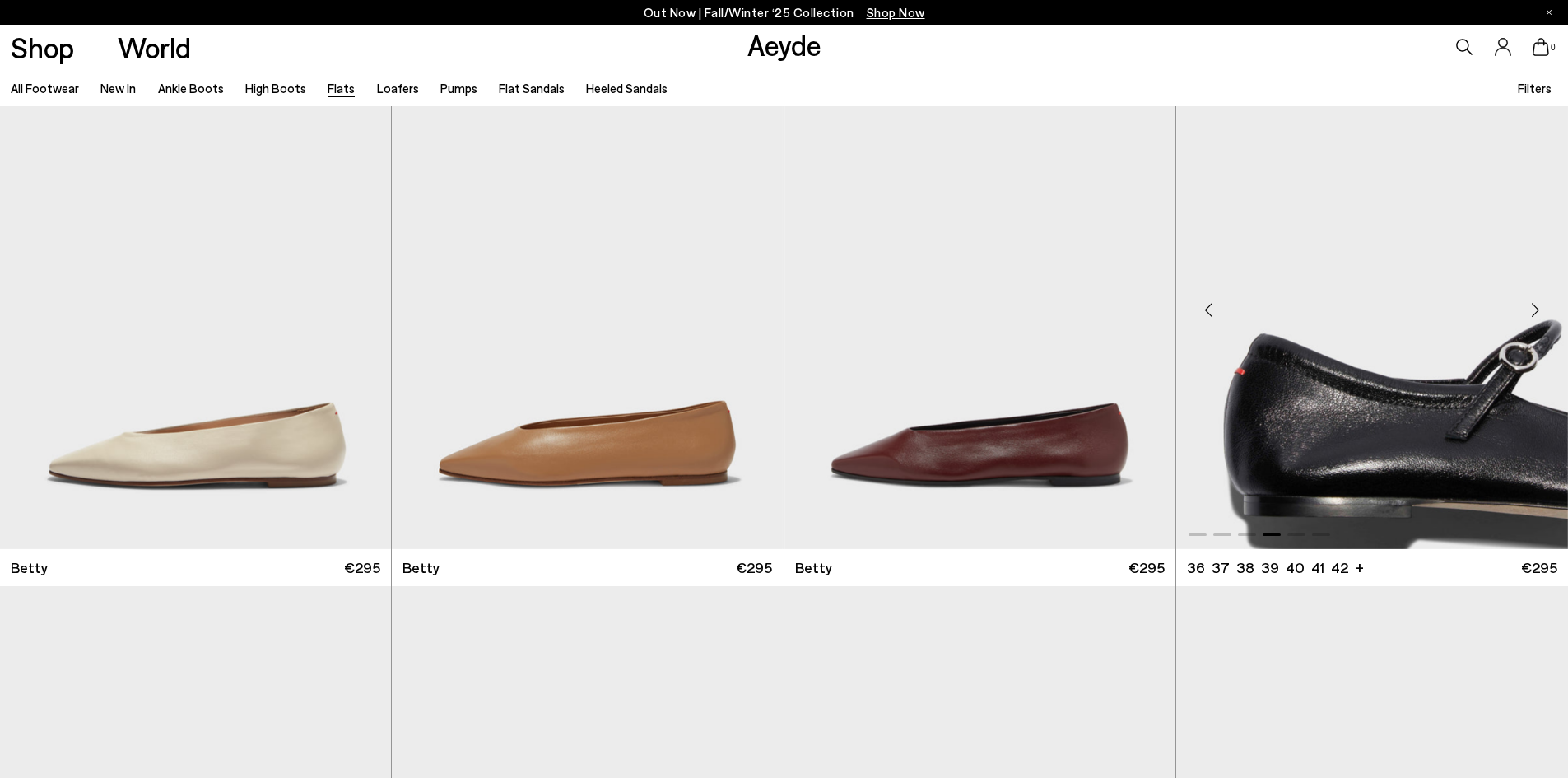
click at [1533, 316] on div "Next slide" at bounding box center [1534, 310] width 50 height 50
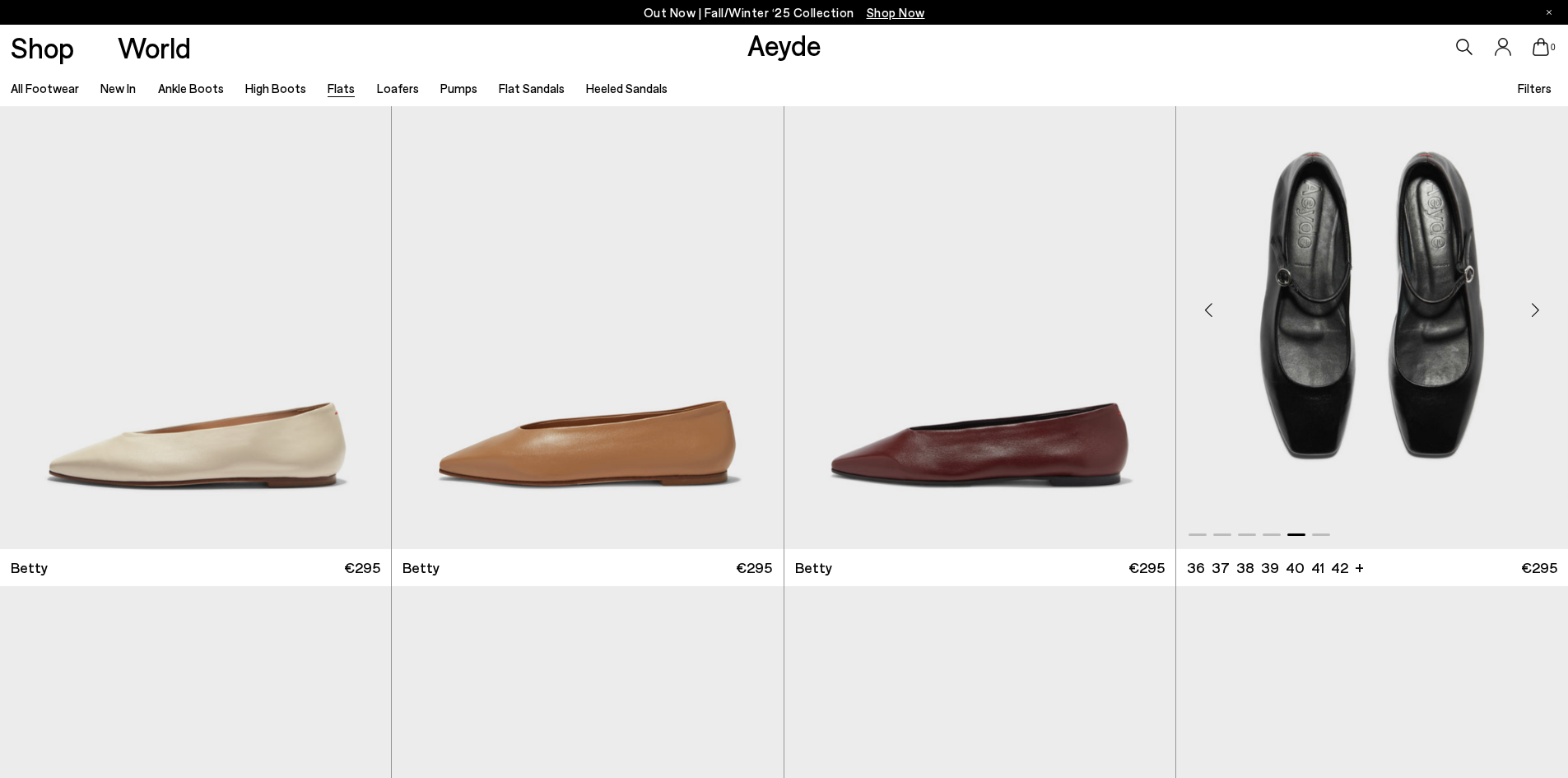
click at [1533, 316] on div "Next slide" at bounding box center [1534, 310] width 50 height 50
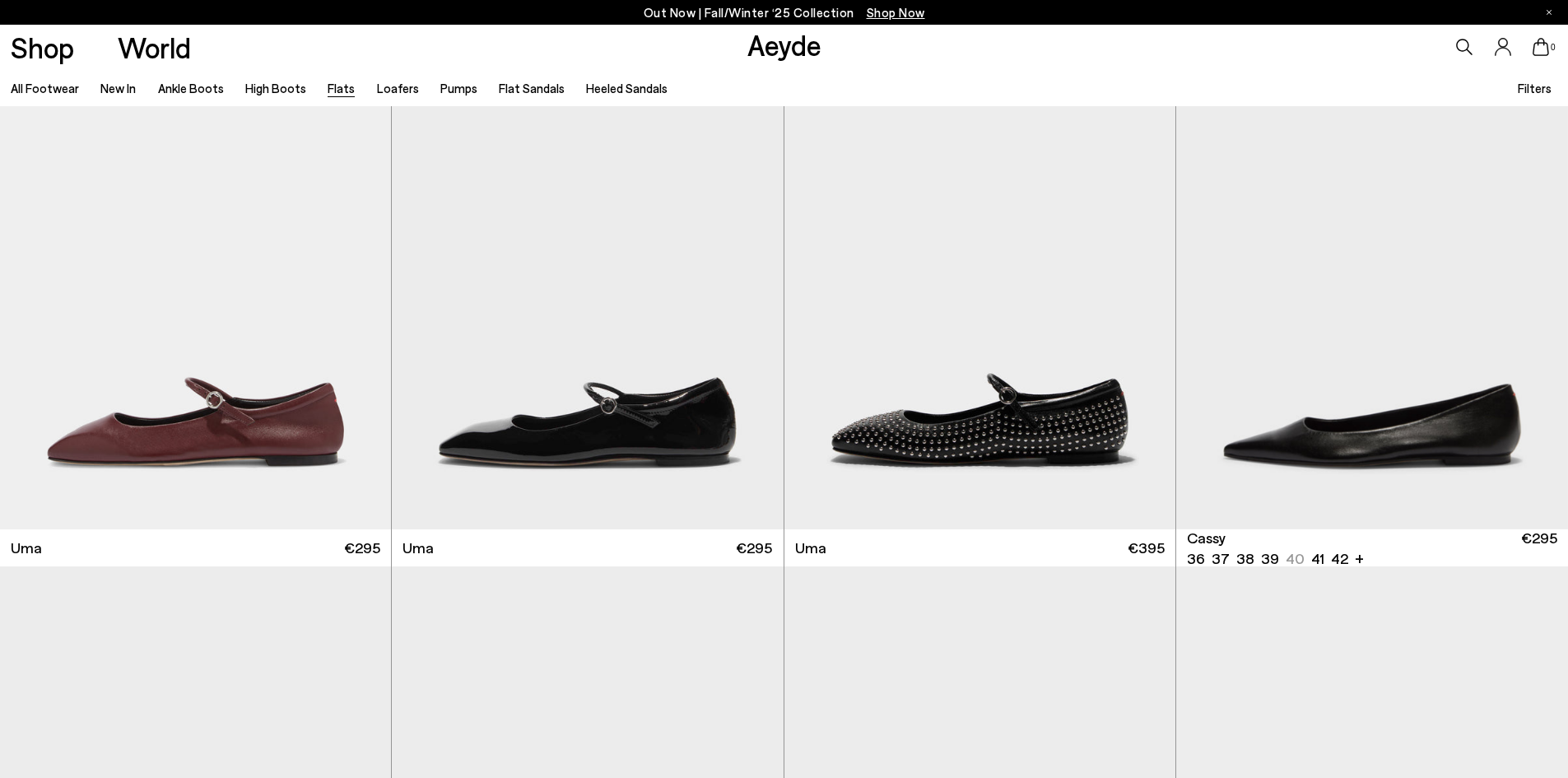
scroll to position [2713, 0]
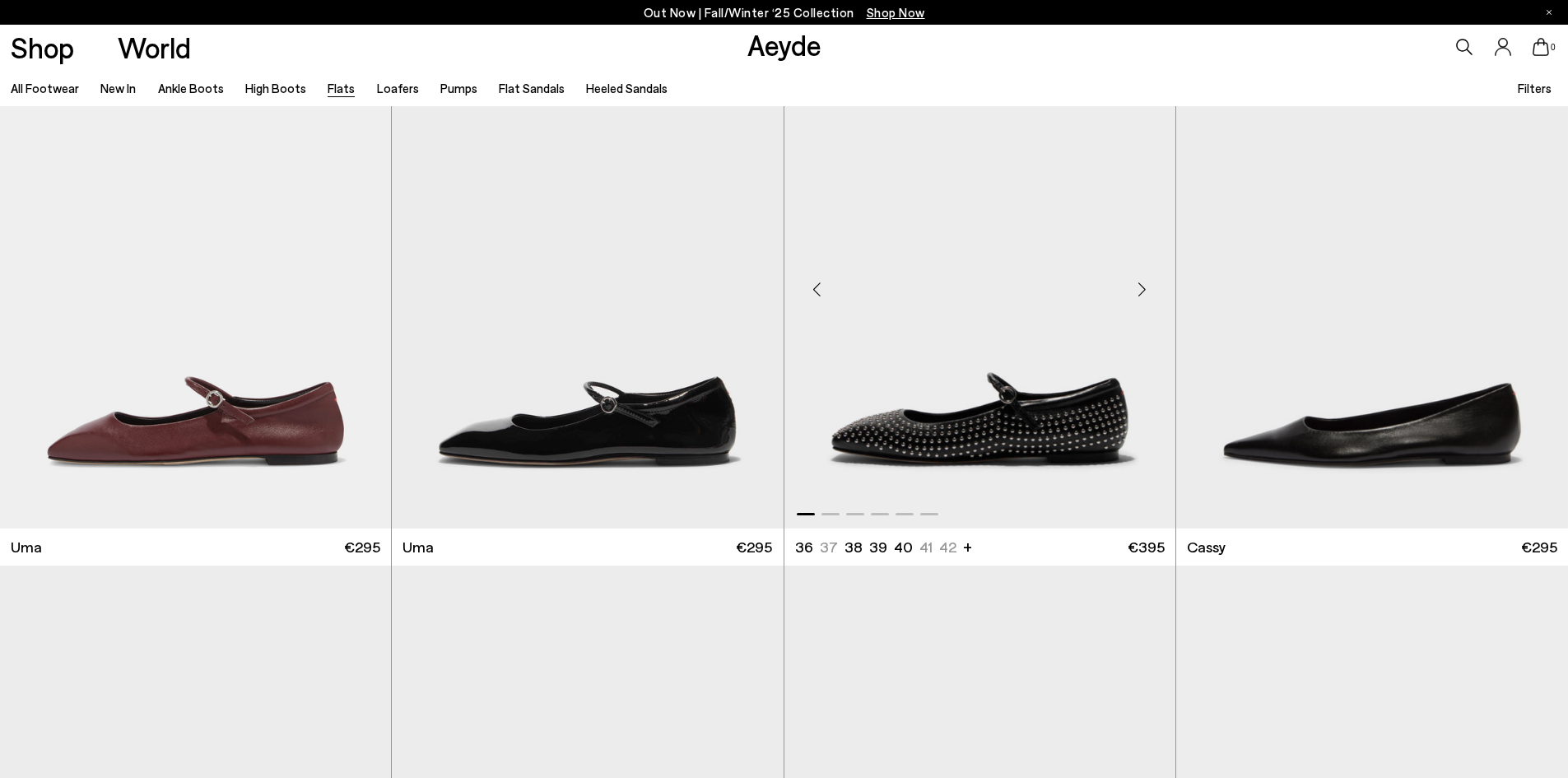
click at [1145, 293] on div "Next slide" at bounding box center [1142, 289] width 50 height 50
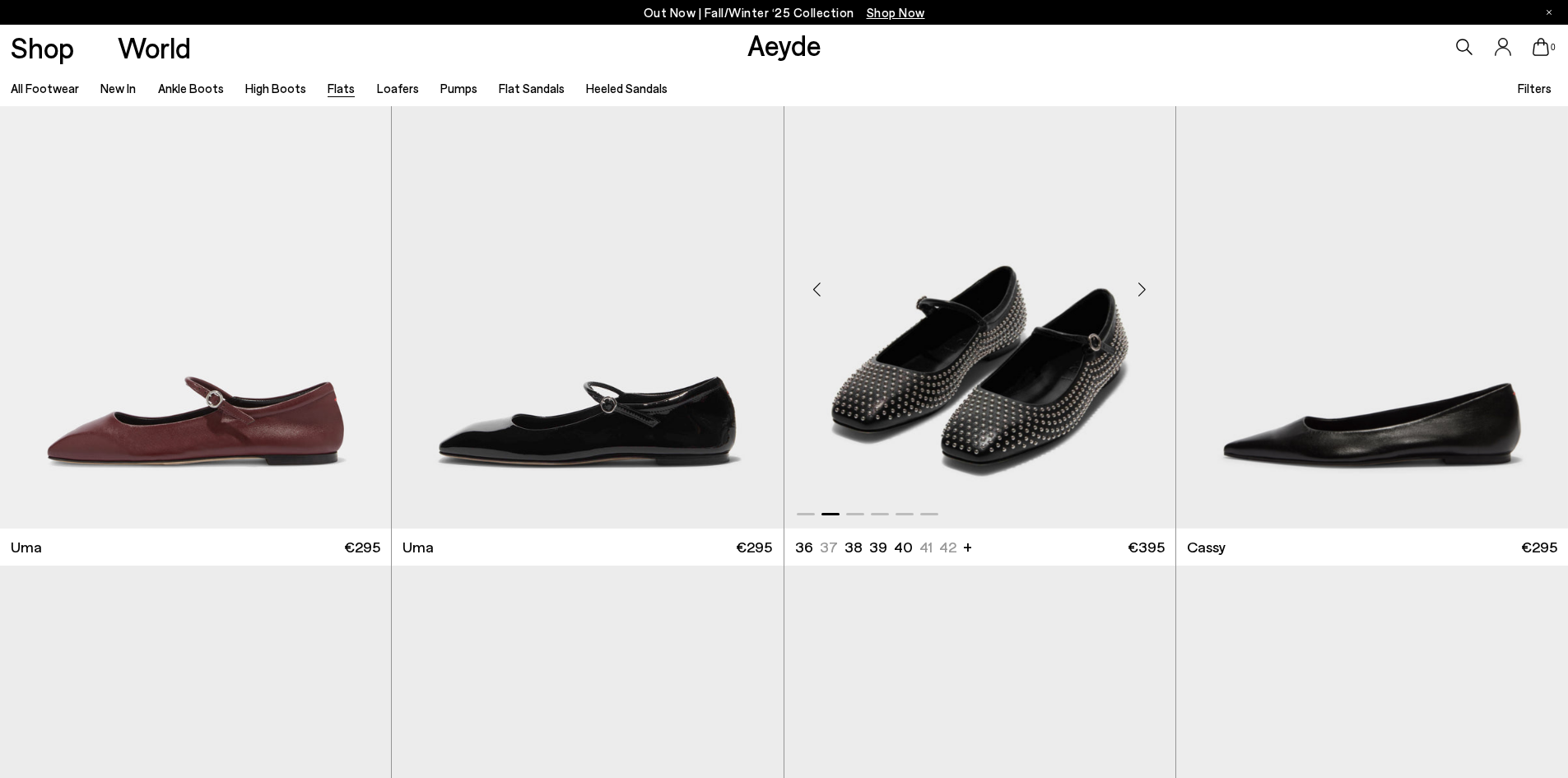
click at [1145, 293] on div "Next slide" at bounding box center [1142, 289] width 50 height 50
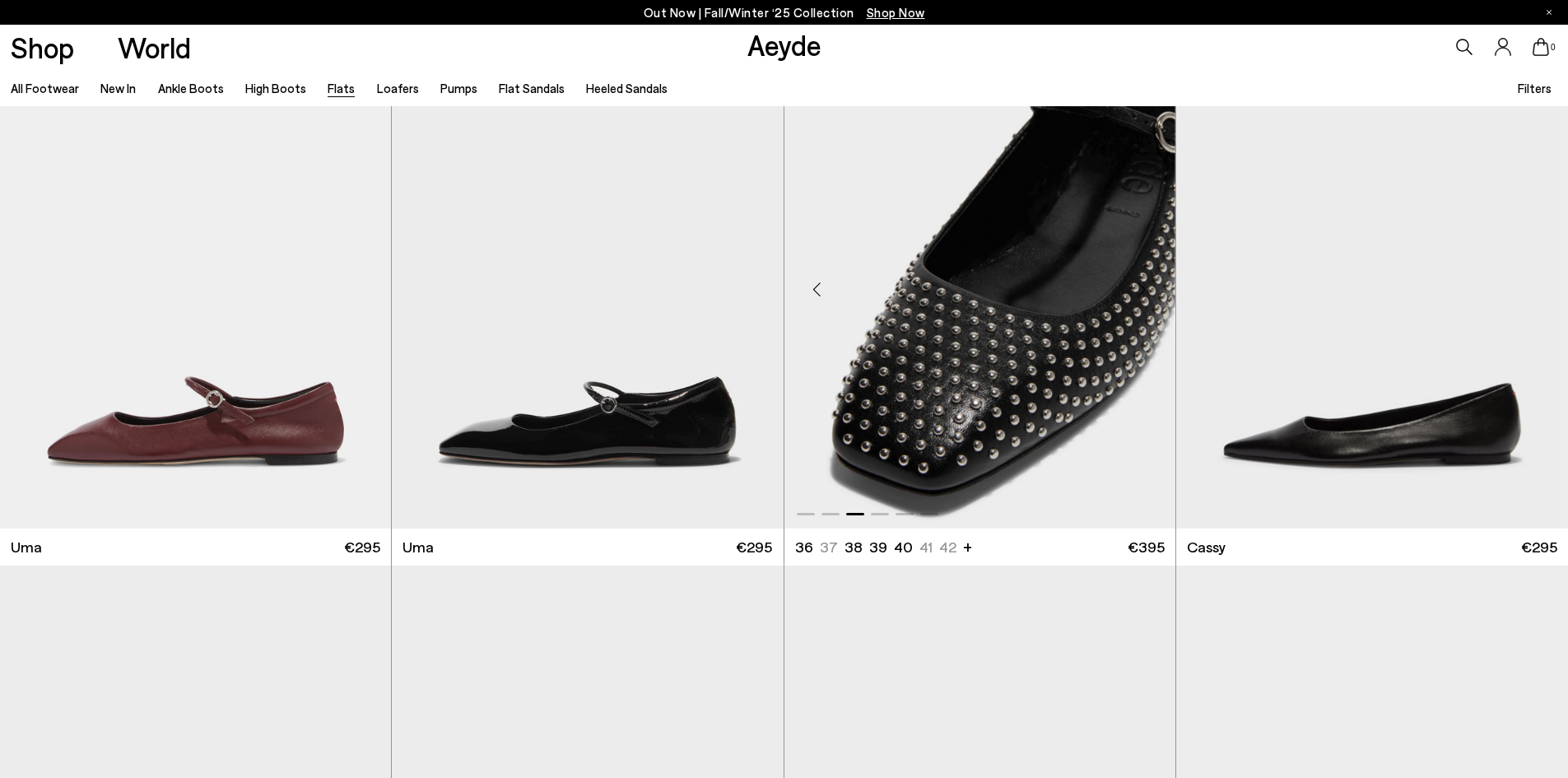
click at [1145, 293] on div "Next slide" at bounding box center [1142, 289] width 50 height 50
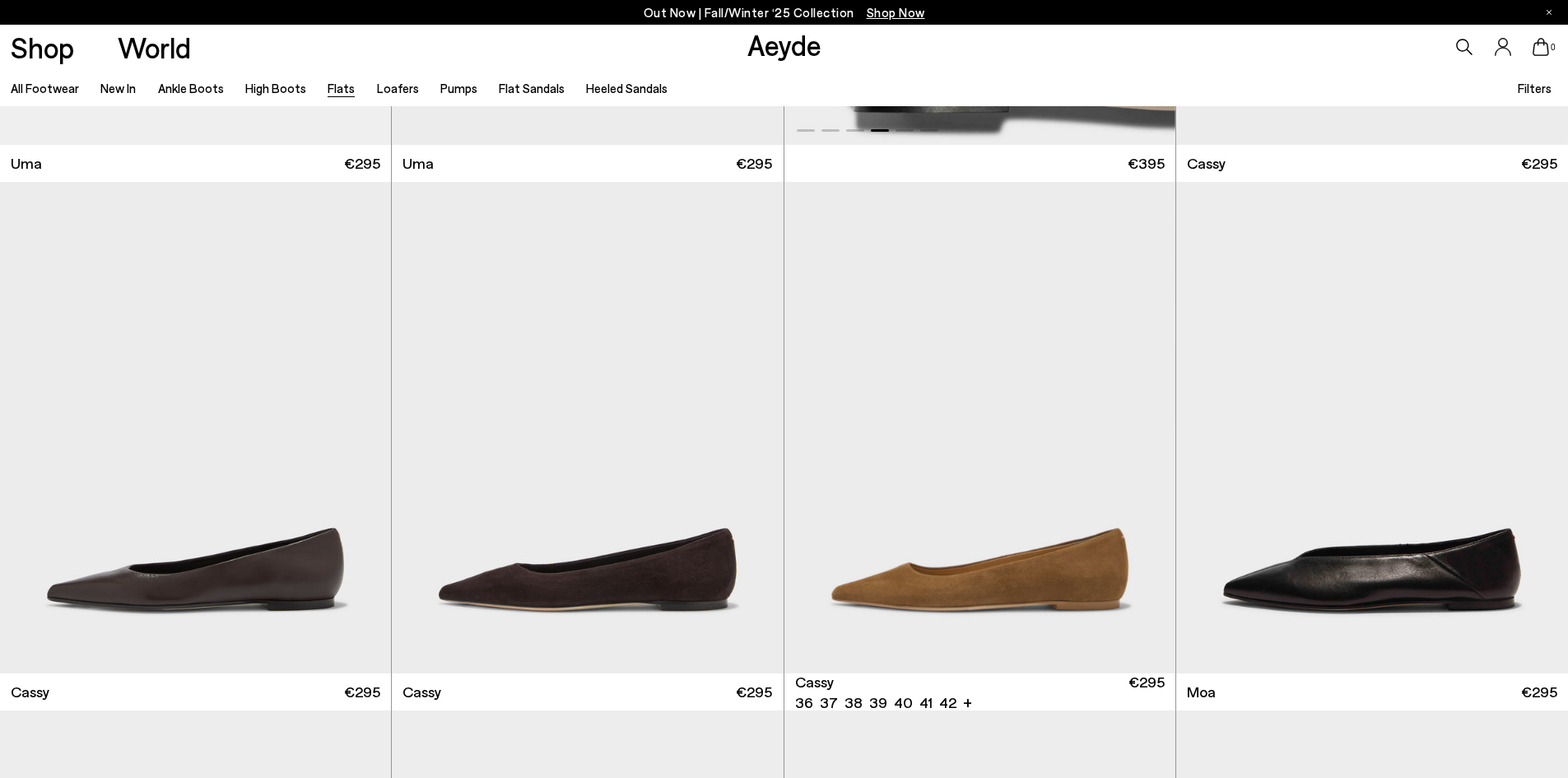
scroll to position [3097, 0]
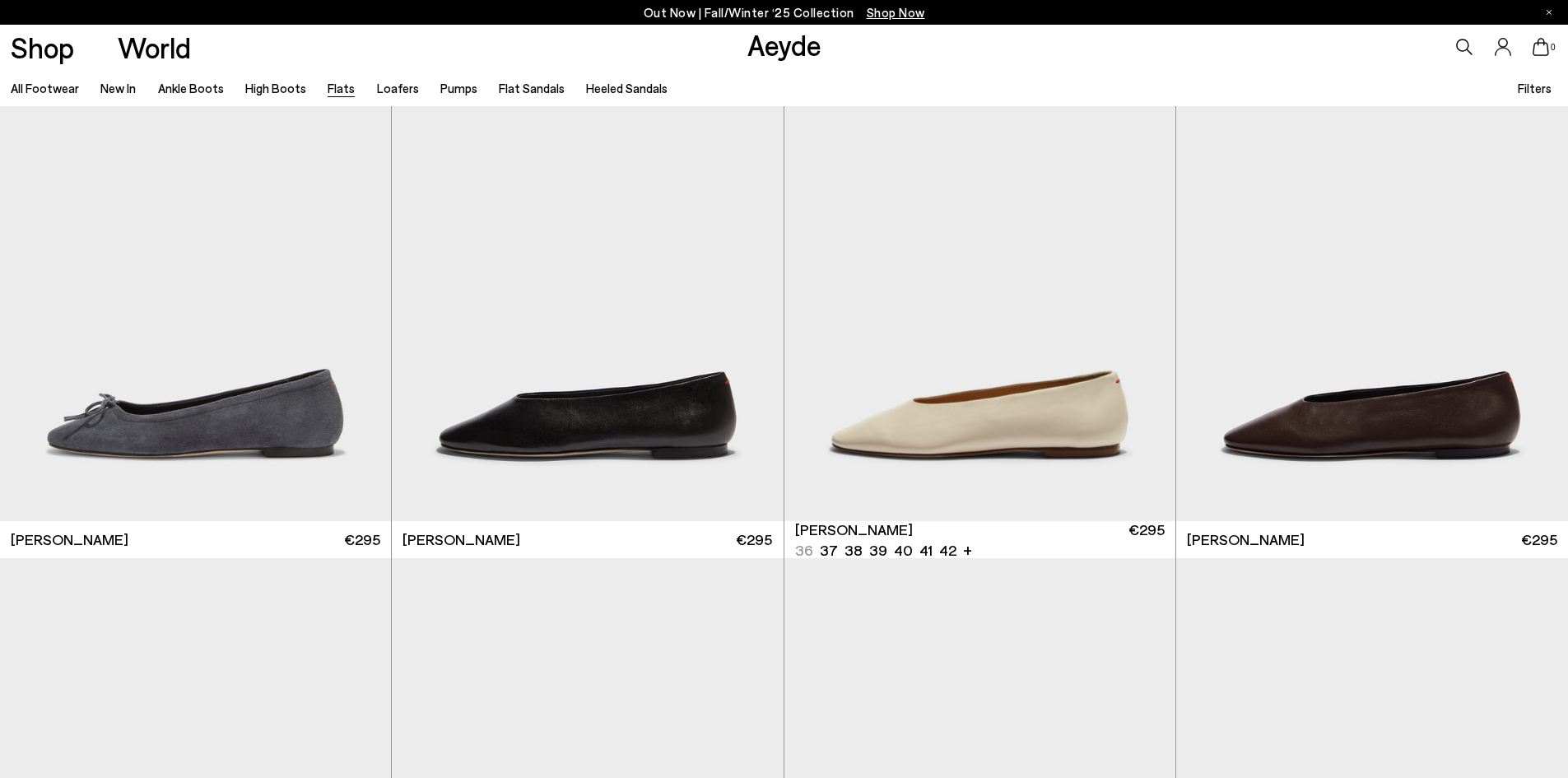
scroll to position [5364, 0]
